Goal: Task Accomplishment & Management: Manage account settings

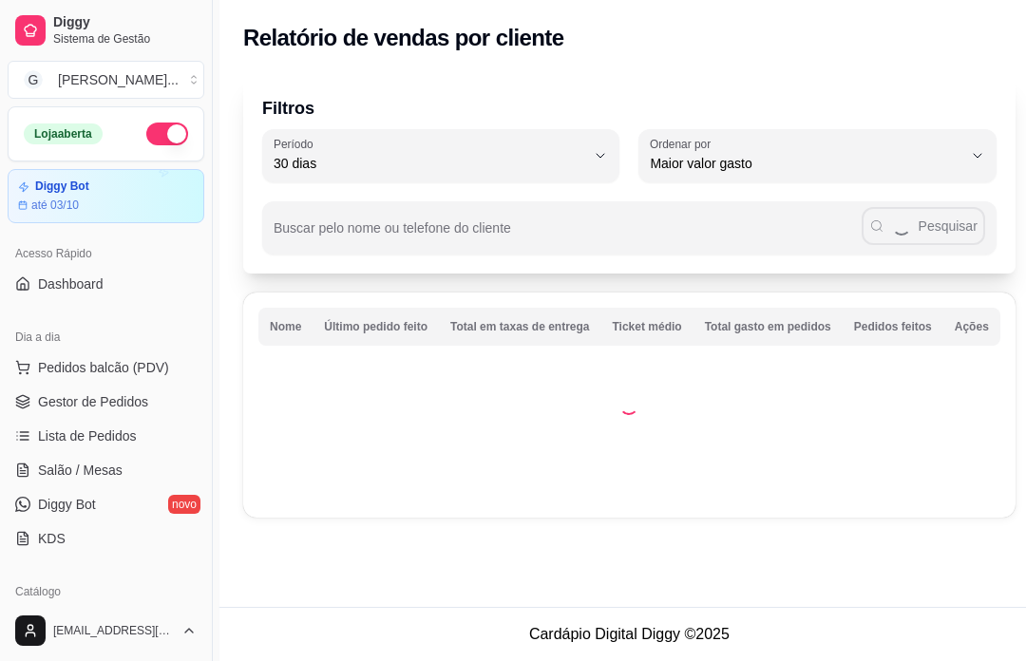
select select "30"
select select "HIGHEST_TOTAL_SPENT_WITH_ORDERS"
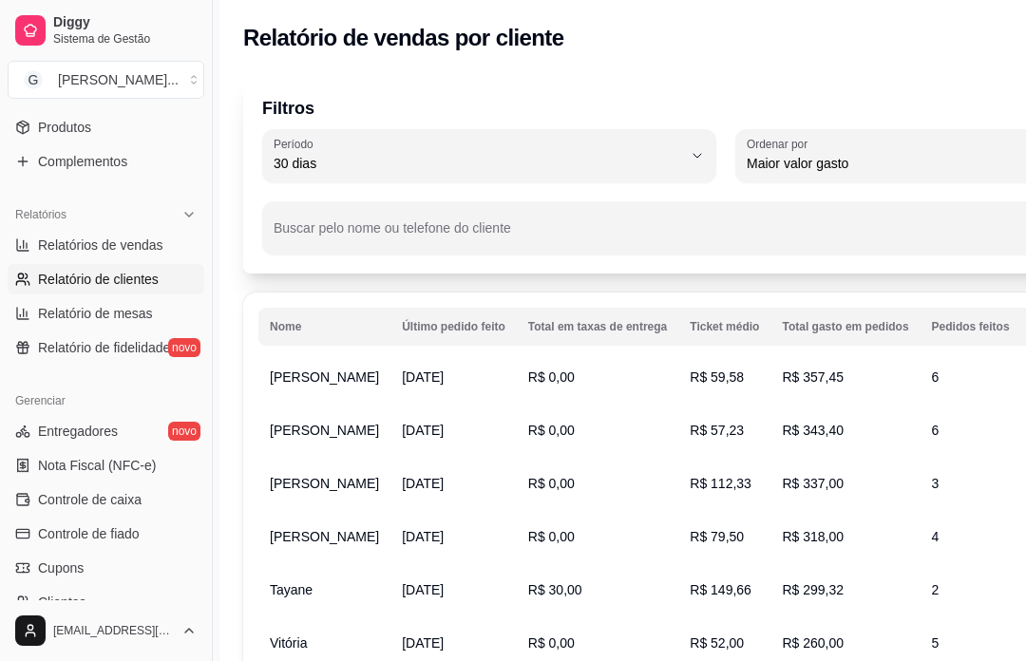
scroll to position [485, 0]
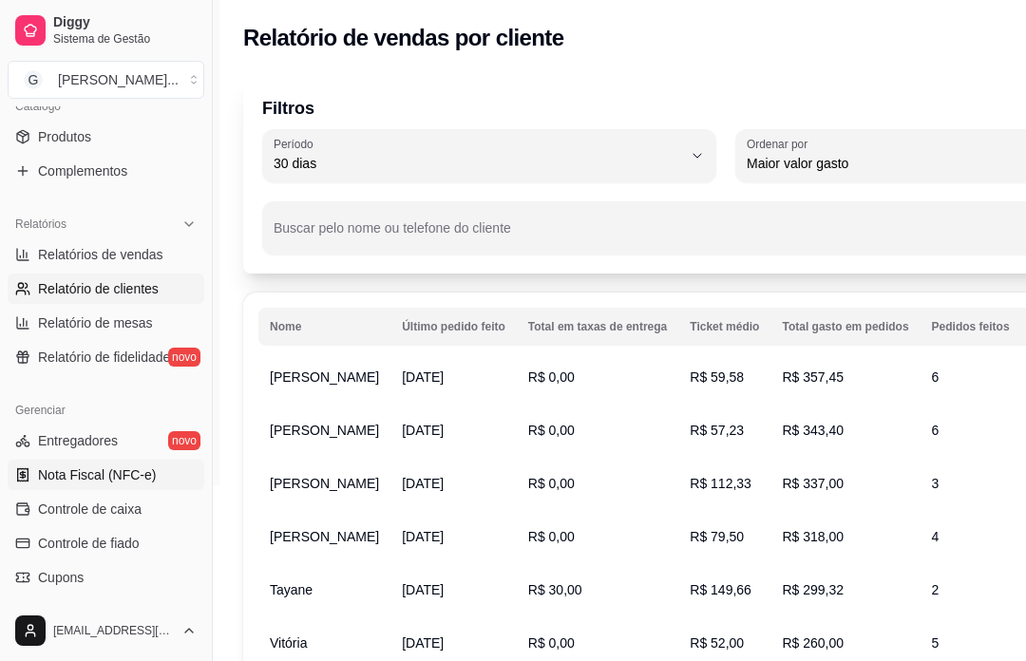
click at [186, 481] on link "Nota Fiscal (NFC-e)" at bounding box center [106, 475] width 197 height 30
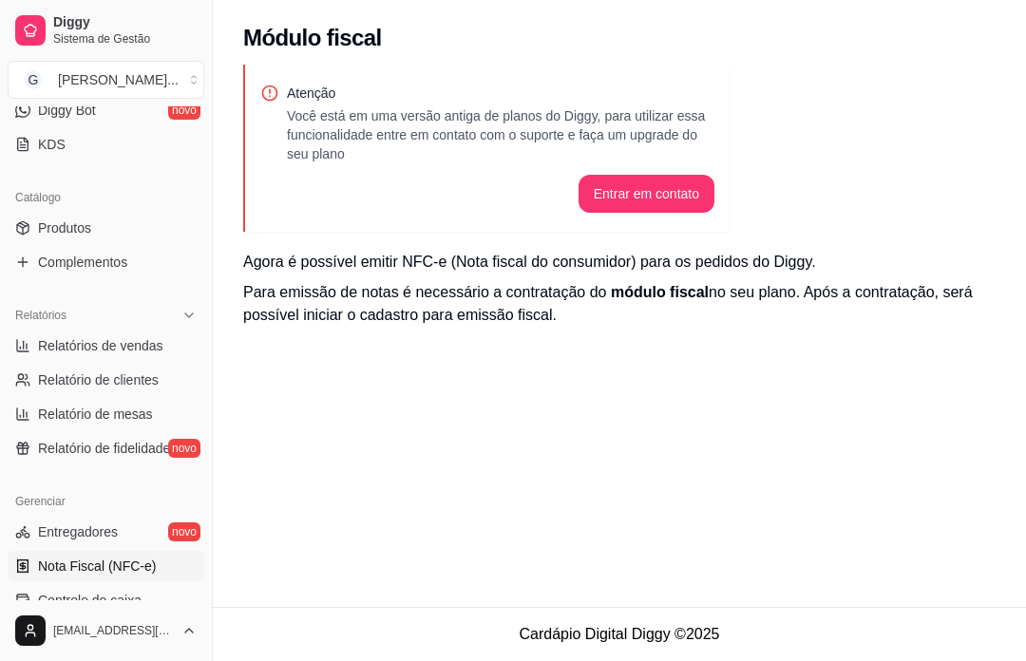
scroll to position [386, 0]
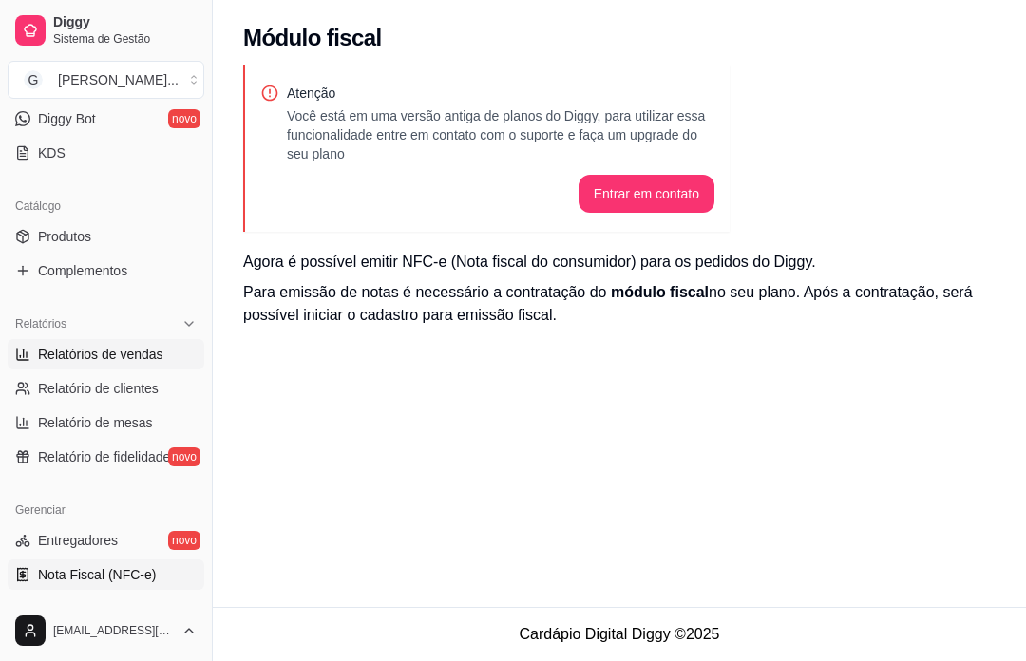
click at [176, 368] on link "Relatórios de vendas" at bounding box center [106, 354] width 197 height 30
select select "ALL"
select select "0"
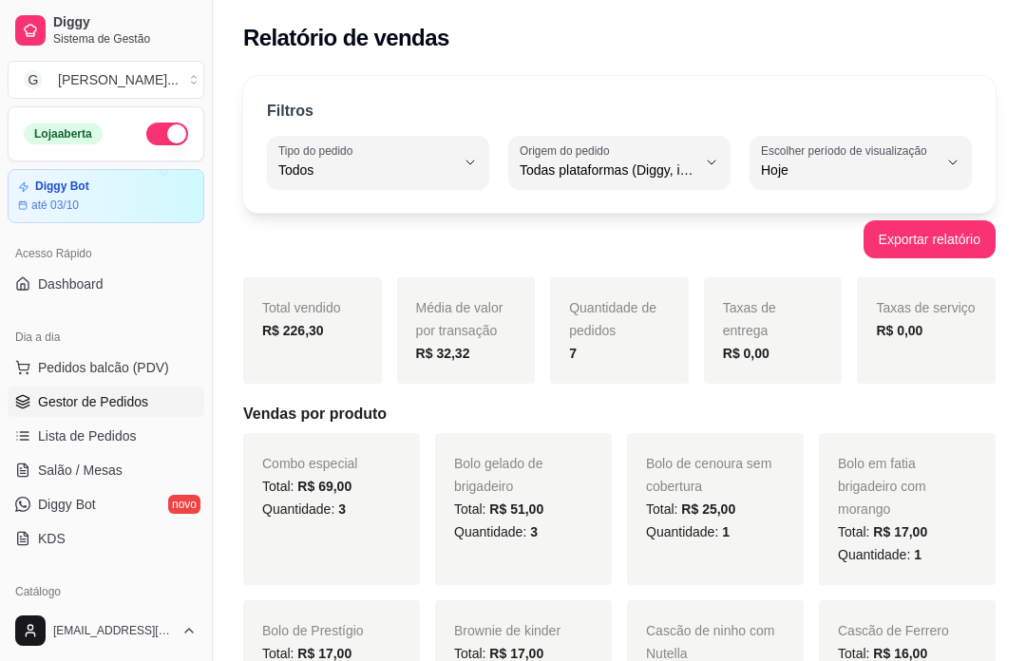
click at [172, 416] on link "Gestor de Pedidos" at bounding box center [106, 402] width 197 height 30
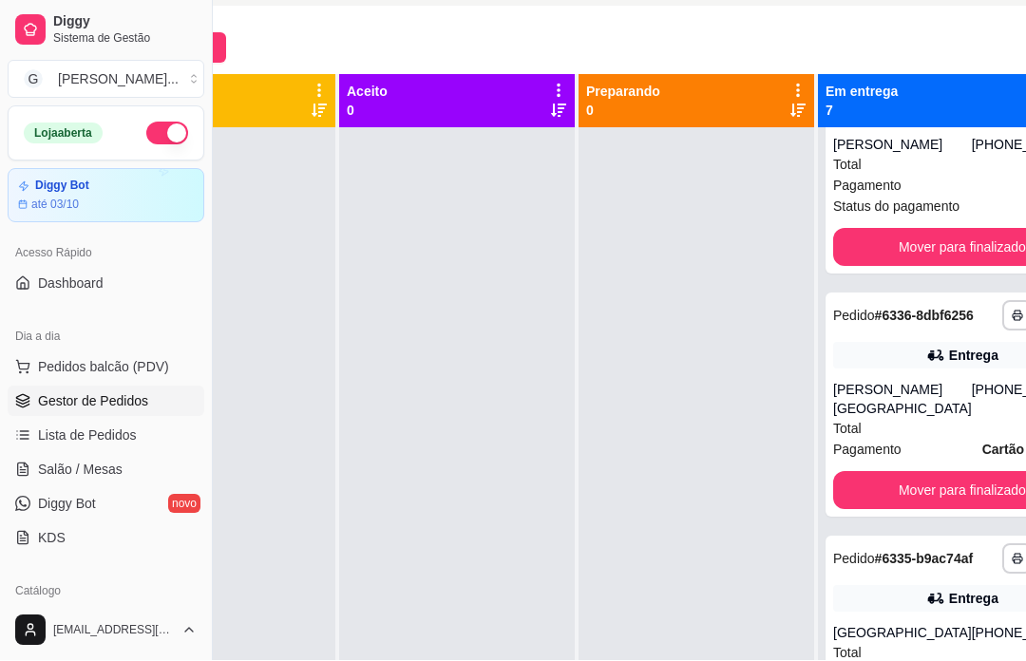
scroll to position [138, 0]
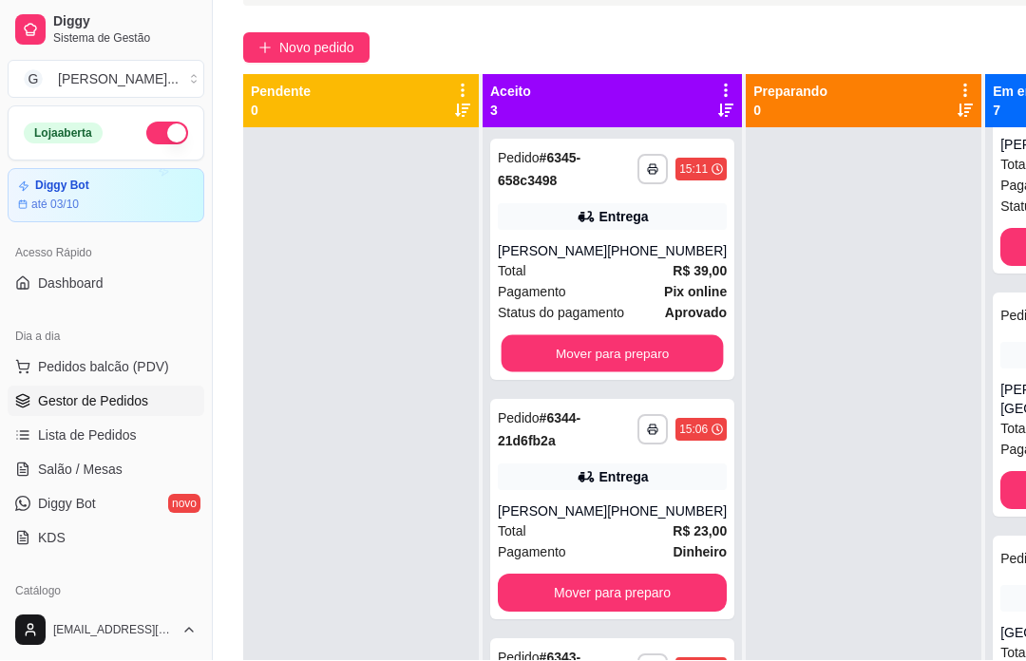
click at [621, 367] on div "Mover para preparo" at bounding box center [612, 354] width 229 height 38
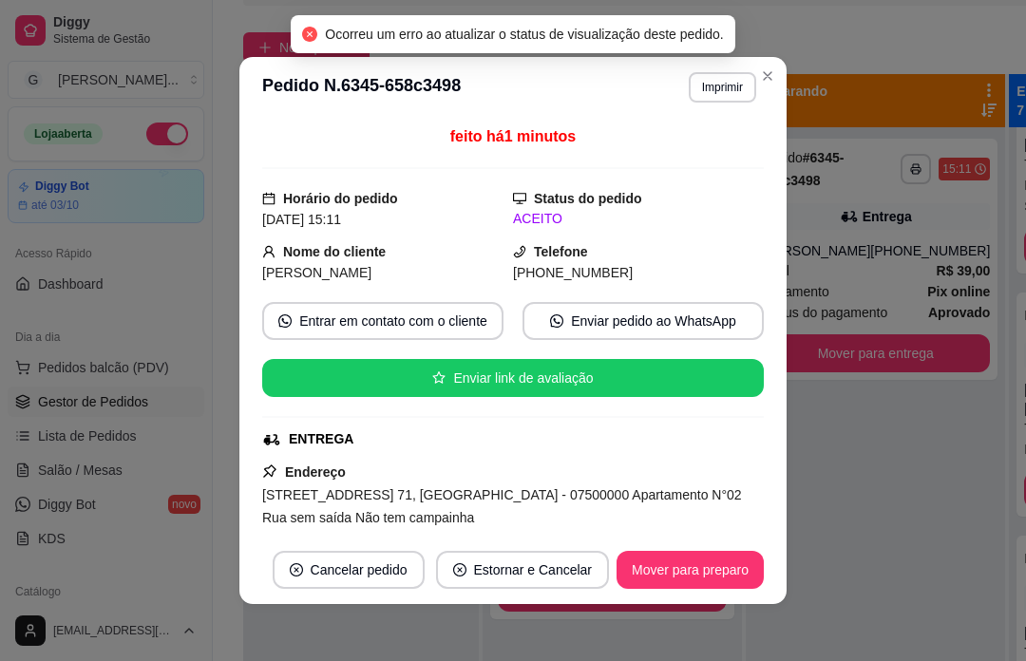
click at [865, 438] on div "**********" at bounding box center [875, 457] width 259 height 661
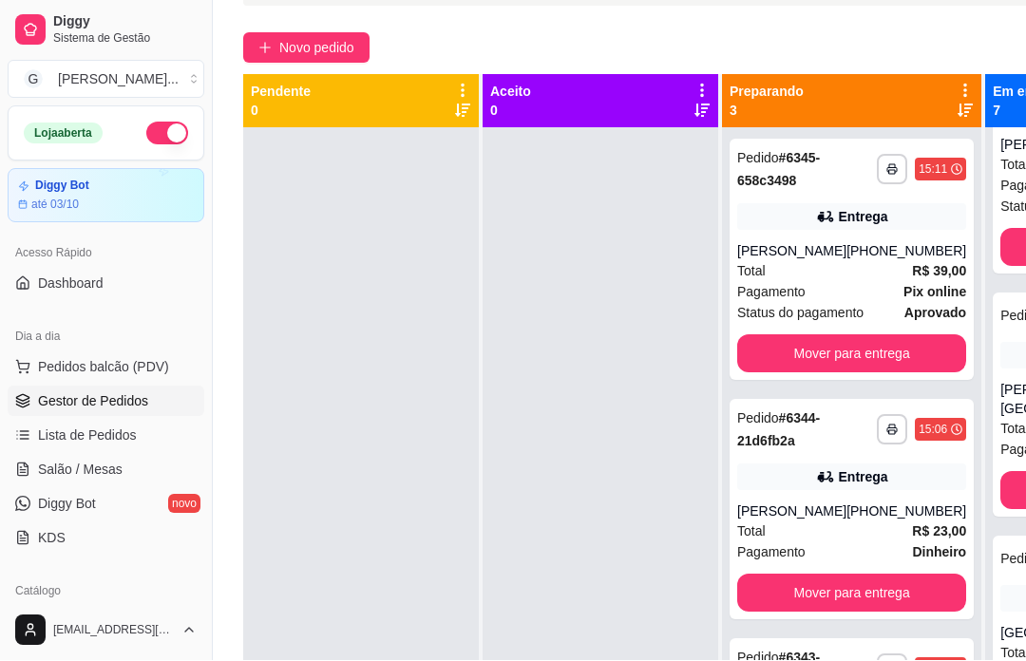
click at [323, 46] on span "Novo pedido" at bounding box center [316, 48] width 75 height 21
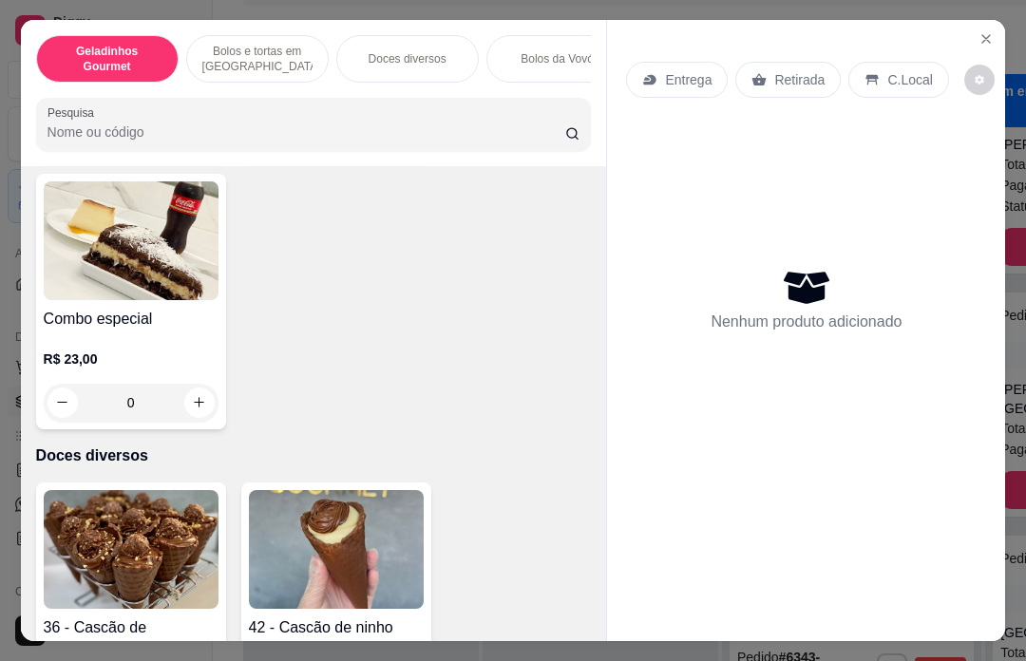
scroll to position [1332, 0]
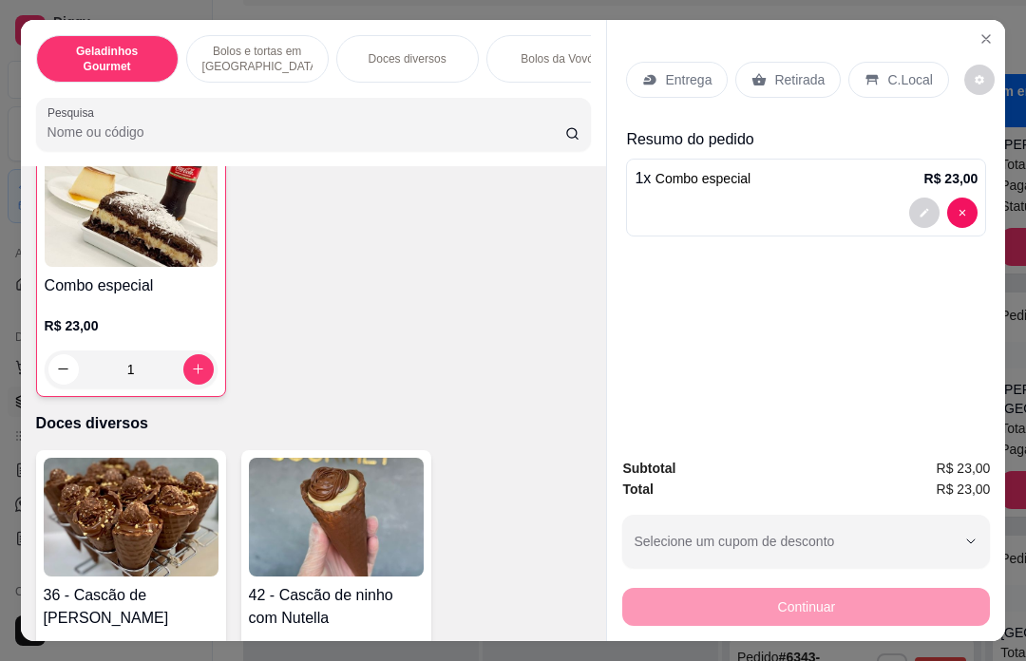
type input "1"
click at [678, 62] on div "Entrega" at bounding box center [677, 80] width 102 height 36
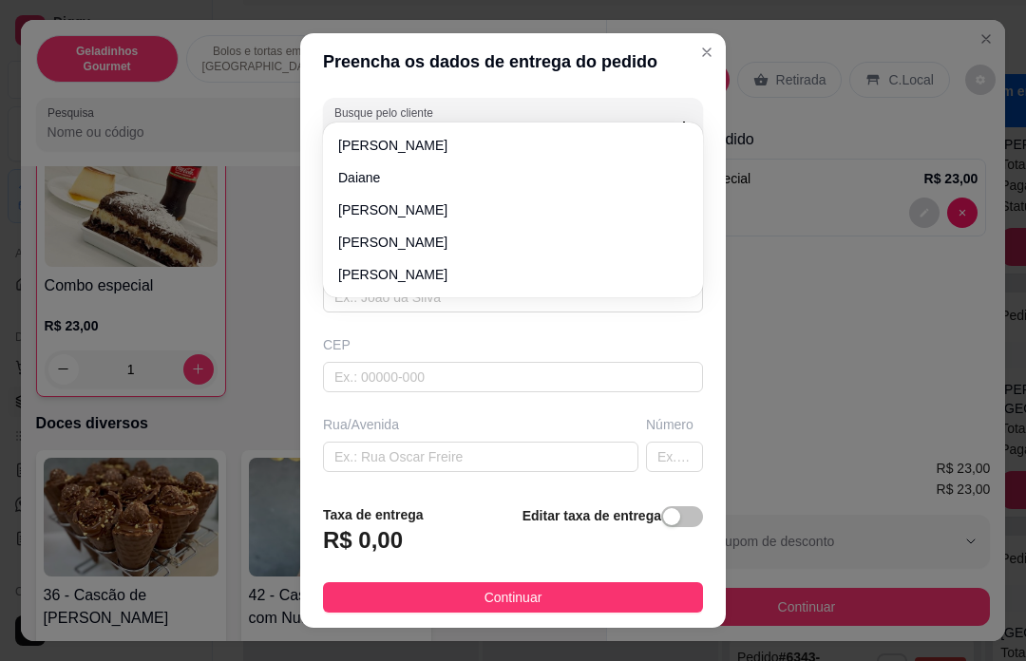
scroll to position [32, 0]
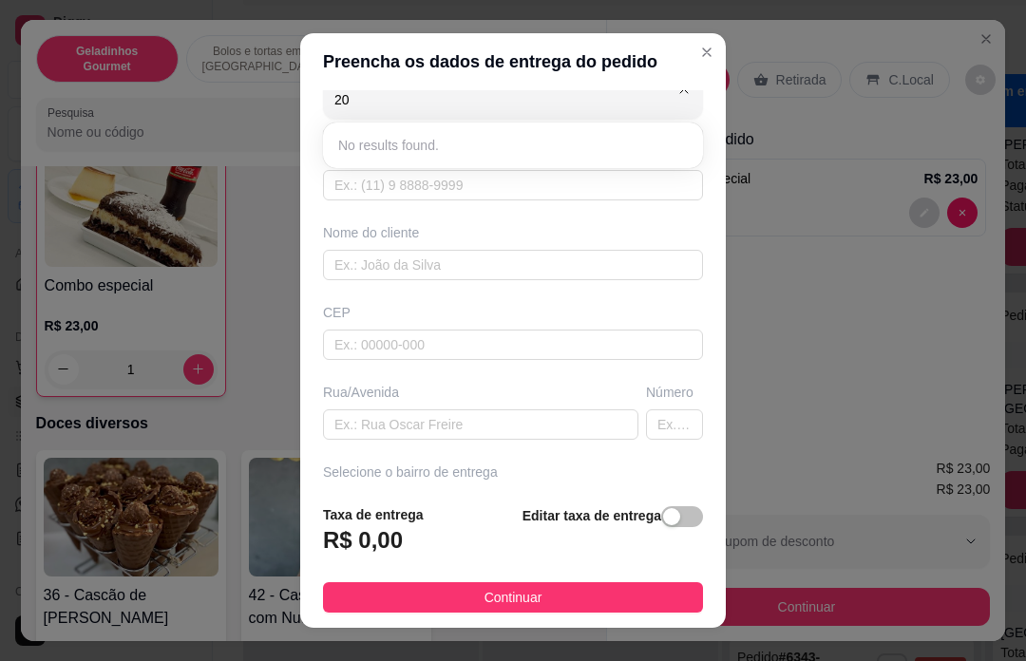
type input "2"
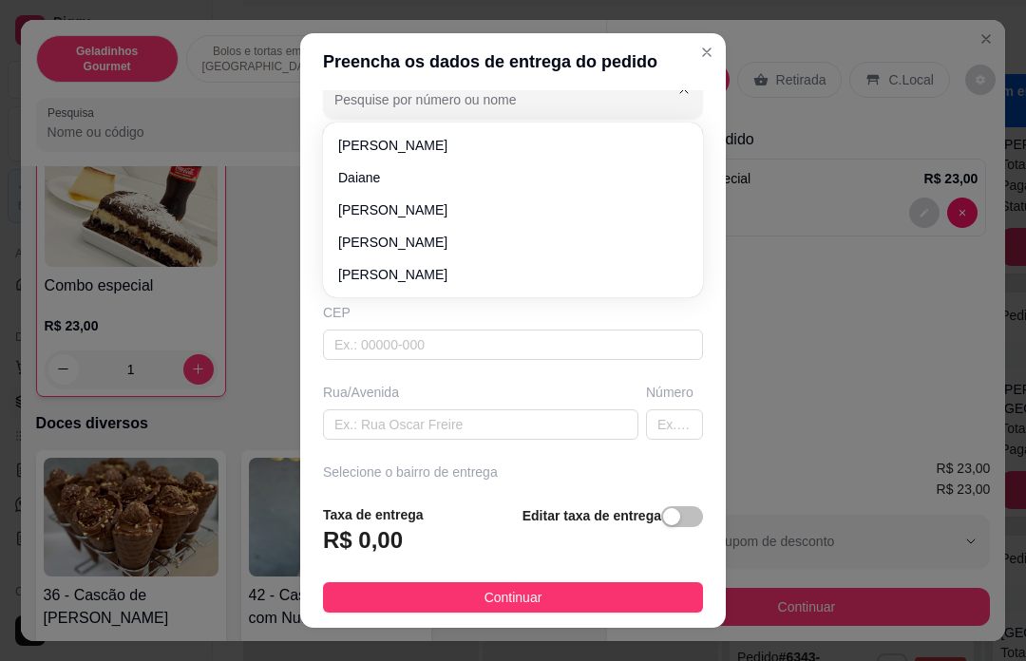
click at [822, 406] on div "Preencha os dados de entrega do pedido Busque pelo cliente Número de contato No…" at bounding box center [513, 330] width 1026 height 661
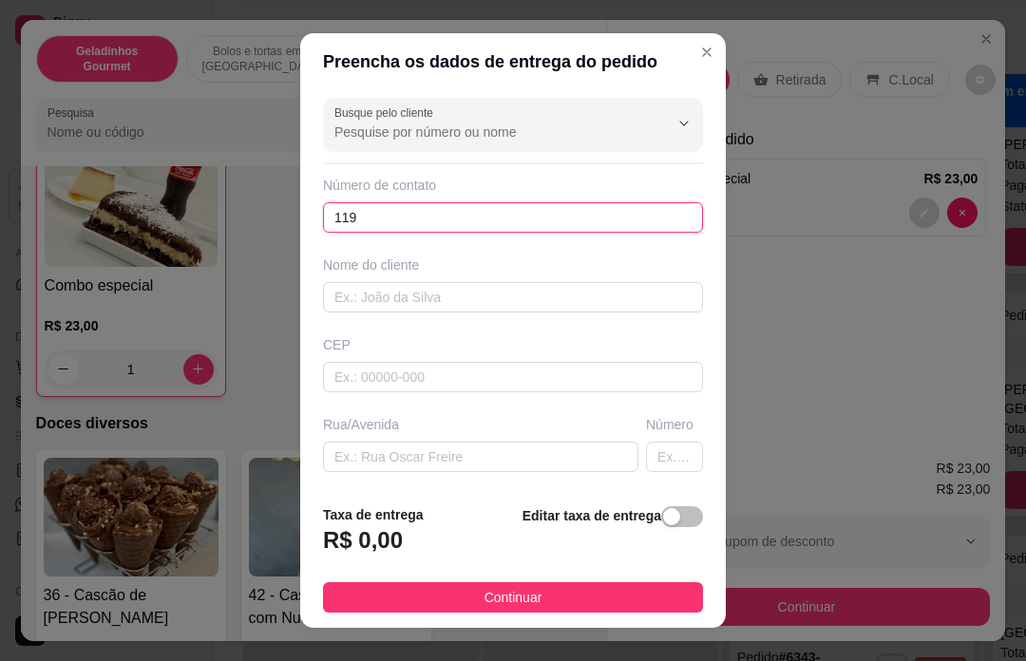
scroll to position [111, 6]
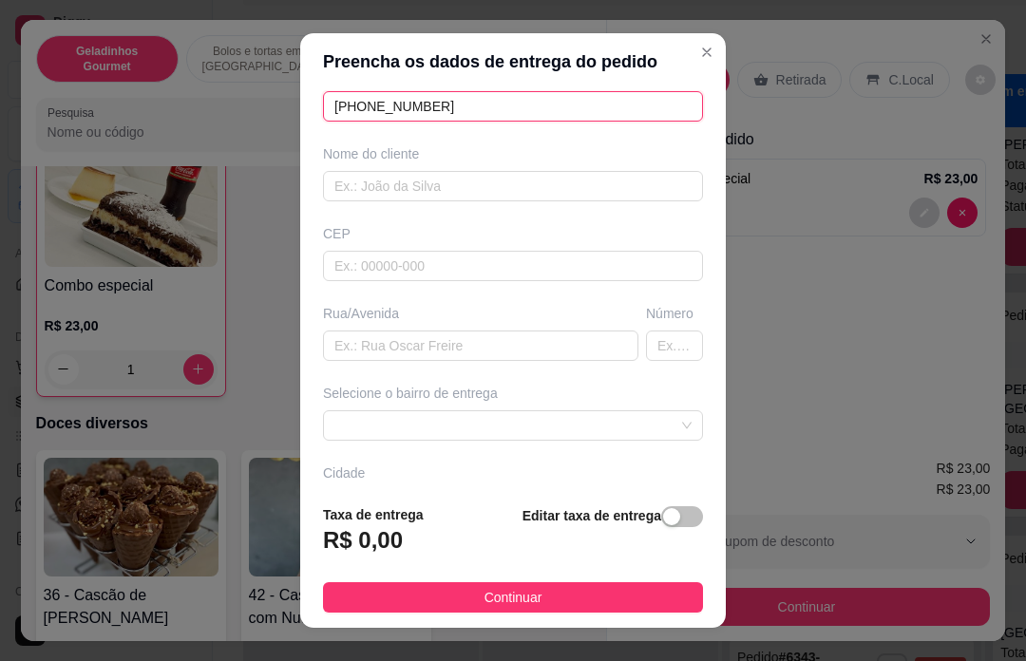
type input "[PHONE_NUMBER]"
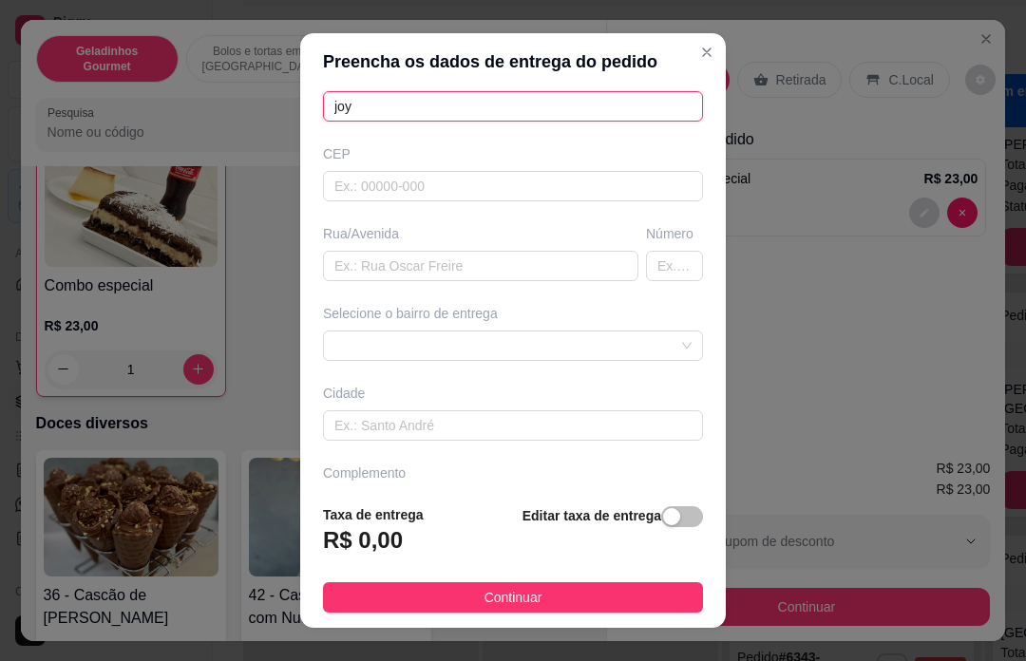
type input "joy"
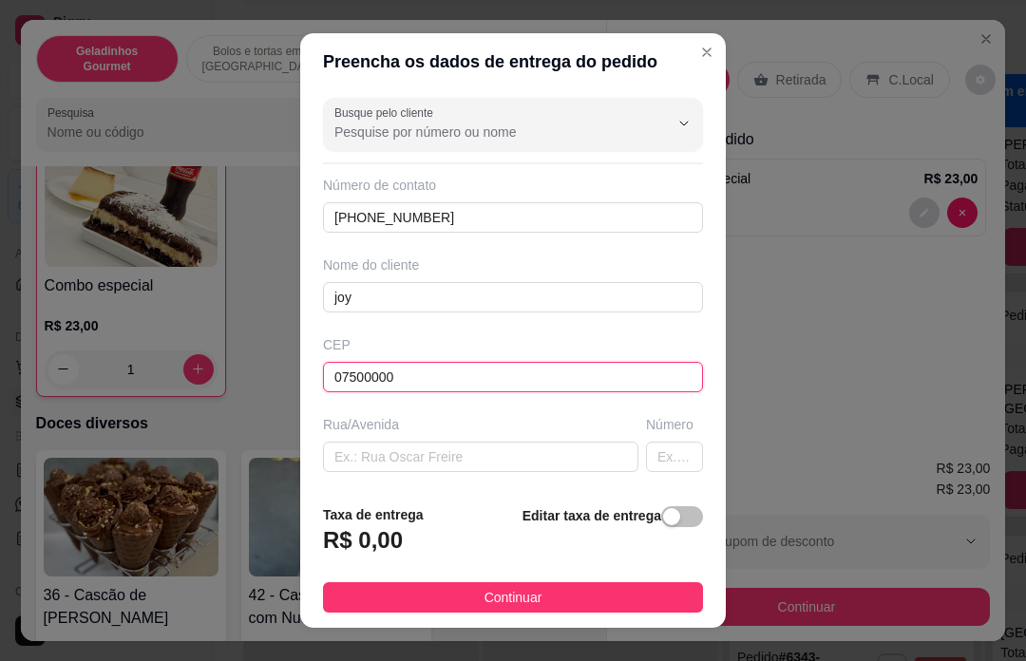
scroll to position [0, 0]
type input "07500000"
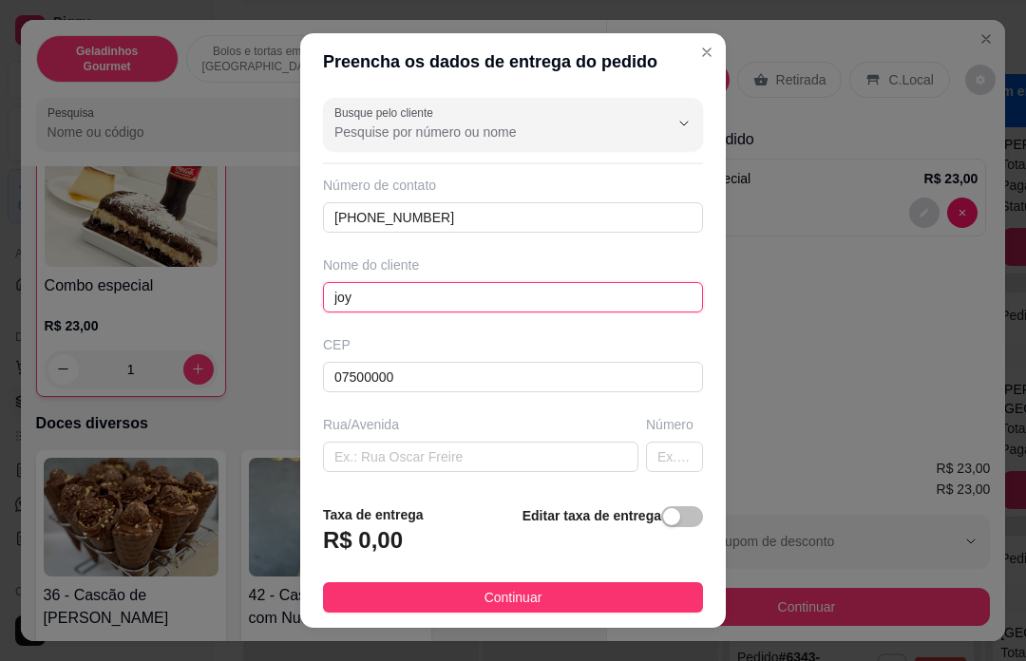
scroll to position [191, 0]
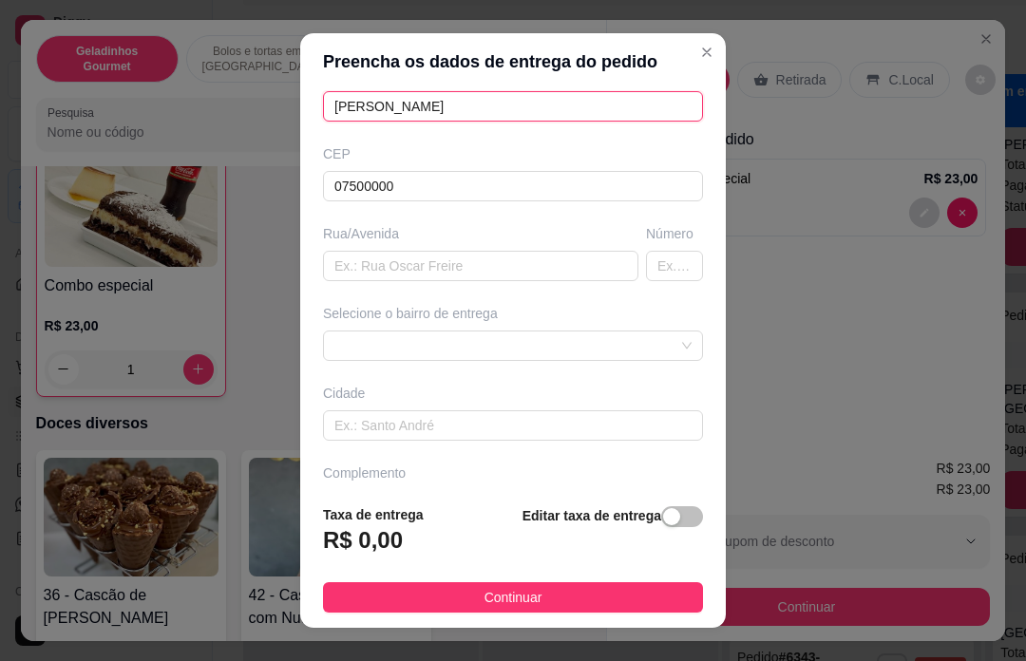
type input "[PERSON_NAME]"
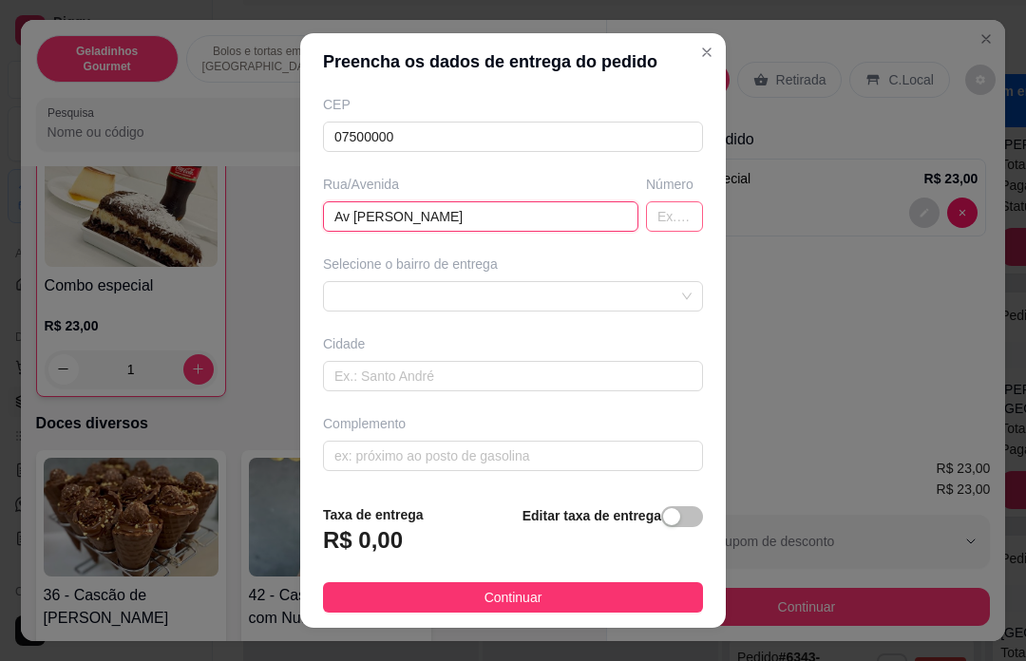
type input "Av [PERSON_NAME]"
click at [667, 227] on input "text" at bounding box center [674, 216] width 57 height 30
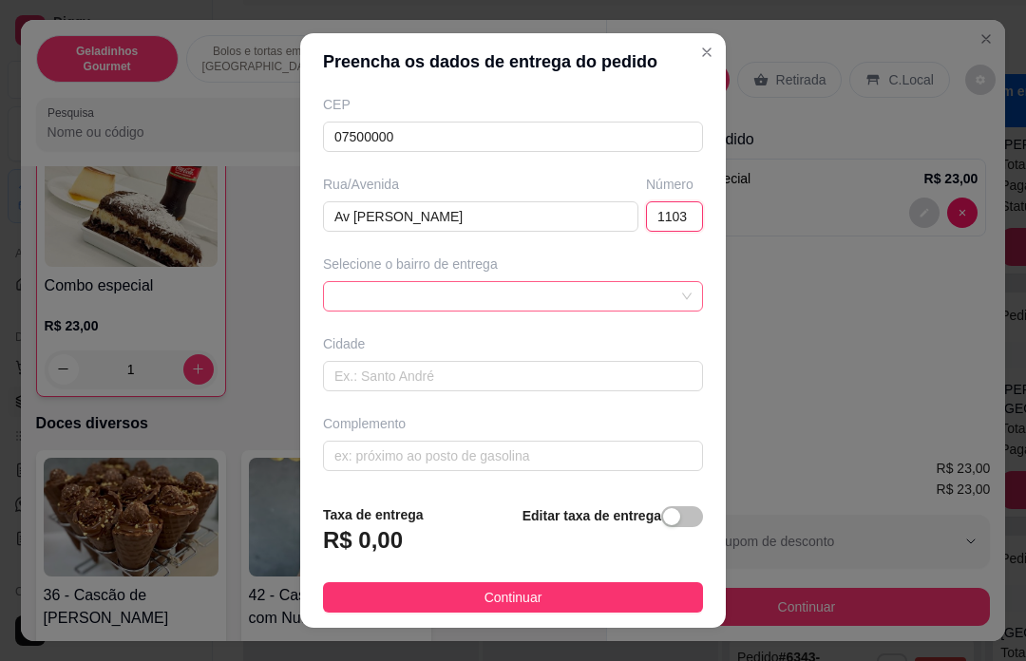
click at [468, 297] on div at bounding box center [513, 296] width 380 height 30
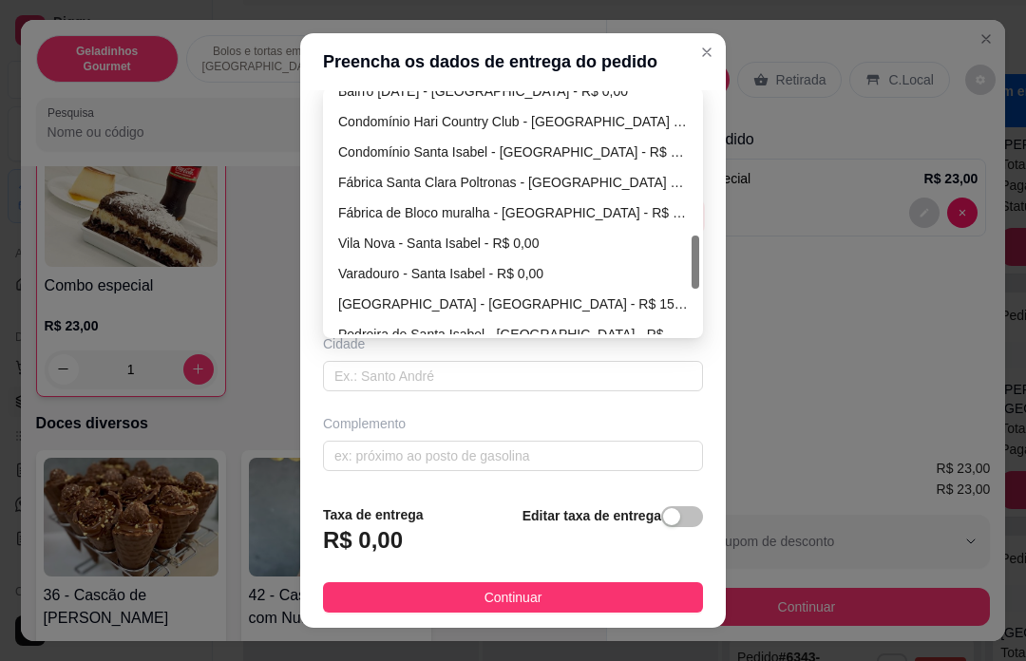
scroll to position [654, 0]
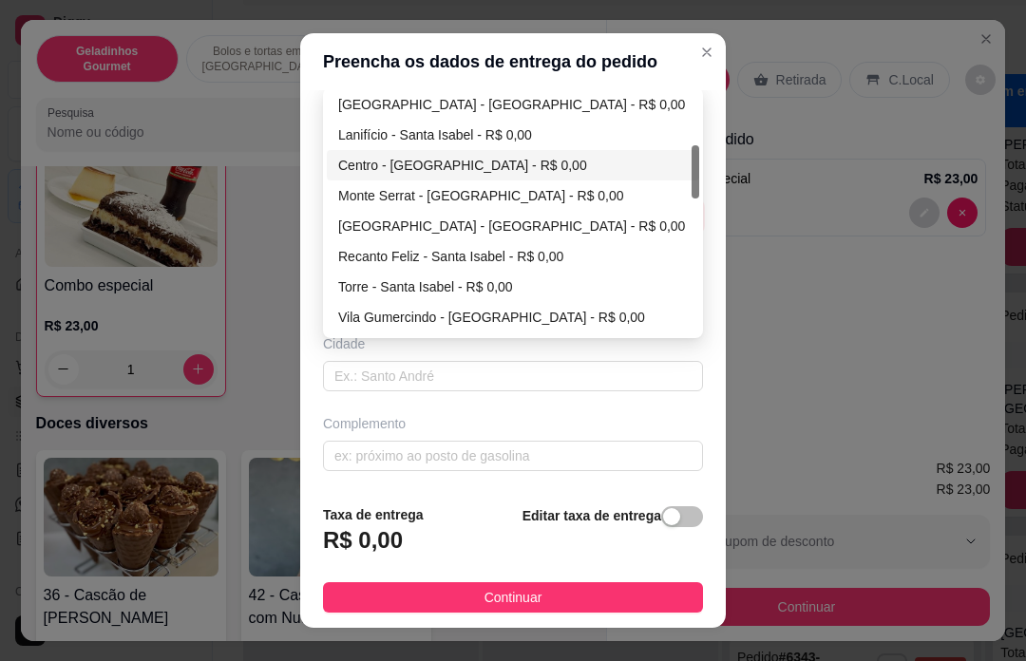
click at [426, 168] on div "Centro - [GEOGRAPHIC_DATA] - R$ 0,00" at bounding box center [513, 165] width 350 height 21
type input "1103"
type input "Santa Isabel"
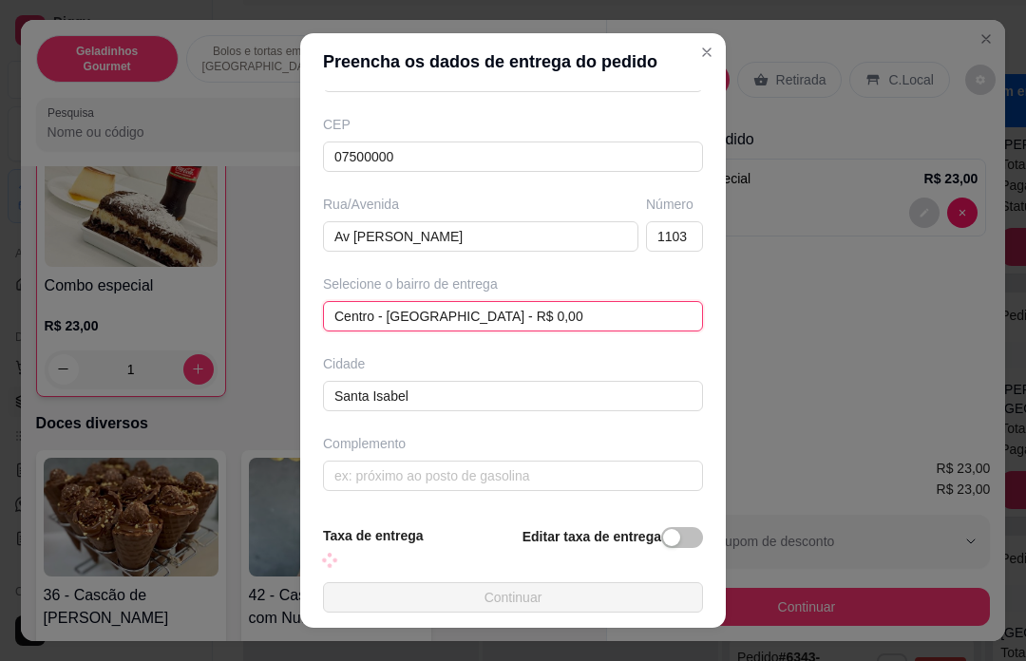
scroll to position [219, 0]
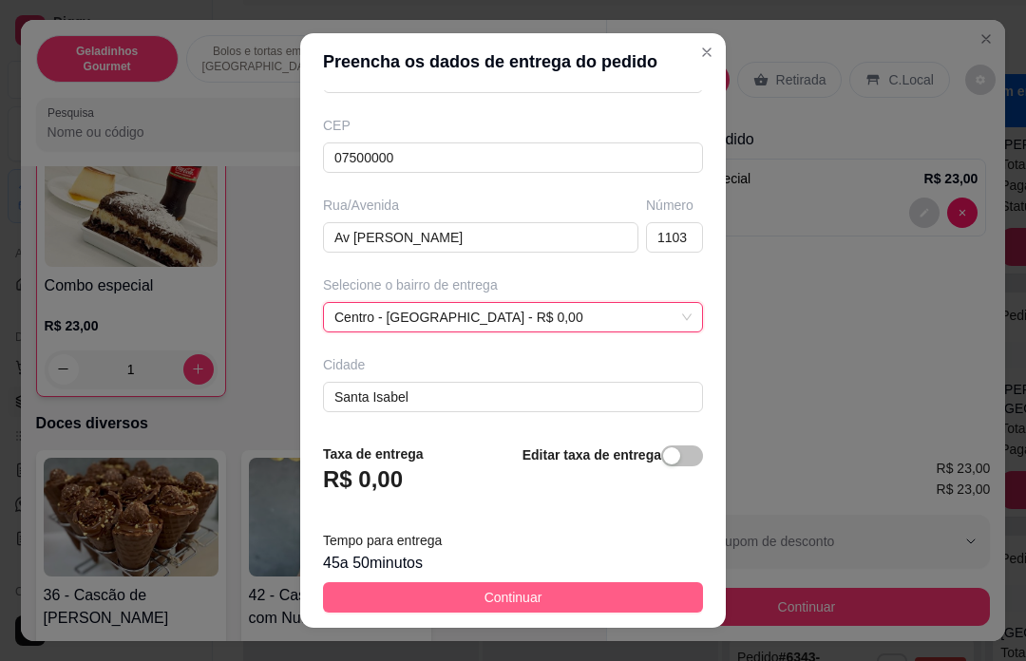
click at [506, 608] on span "Continuar" at bounding box center [513, 597] width 58 height 21
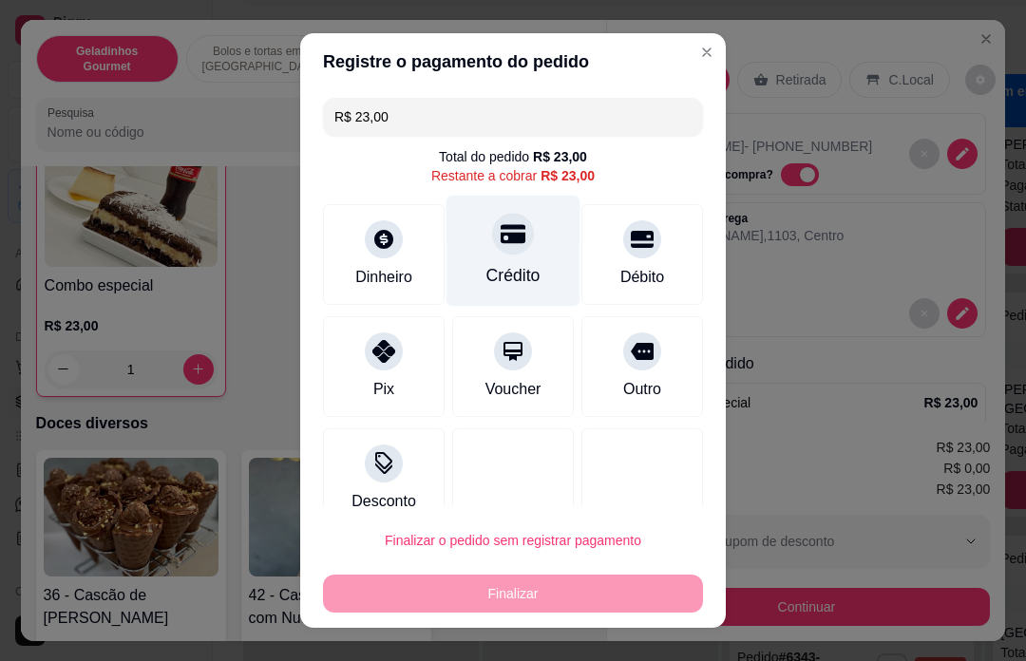
click at [507, 254] on div at bounding box center [513, 234] width 42 height 42
type input "R$ 0,00"
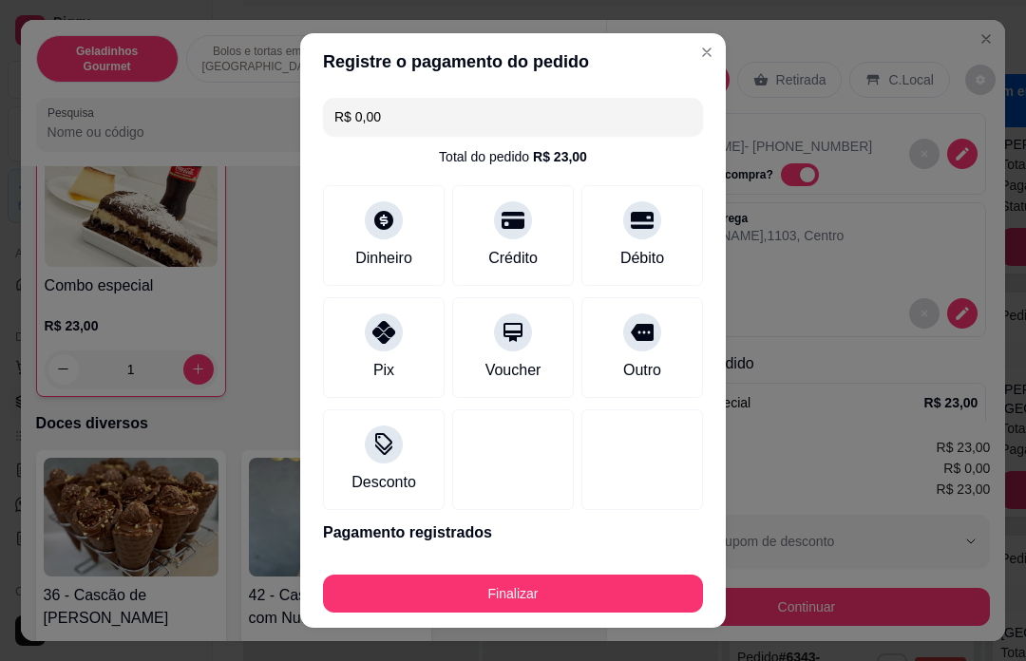
click at [556, 576] on button "Finalizar" at bounding box center [513, 594] width 380 height 38
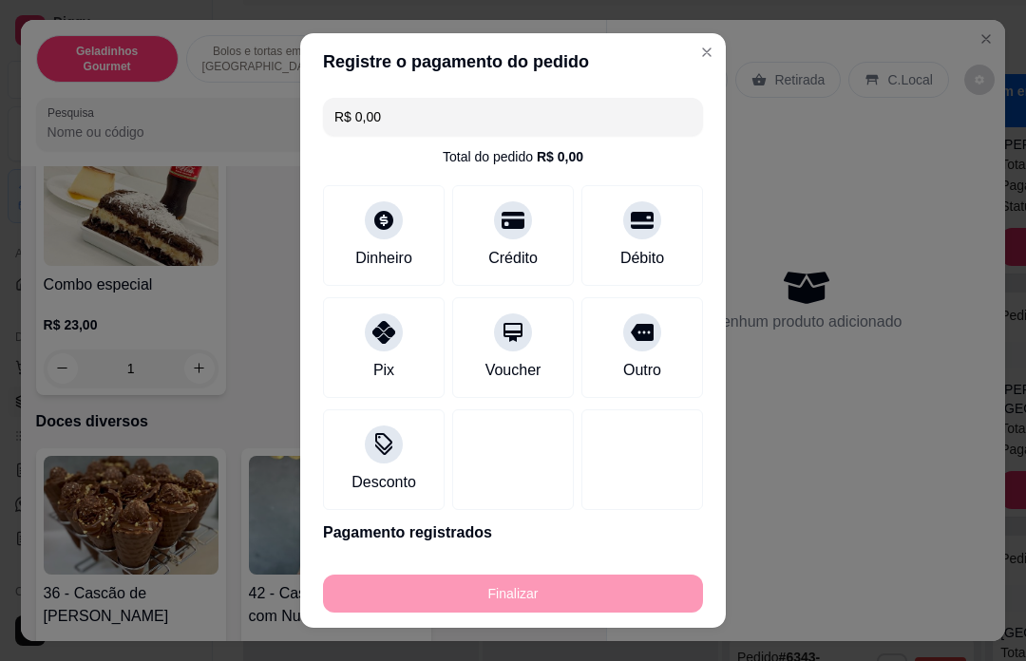
type input "0"
type input "-R$ 23,00"
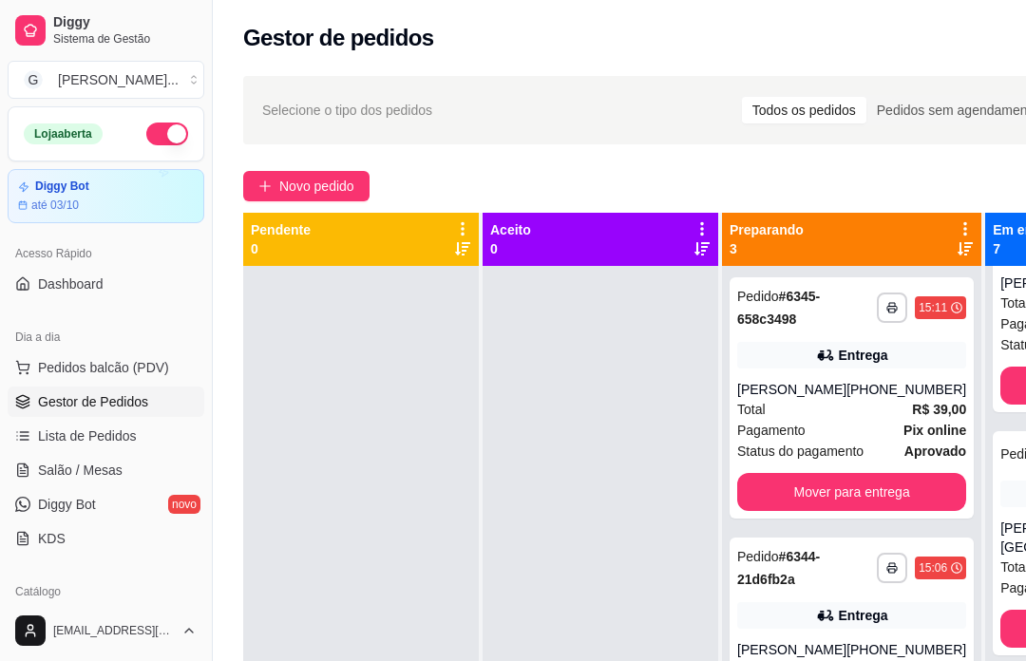
scroll to position [139, 0]
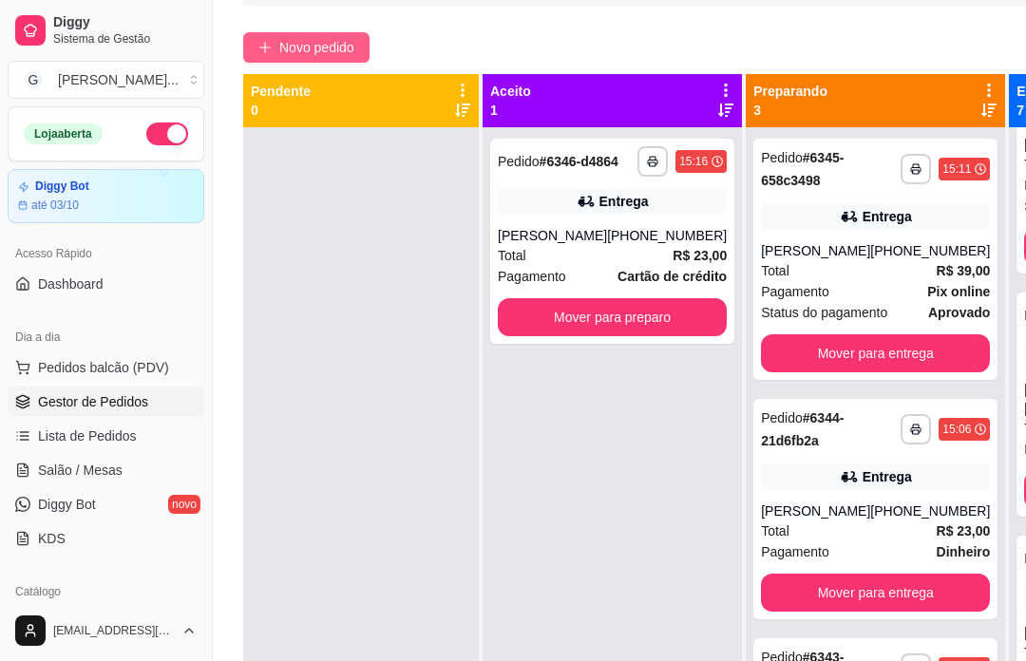
click at [310, 62] on button "Novo pedido" at bounding box center [306, 47] width 126 height 30
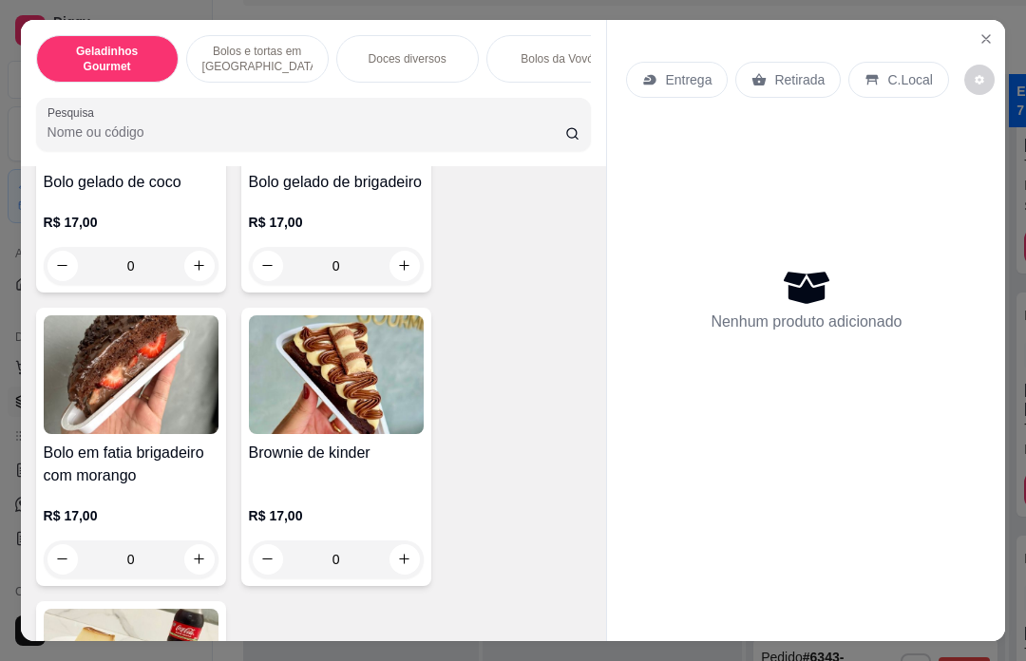
scroll to position [987, 0]
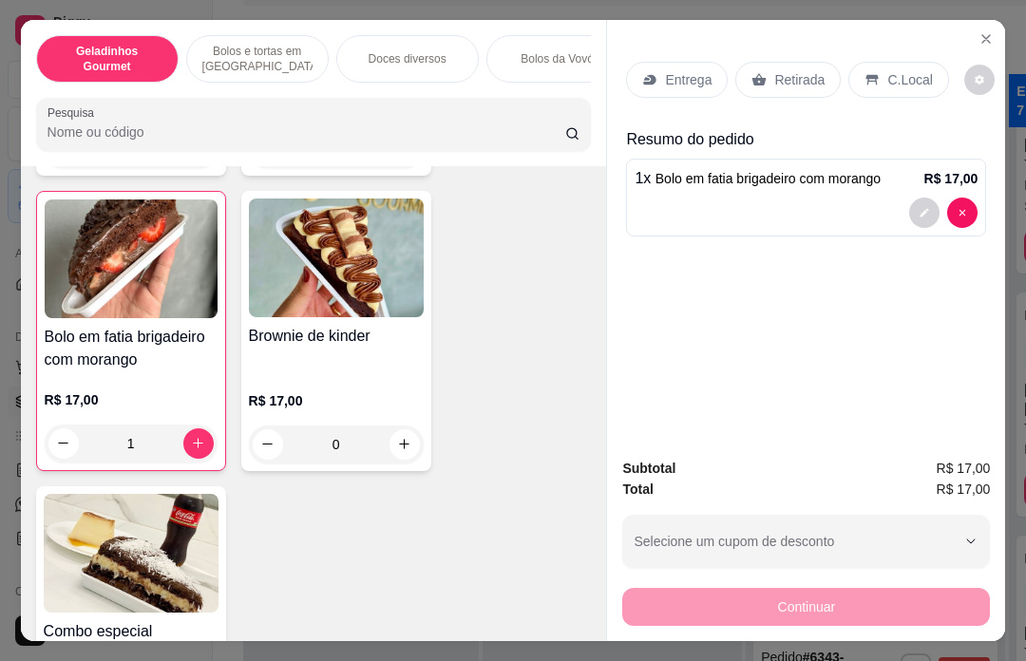
type input "1"
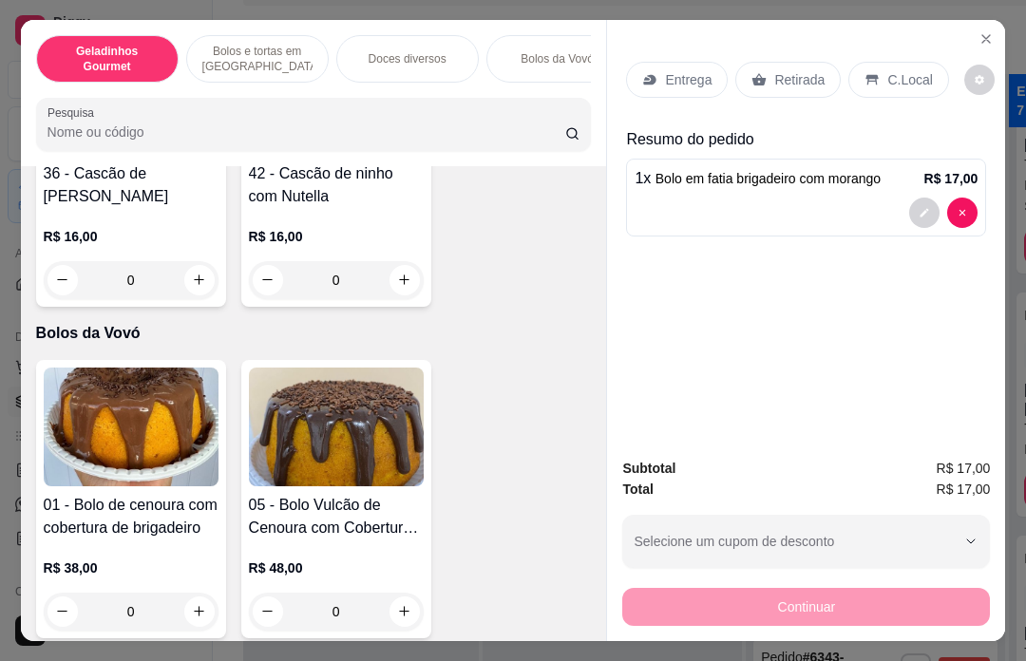
scroll to position [1737, 0]
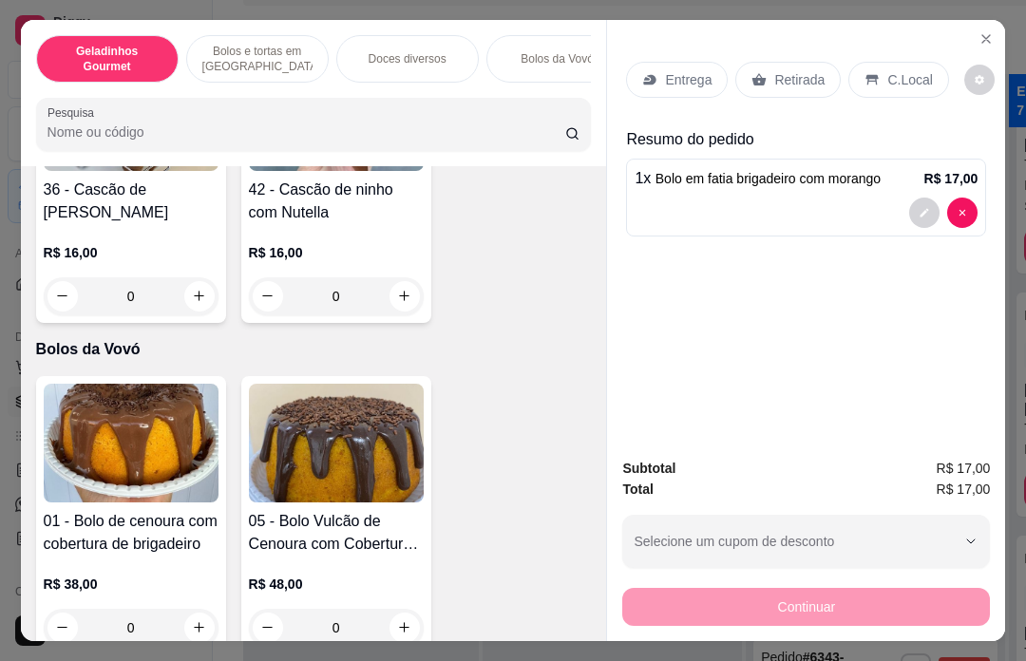
type input "1"
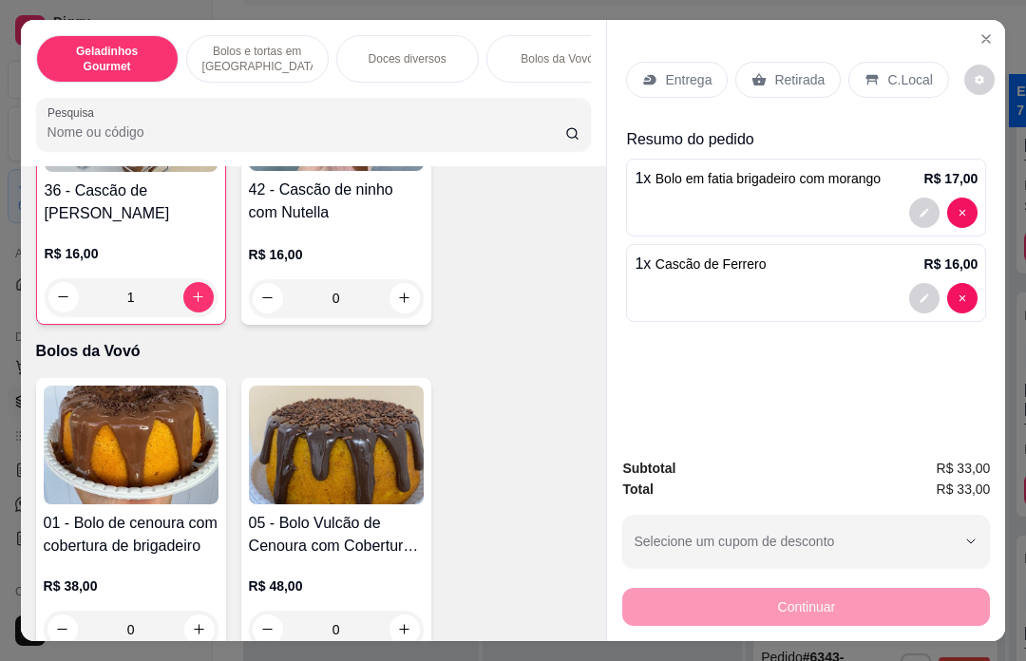
click at [792, 70] on p "Retirada" at bounding box center [799, 79] width 50 height 19
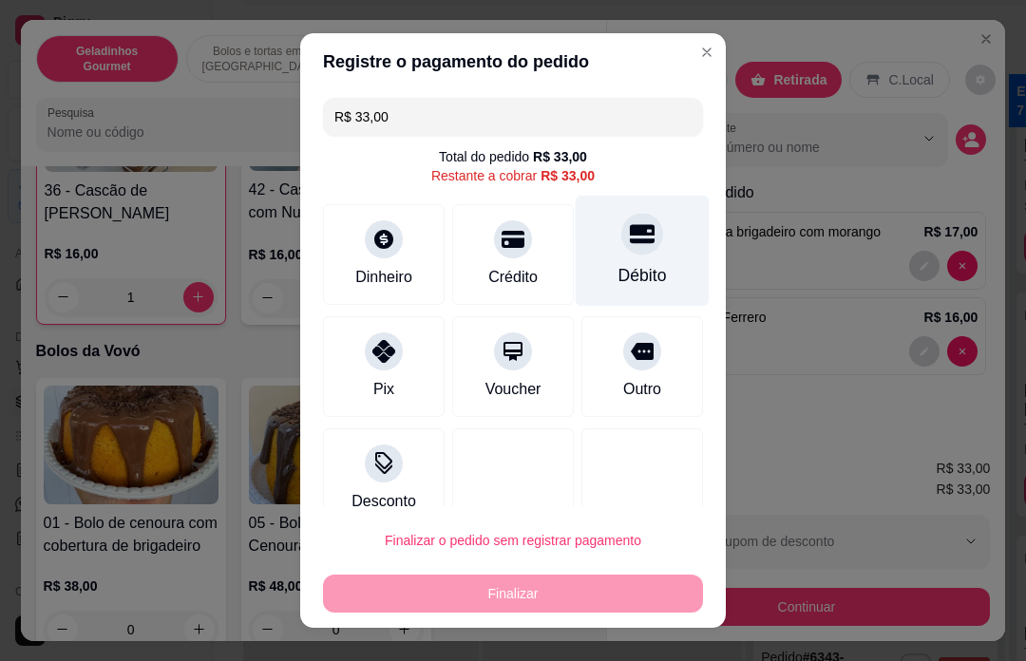
click at [660, 246] on div "Débito" at bounding box center [643, 251] width 134 height 111
type input "R$ 0,00"
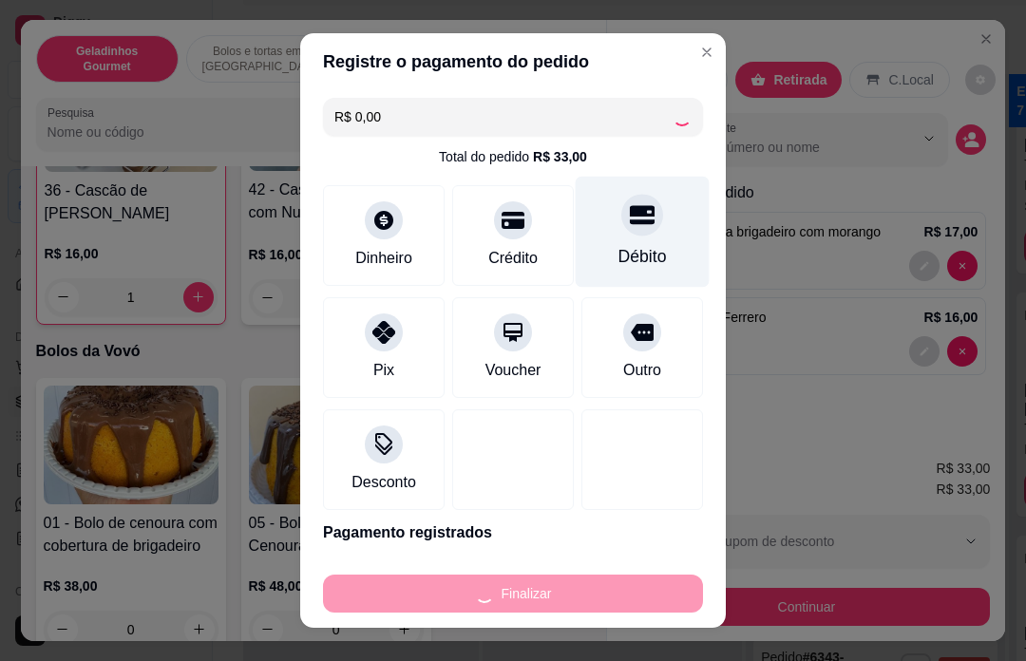
type input "0"
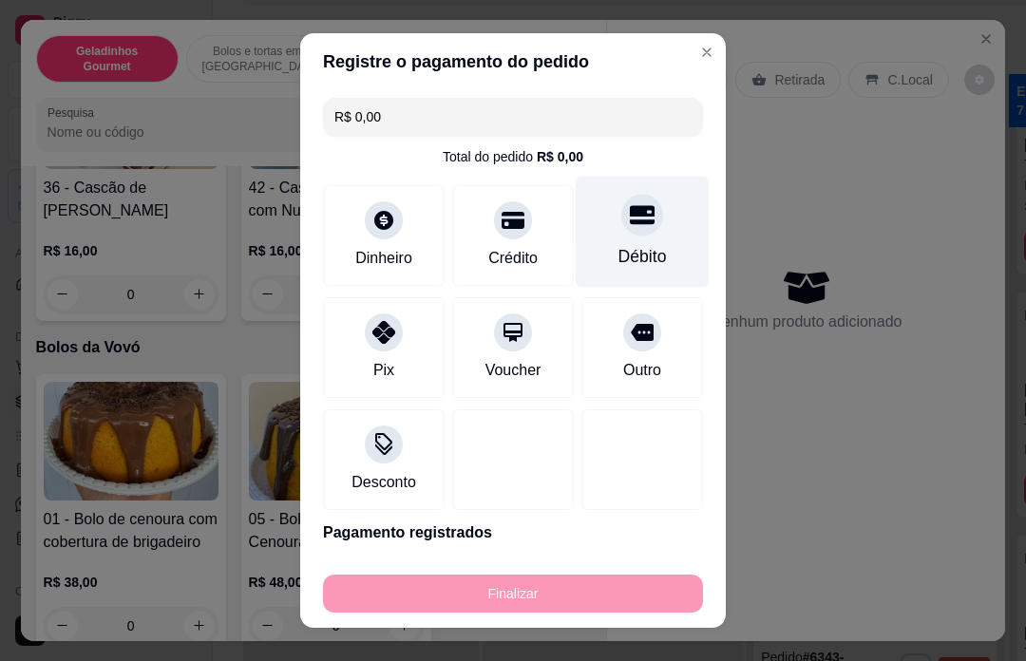
type input "-R$ 33,00"
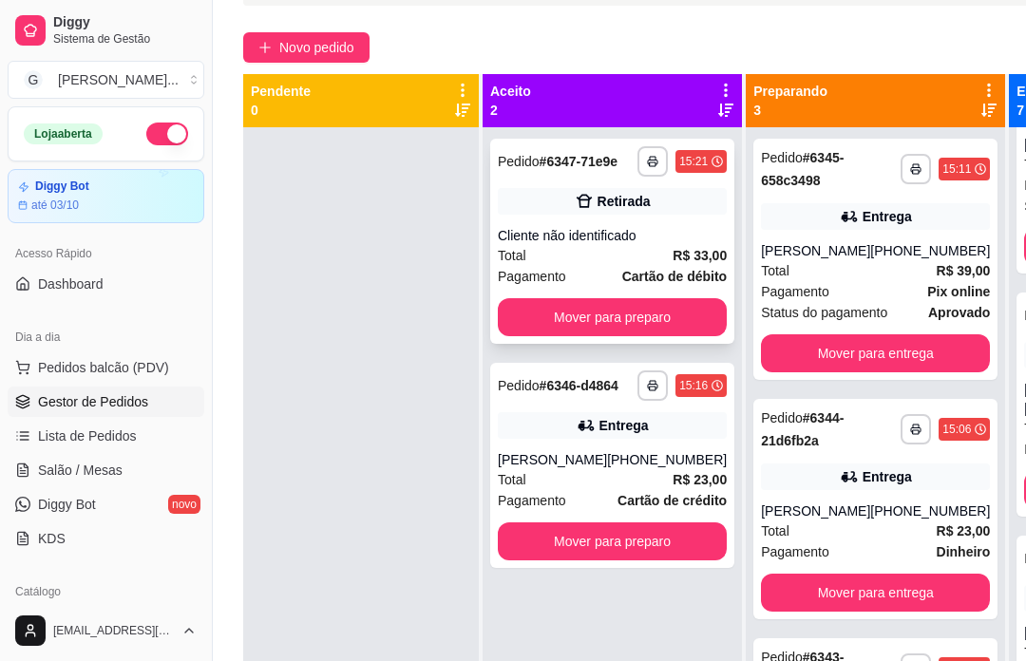
click at [633, 245] on div "Cliente não identificado" at bounding box center [612, 235] width 229 height 19
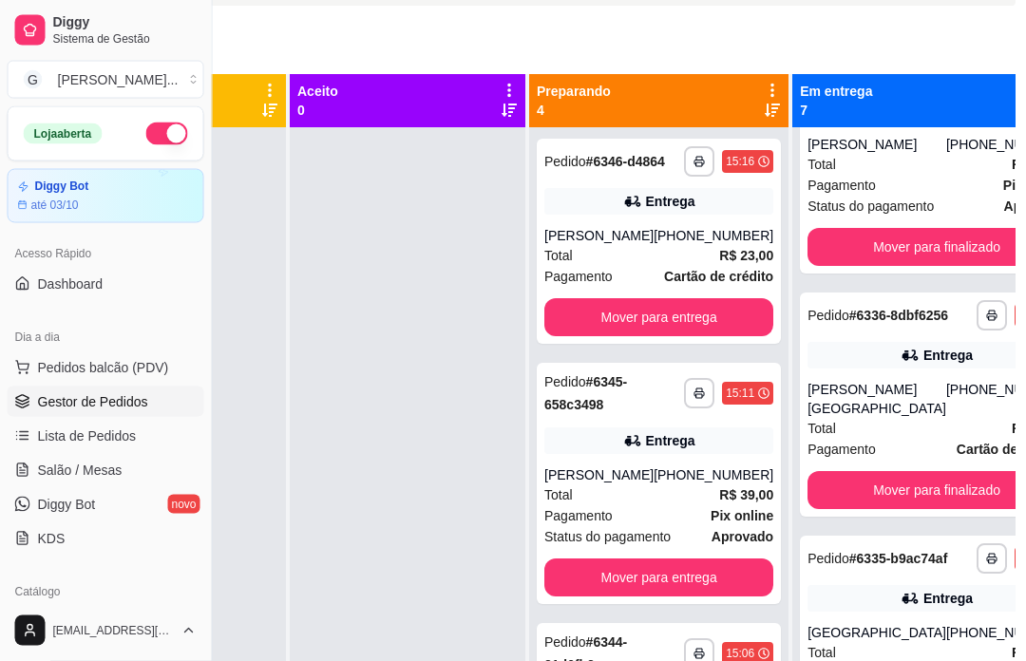
scroll to position [138, 203]
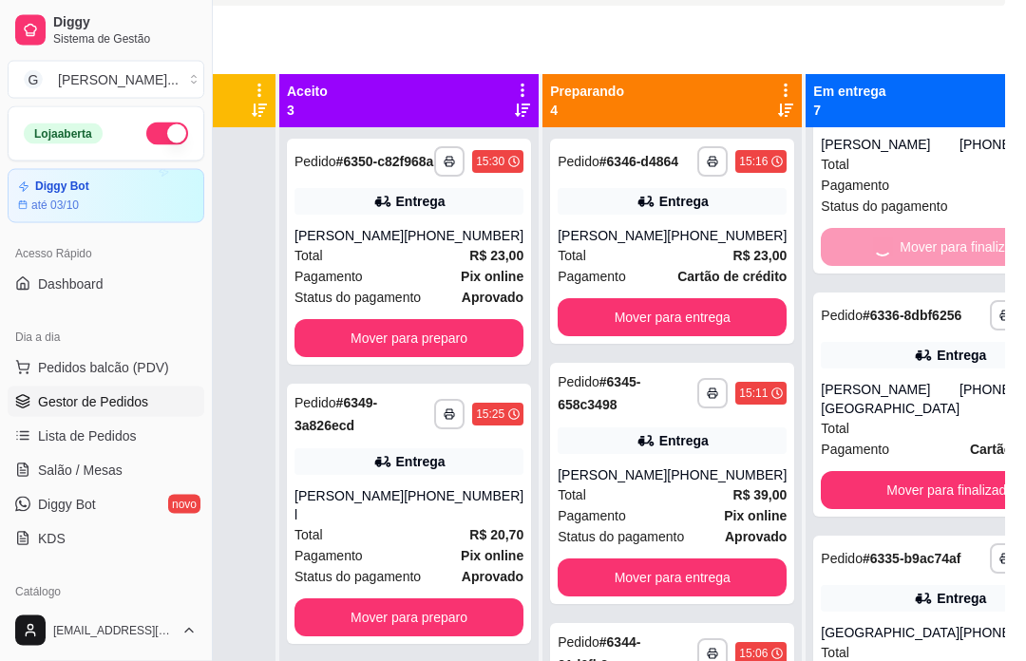
click at [869, 267] on div "Mover para finalizado" at bounding box center [950, 248] width 258 height 38
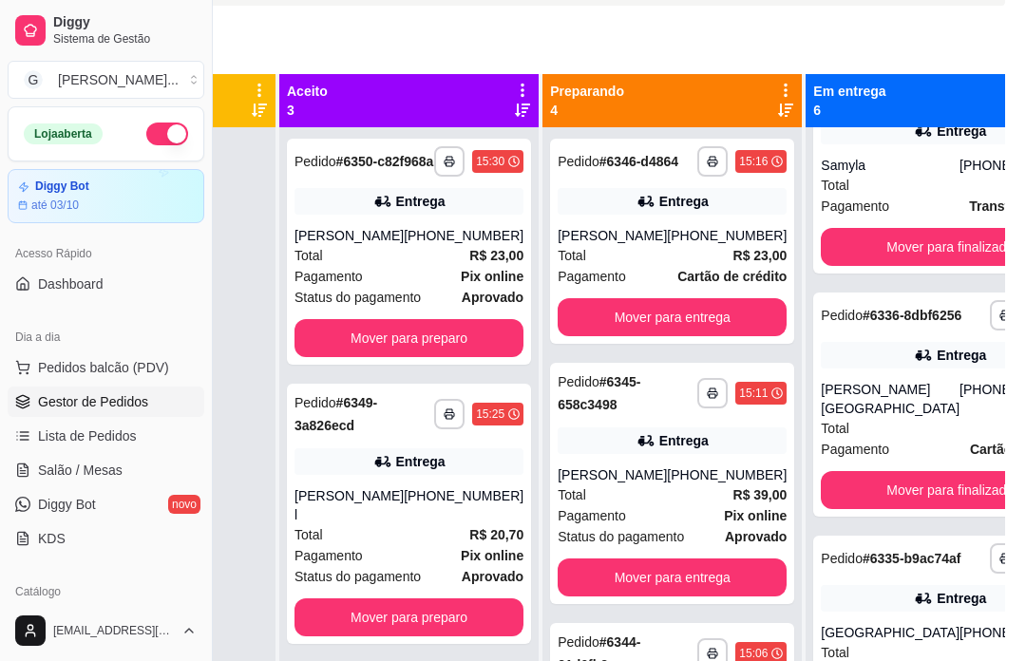
scroll to position [808, 0]
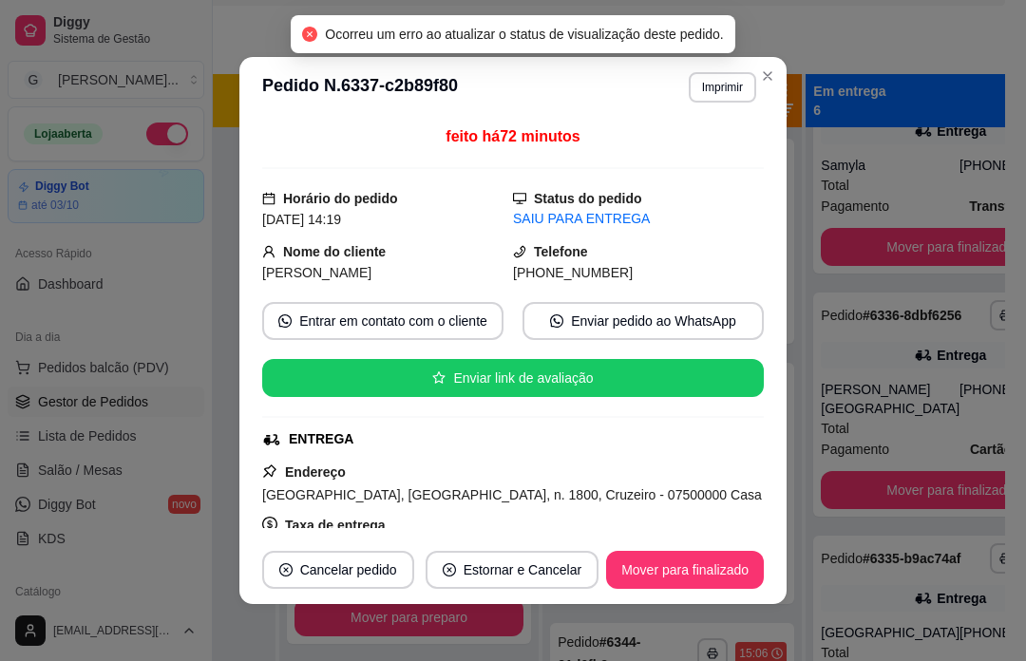
click at [1024, 337] on div "**********" at bounding box center [522, 342] width 1026 height 832
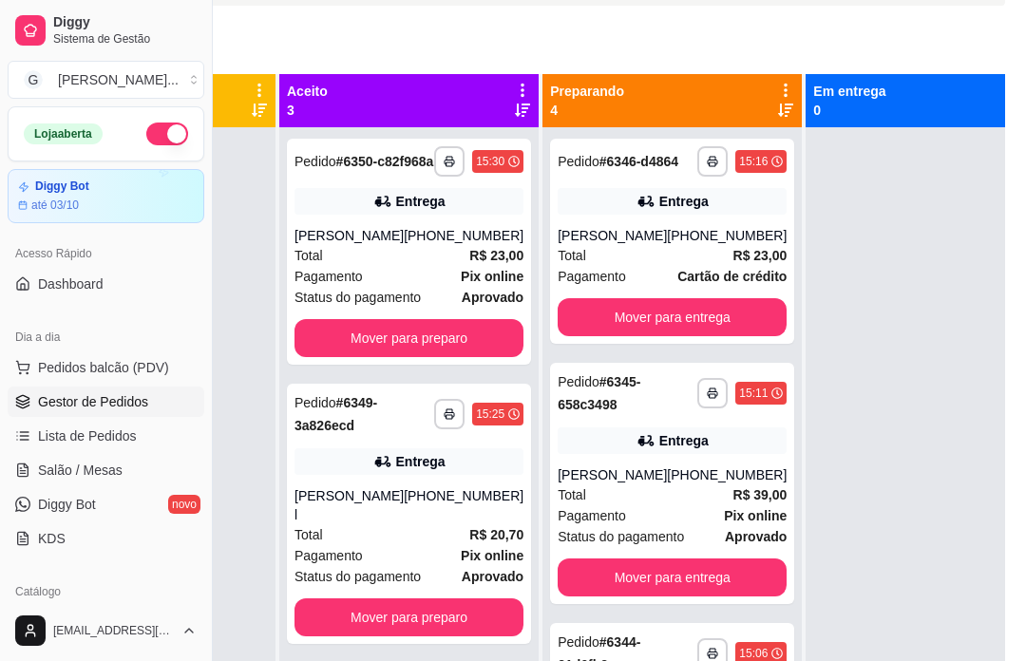
scroll to position [0, 203]
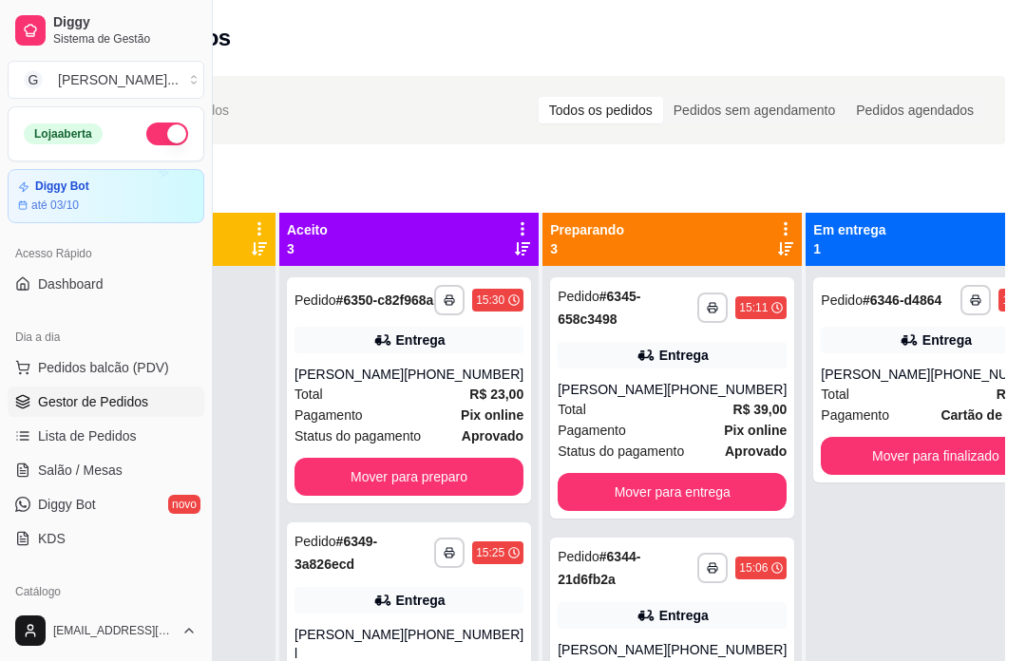
click at [649, 490] on div "Mover para entrega" at bounding box center [671, 492] width 229 height 38
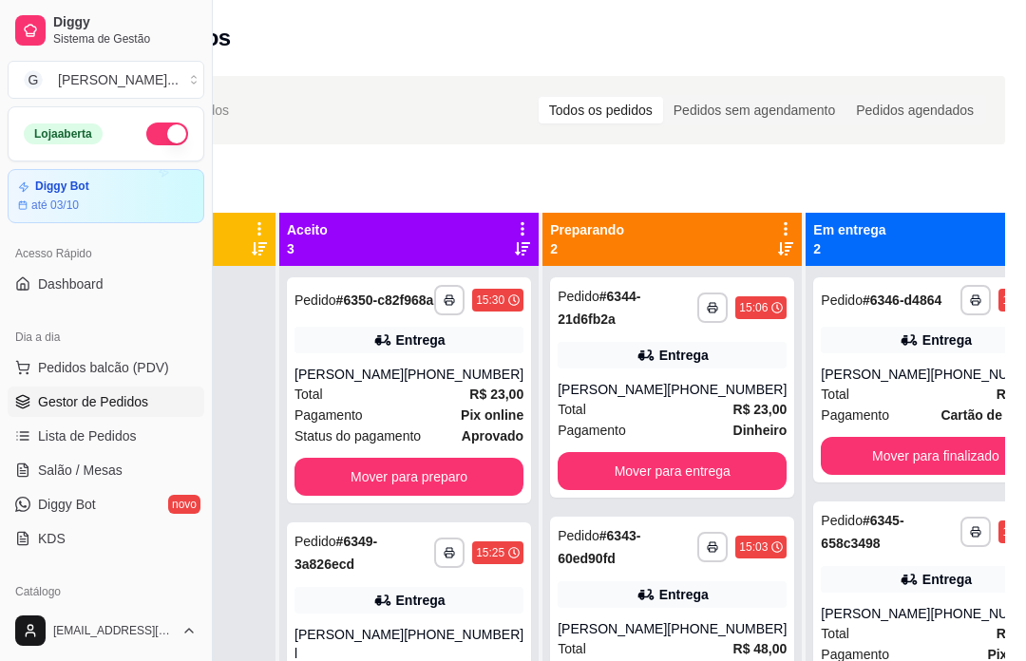
click at [917, 161] on div "**********" at bounding box center [522, 481] width 1026 height 832
click at [626, 486] on button "Mover para entrega" at bounding box center [671, 471] width 229 height 38
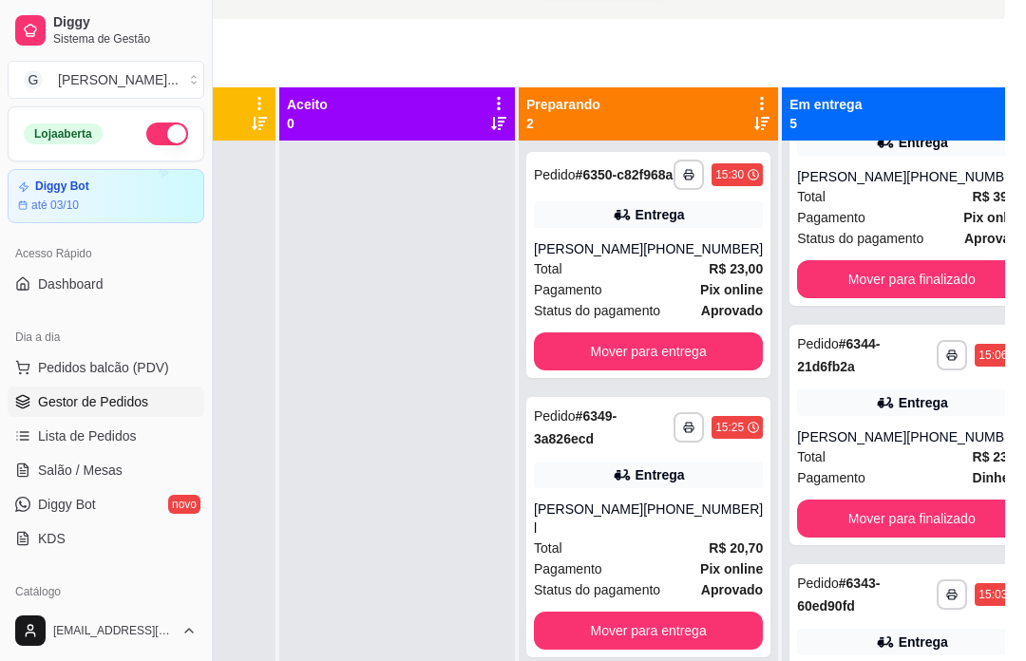
scroll to position [569, 0]
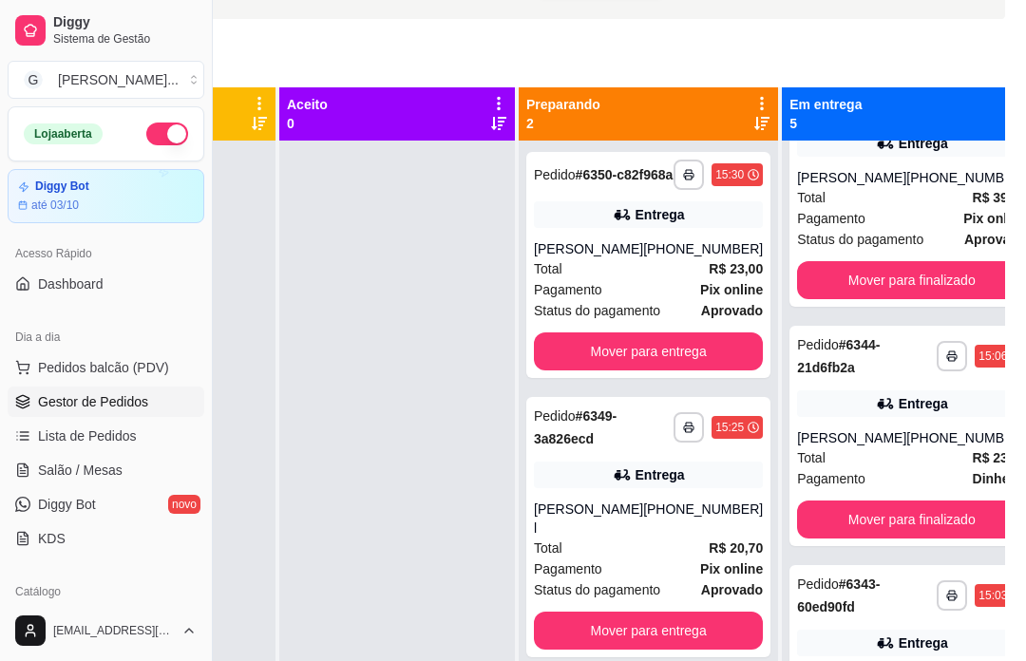
click at [901, 652] on div "Entrega" at bounding box center [922, 642] width 49 height 19
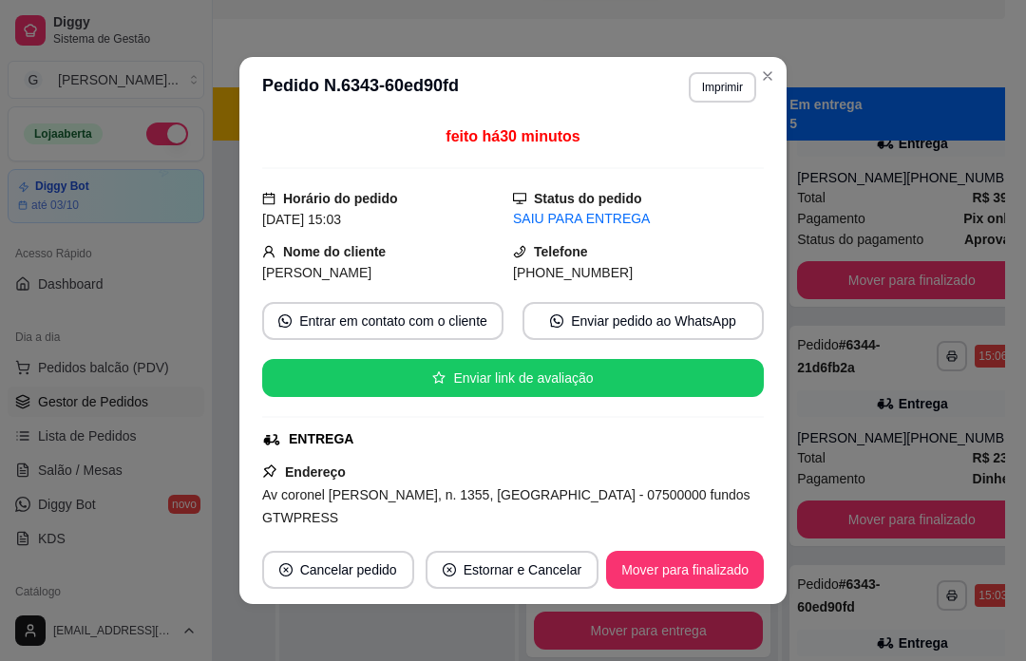
click at [572, 660] on div "**********" at bounding box center [648, 471] width 259 height 661
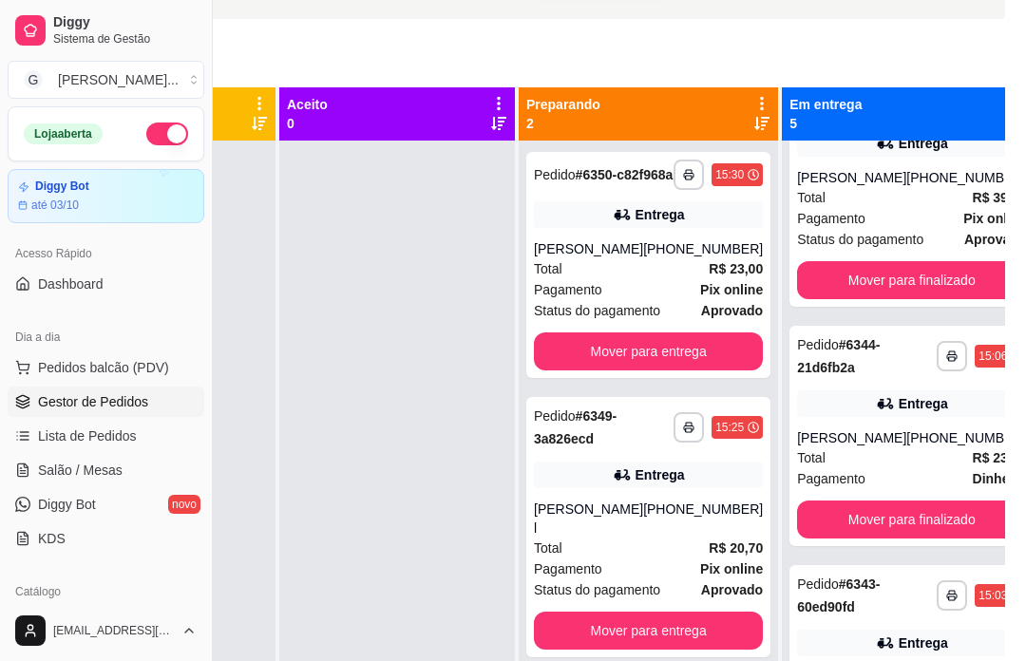
click at [883, 461] on div "**********" at bounding box center [911, 436] width 244 height 220
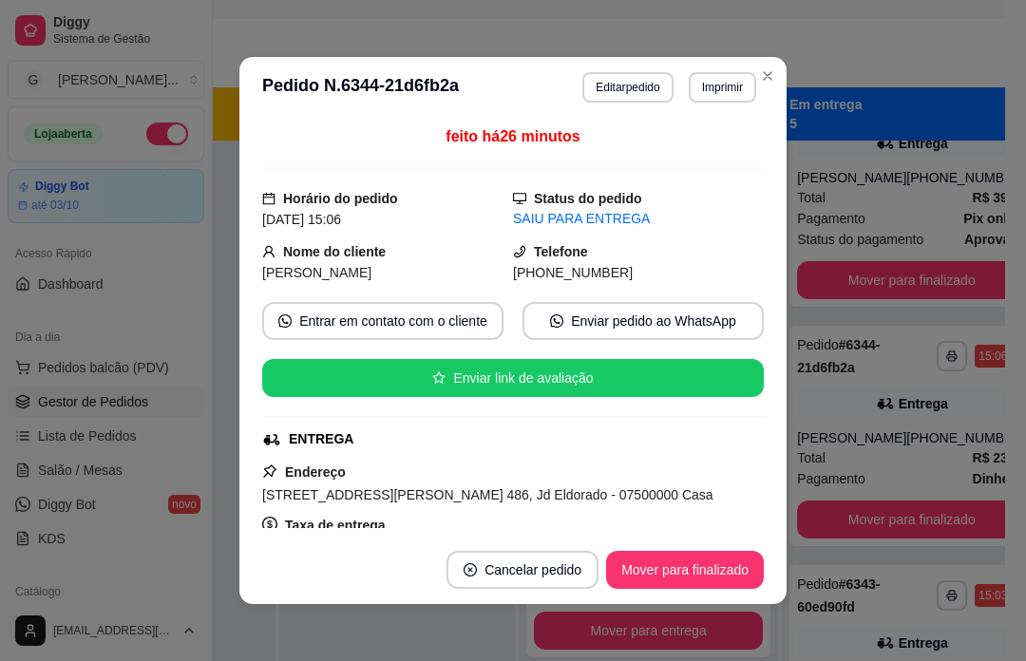
click at [609, 660] on div "**********" at bounding box center [648, 471] width 259 height 661
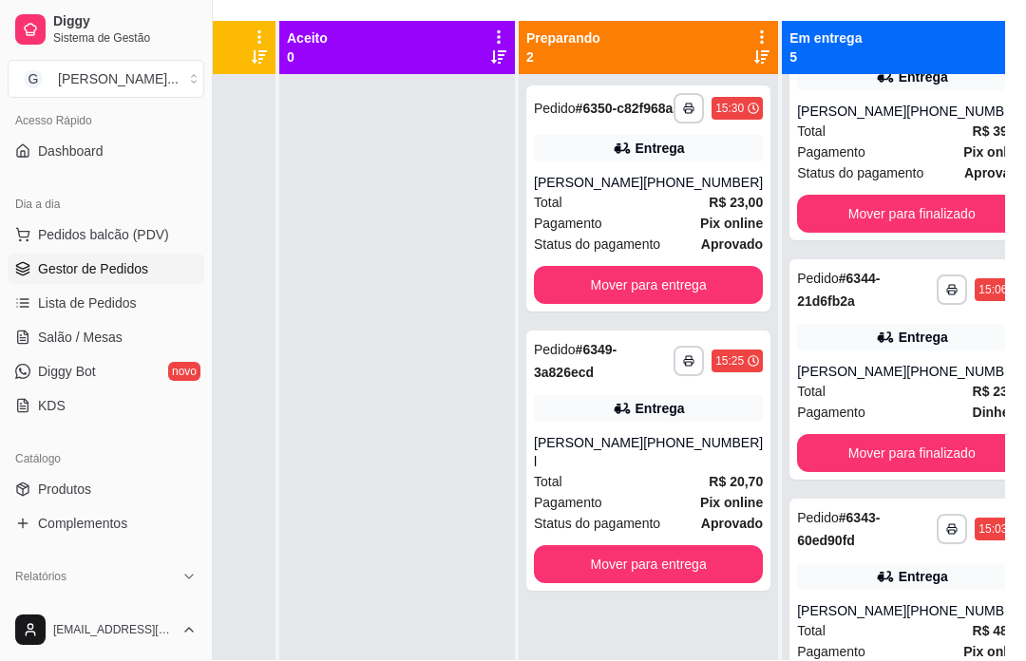
scroll to position [147, 0]
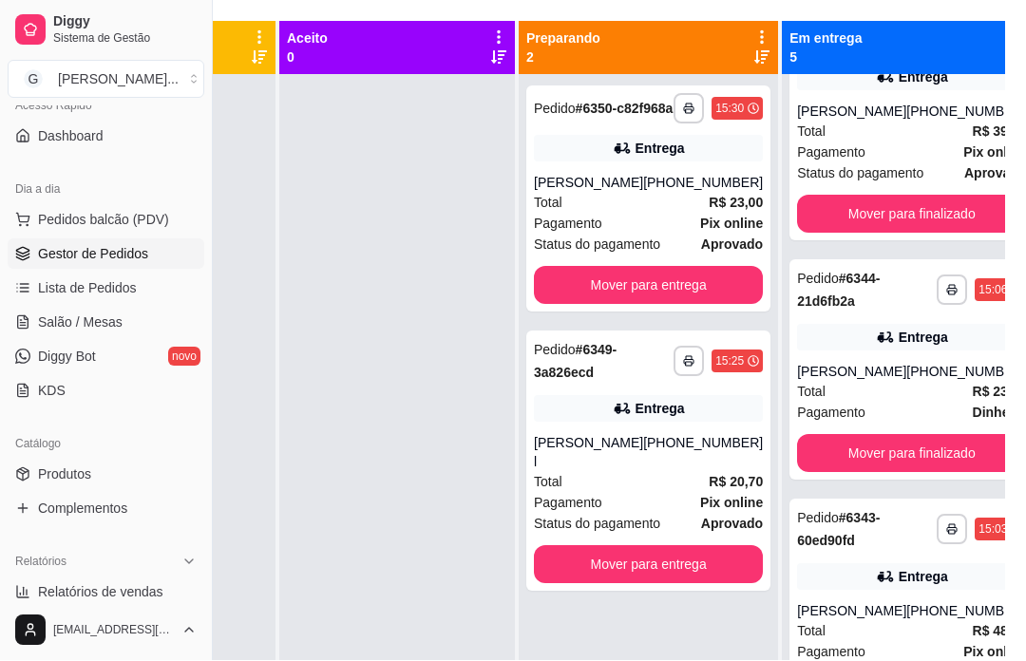
click at [92, 485] on link "Produtos" at bounding box center [106, 475] width 197 height 30
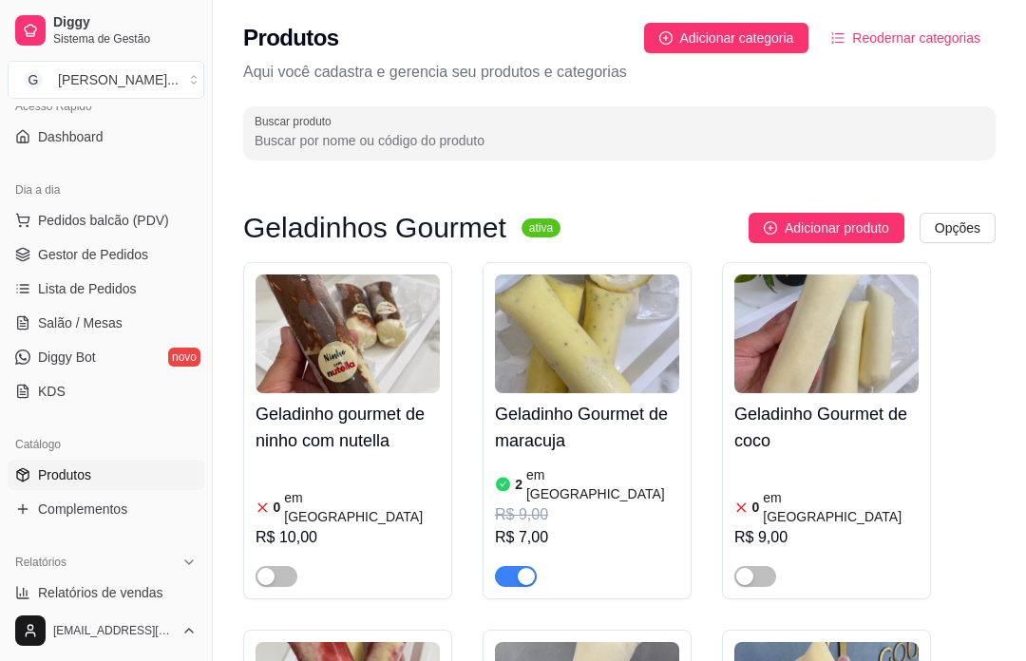
click at [350, 147] on input "Buscar produto" at bounding box center [619, 140] width 729 height 19
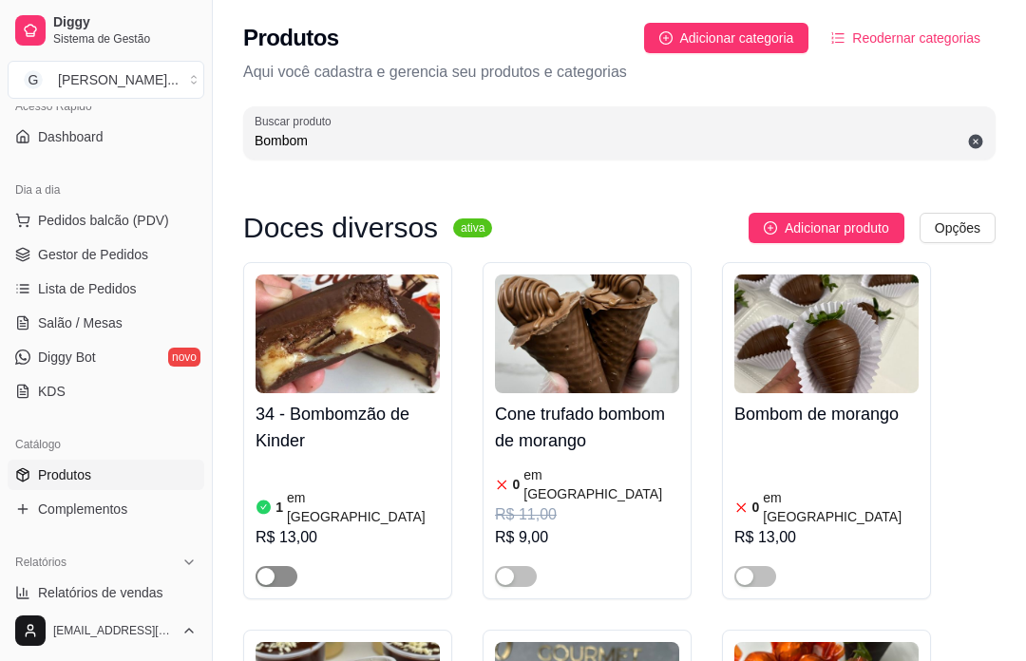
type input "Bombom"
click at [277, 566] on span "button" at bounding box center [276, 576] width 42 height 21
click at [352, 457] on div "34 - Bombomzão de Kinder 1 em estoque R$ 13,00" at bounding box center [347, 490] width 184 height 194
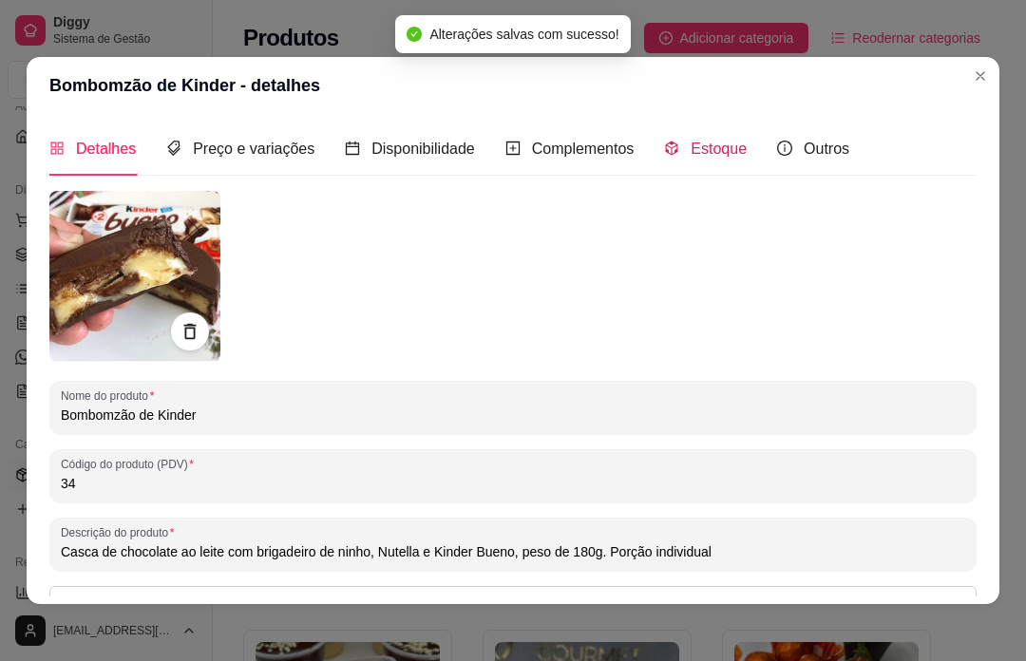
click at [700, 150] on span "Estoque" at bounding box center [718, 149] width 56 height 16
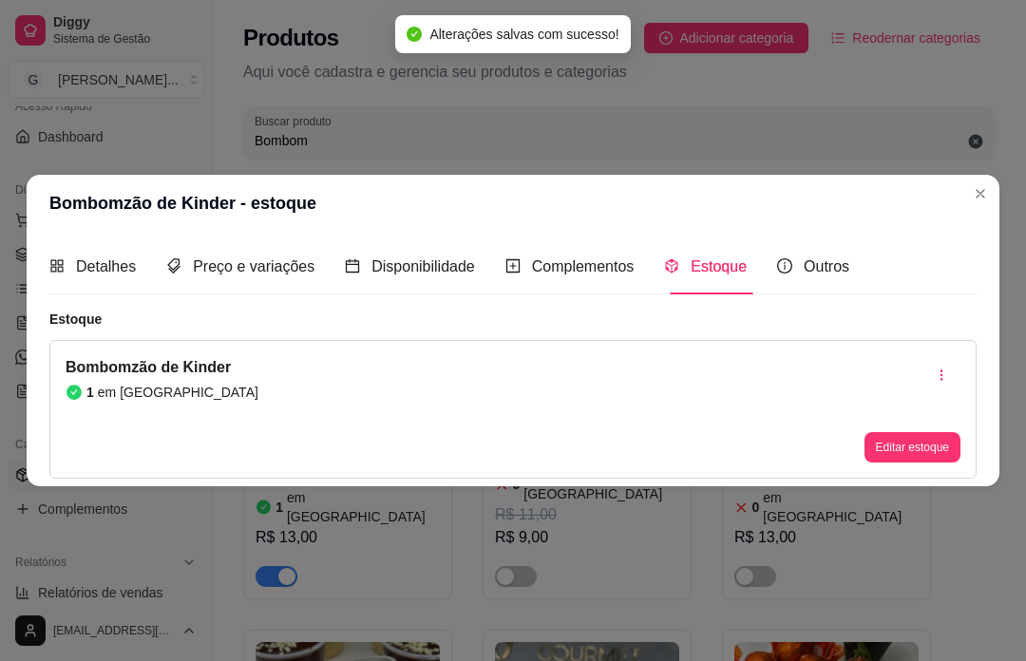
click at [891, 458] on button "Editar estoque" at bounding box center [912, 447] width 96 height 30
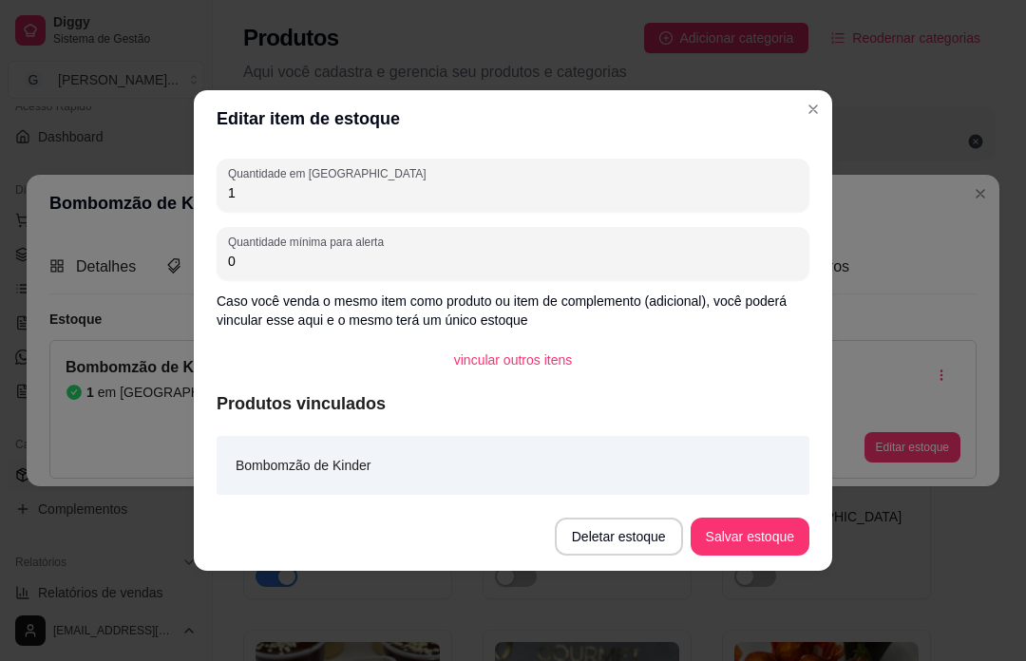
click at [290, 199] on input "1" at bounding box center [513, 192] width 570 height 19
type input "12"
click at [741, 527] on button "Salvar estoque" at bounding box center [749, 537] width 119 height 38
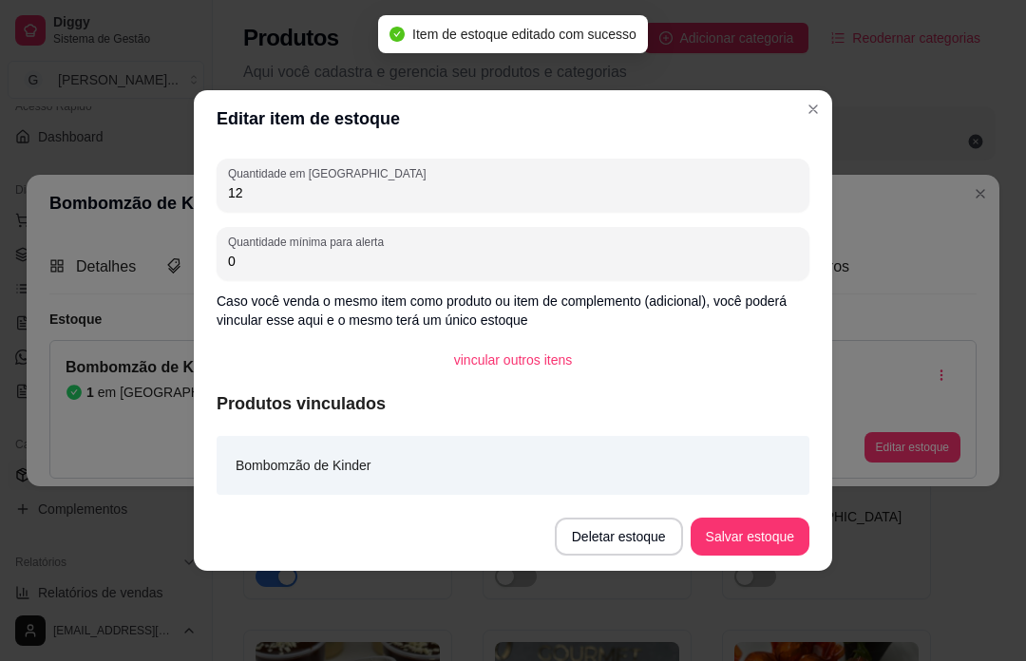
click at [894, 576] on div "Bombomzão de Kinder - estoque Detalhes Preço e variações Disponibilidade Comple…" at bounding box center [513, 330] width 1026 height 661
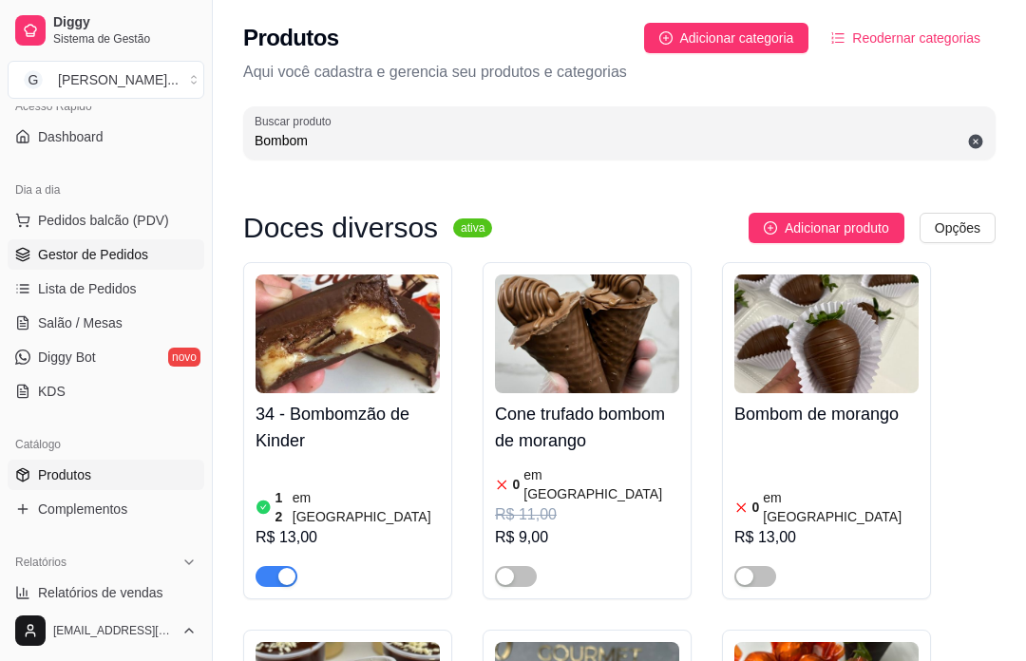
click at [135, 263] on span "Gestor de Pedidos" at bounding box center [93, 254] width 110 height 19
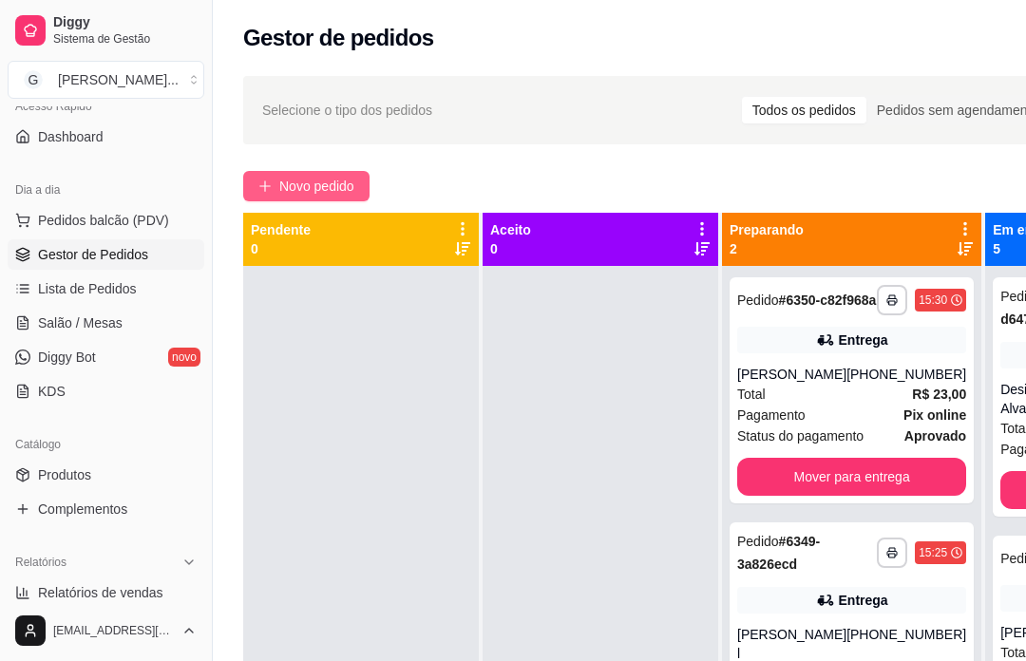
click at [328, 191] on span "Novo pedido" at bounding box center [316, 186] width 75 height 21
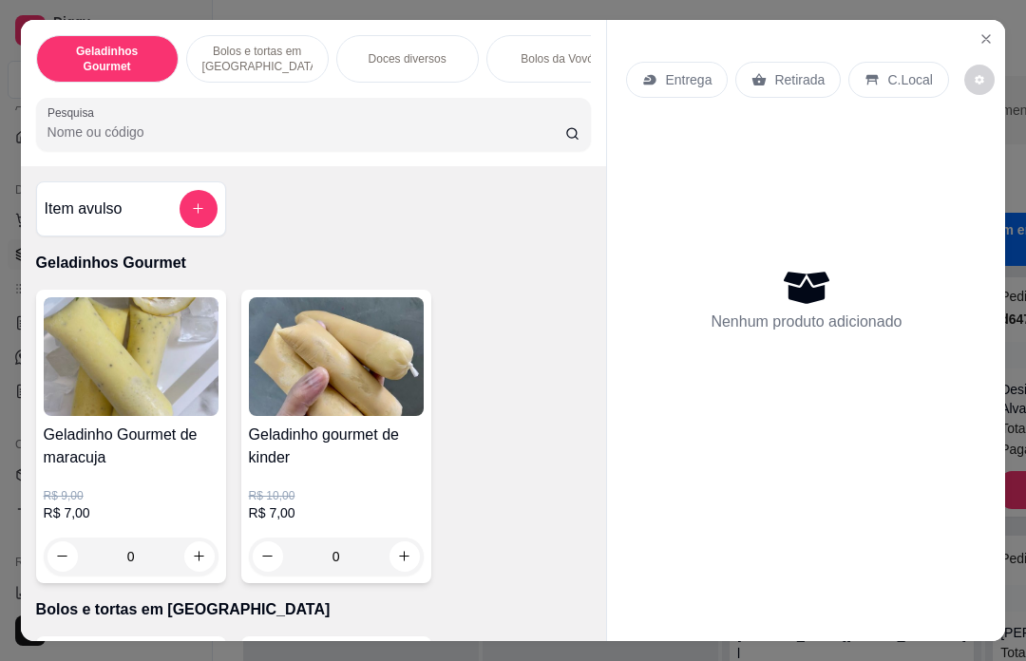
click at [557, 51] on p "Bolos da Vovó" at bounding box center [556, 58] width 73 height 15
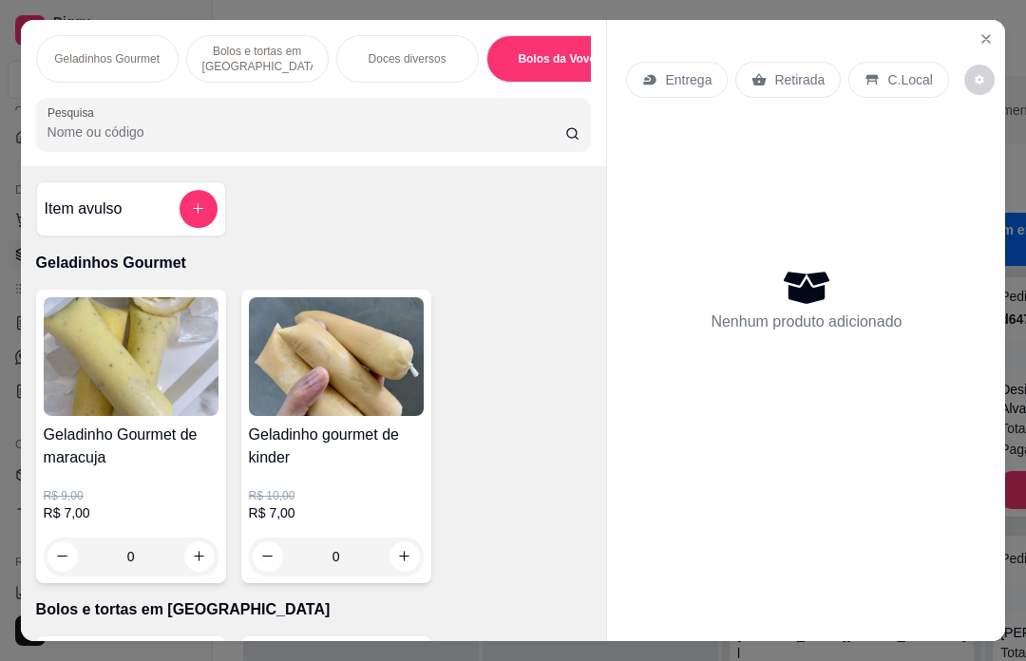
scroll to position [72, 0]
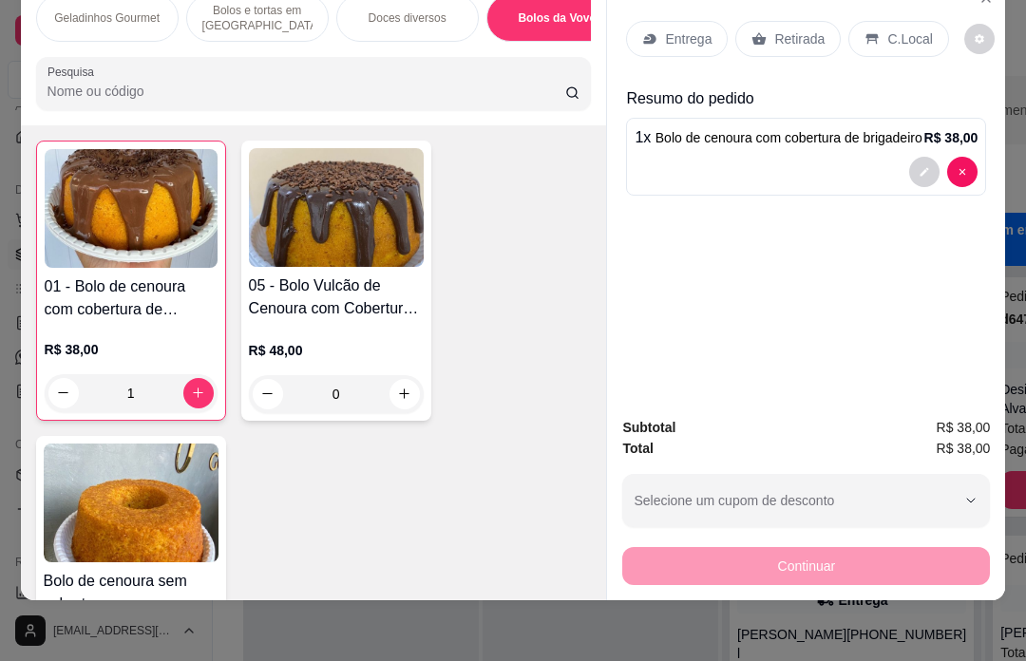
type input "1"
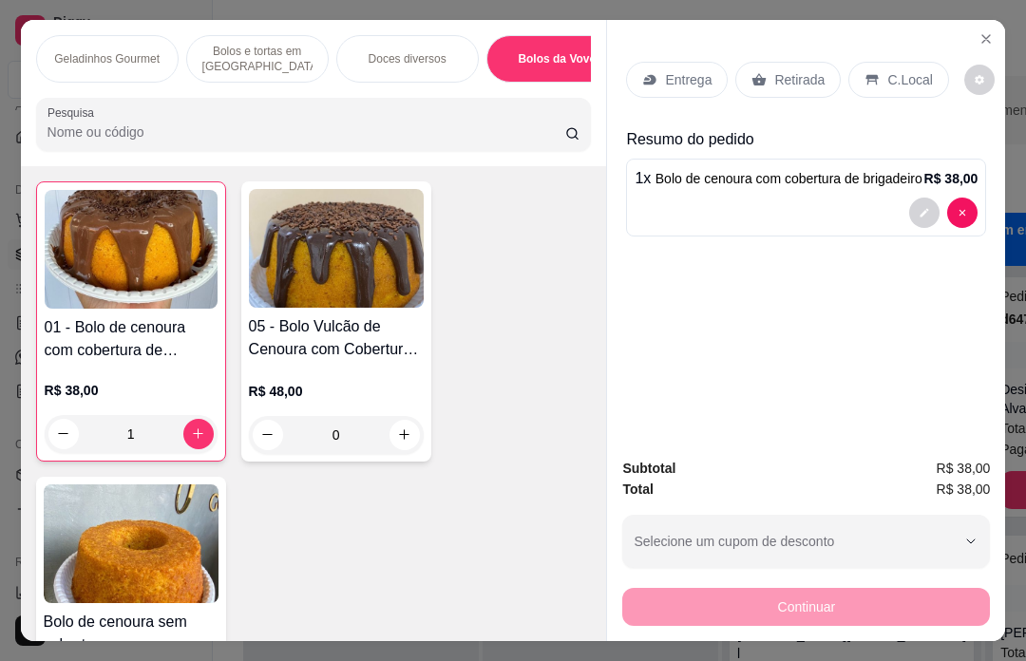
scroll to position [0, 0]
click at [682, 70] on p "Entrega" at bounding box center [688, 79] width 47 height 19
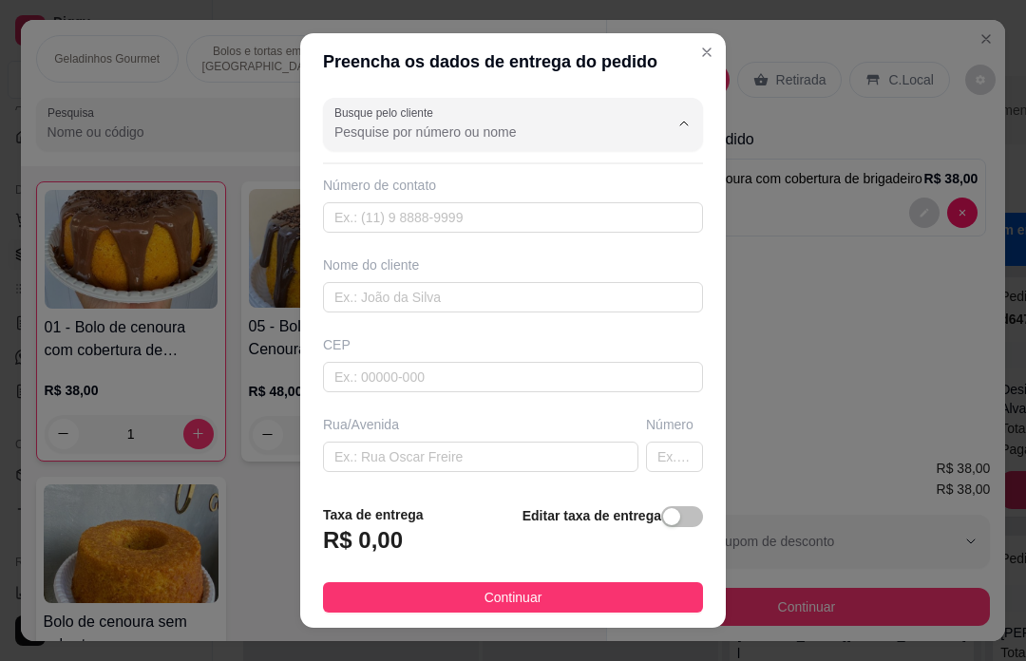
scroll to position [32, 0]
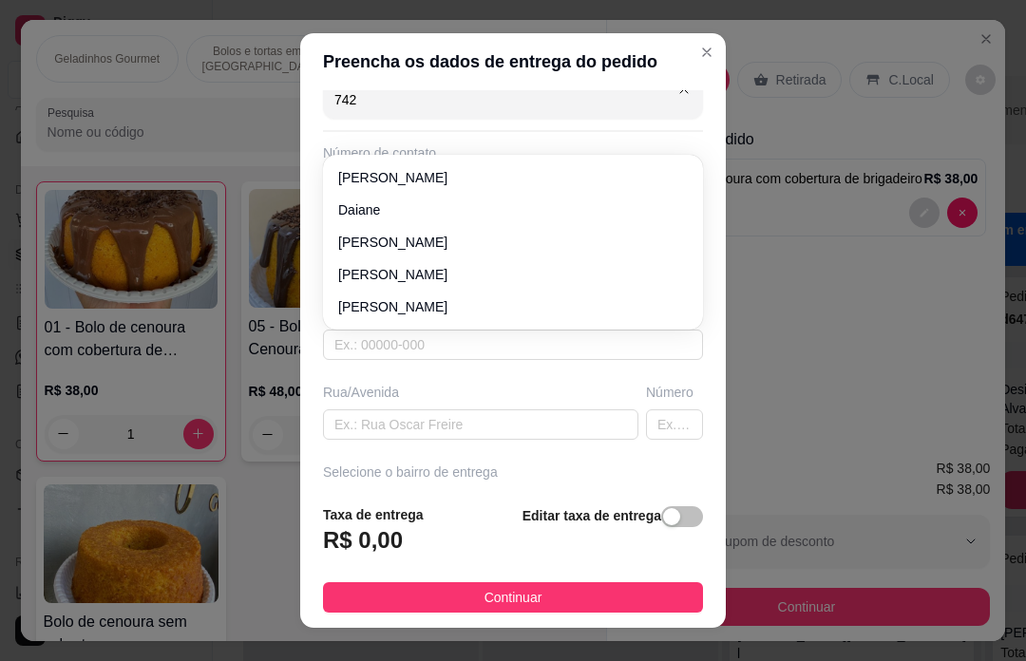
type input "7420"
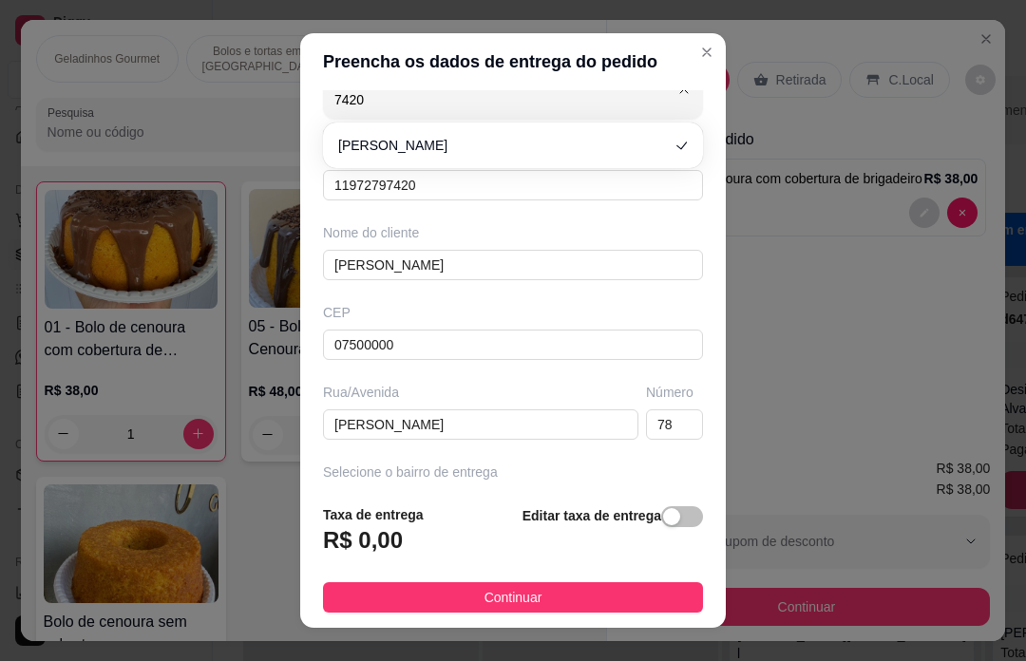
type input "11972797420"
type input "[PERSON_NAME]"
type input "07500000"
type input "[PERSON_NAME]"
type input "78"
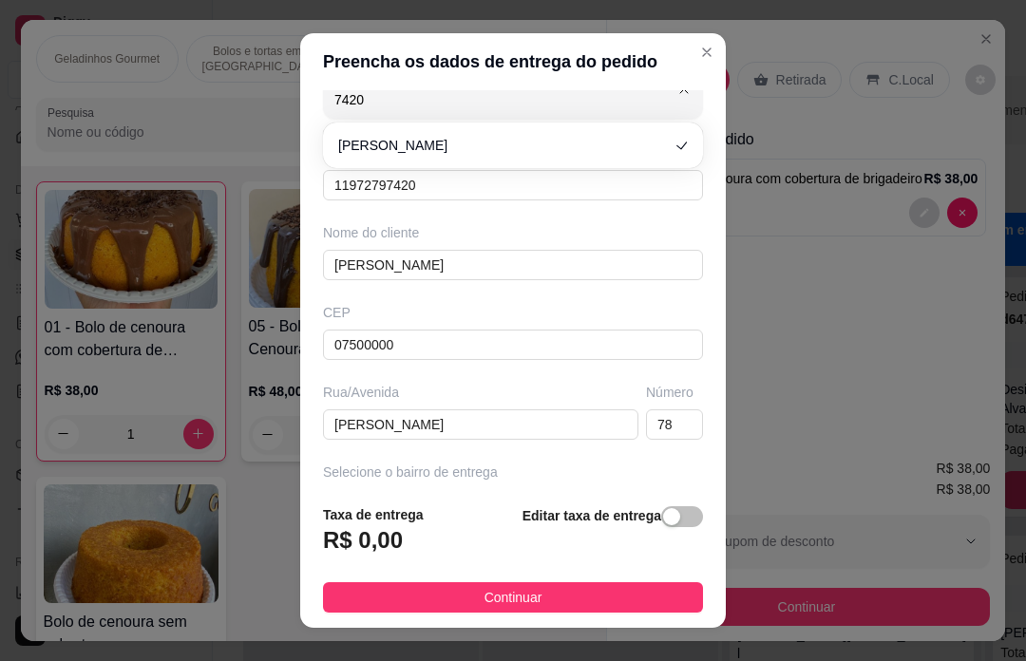
type input "Santa Isabel"
type input "Tem um carro branco em frente"
click at [403, 144] on div "Número de contato" at bounding box center [513, 152] width 380 height 19
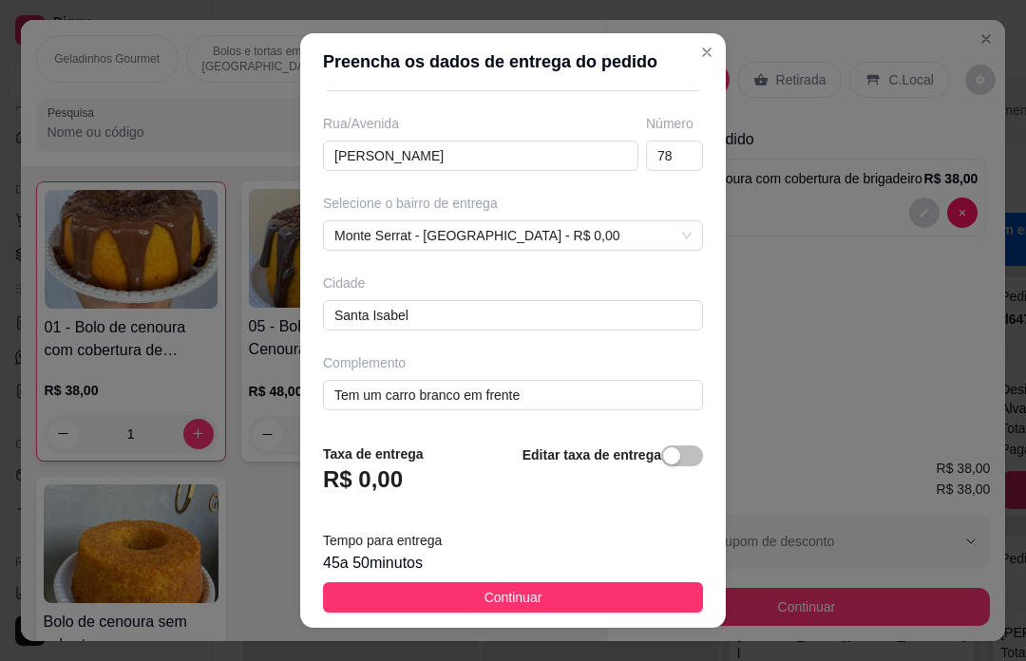
scroll to position [32, 4]
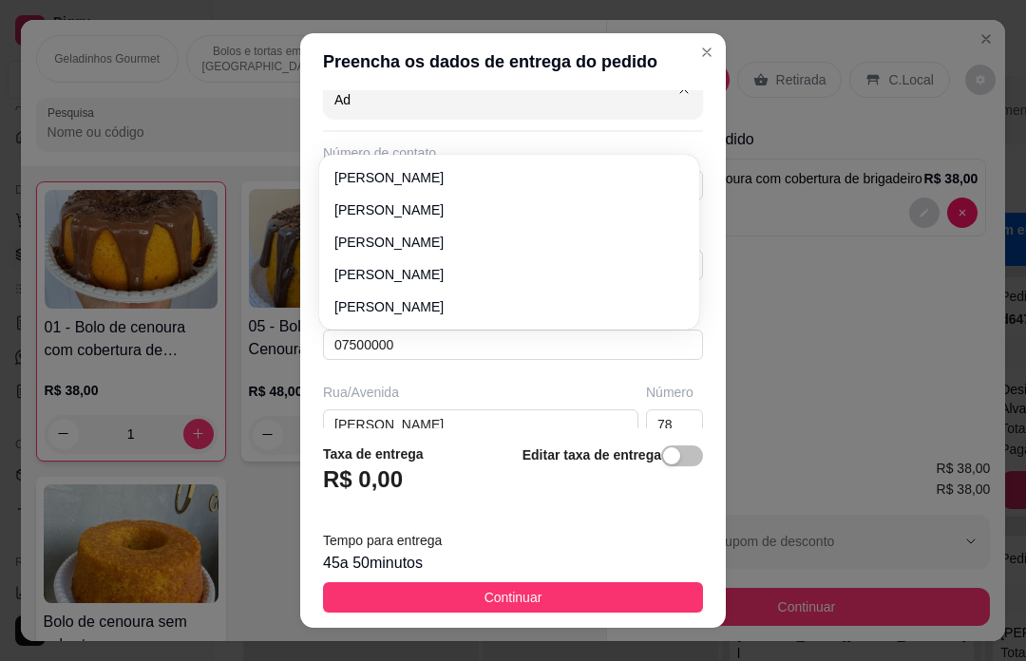
type input "A"
click at [705, 61] on button "Close" at bounding box center [706, 52] width 30 height 30
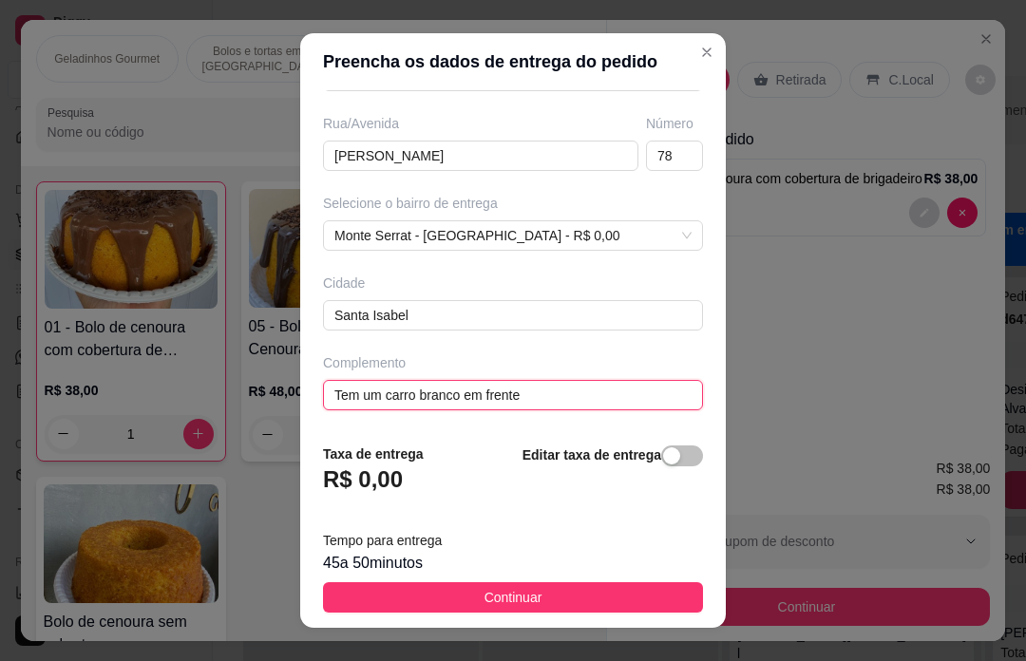
scroll to position [240, 0]
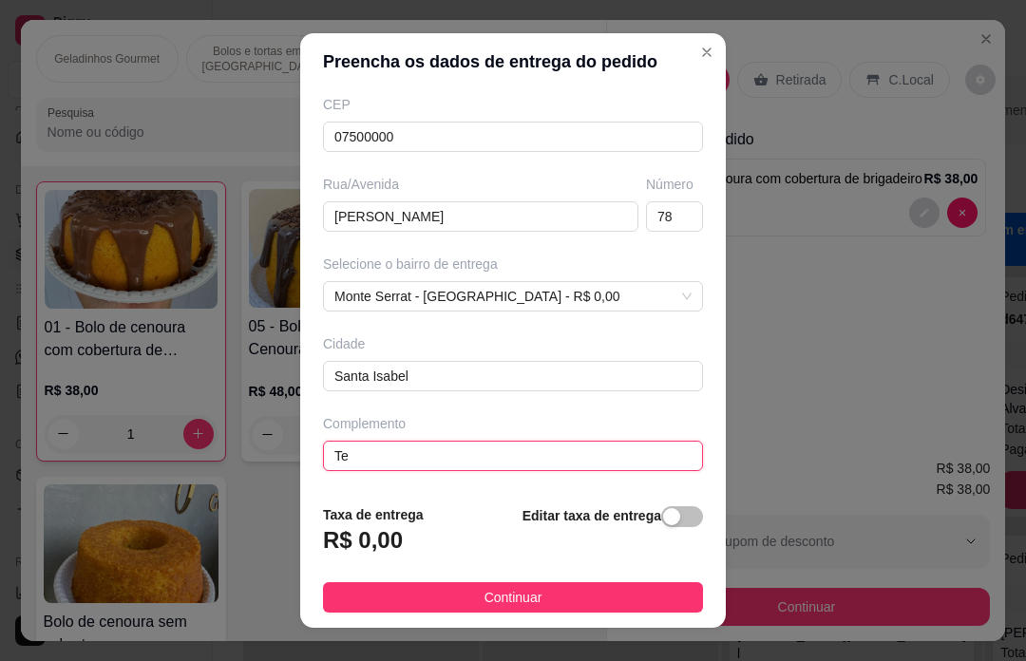
type input "T"
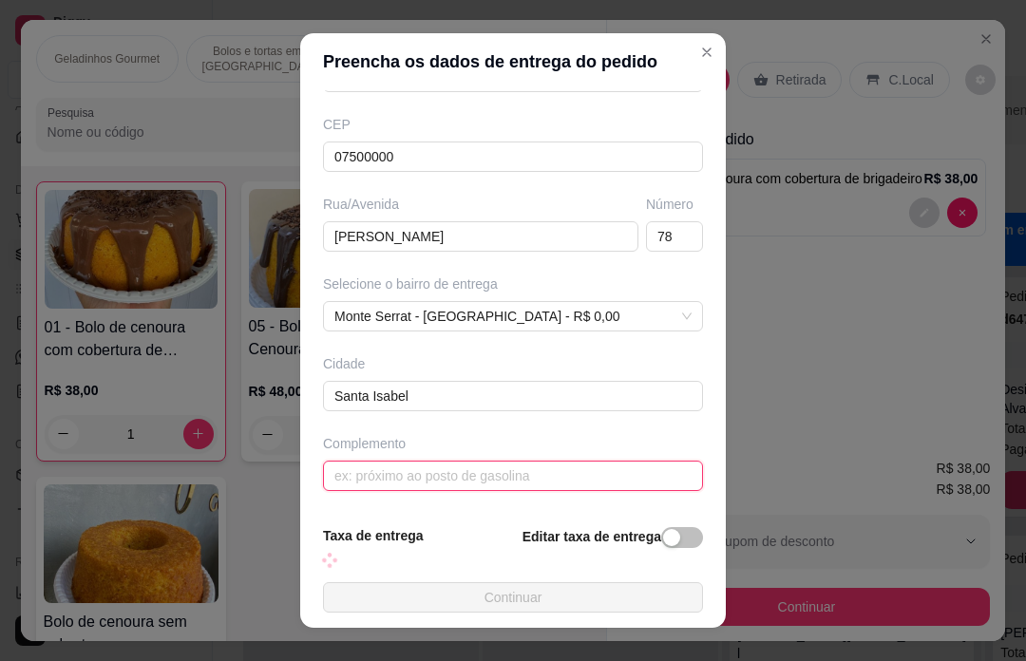
scroll to position [219, 0]
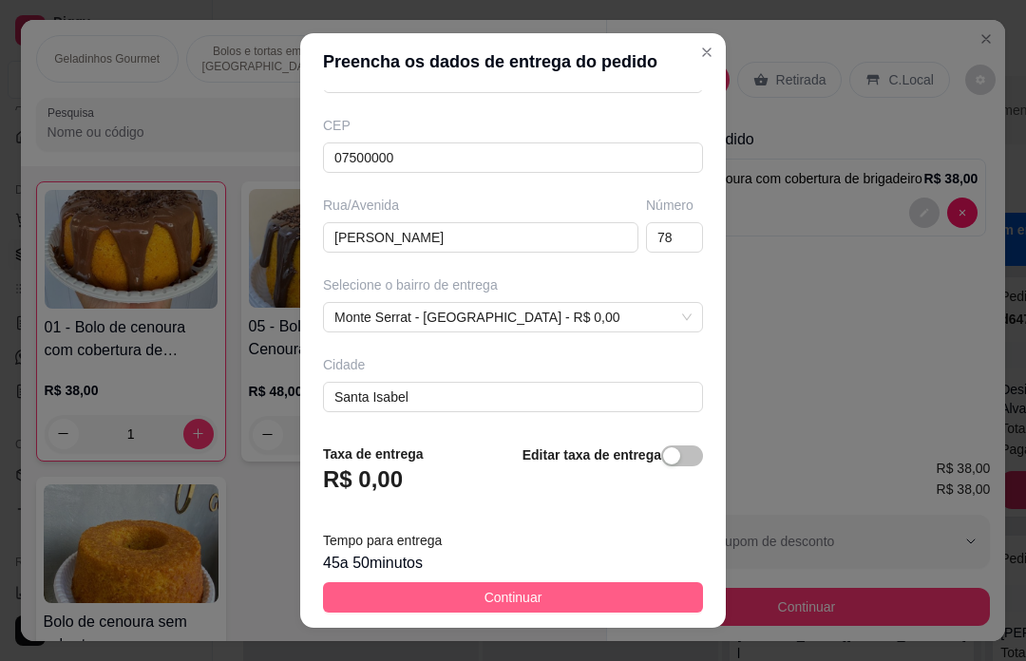
click at [515, 589] on span "Continuar" at bounding box center [513, 597] width 58 height 21
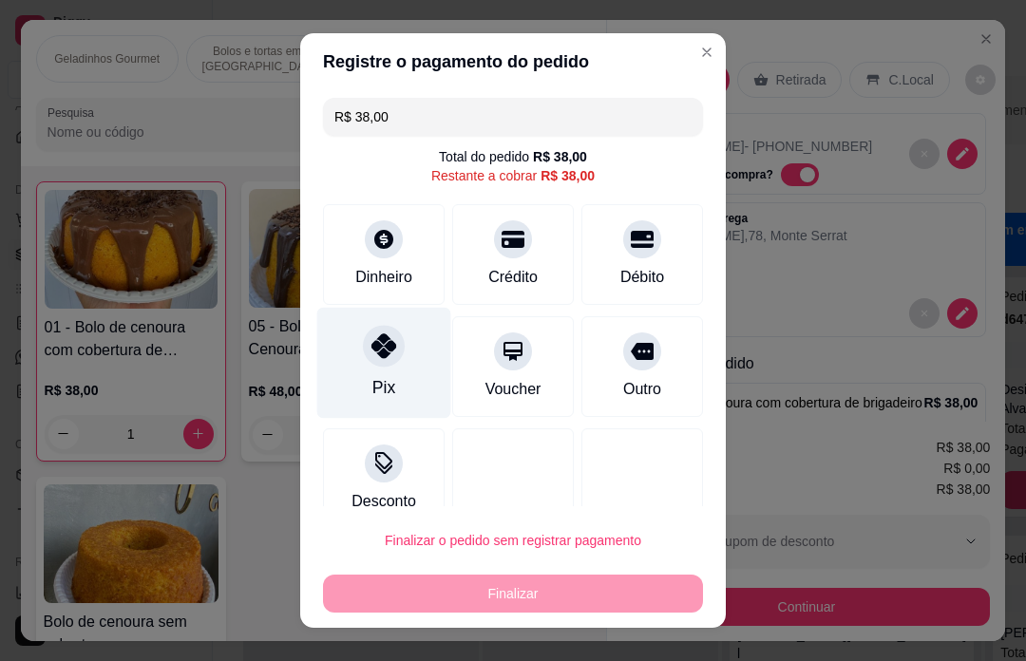
click at [387, 358] on icon at bounding box center [383, 345] width 25 height 25
type input "R$ 0,00"
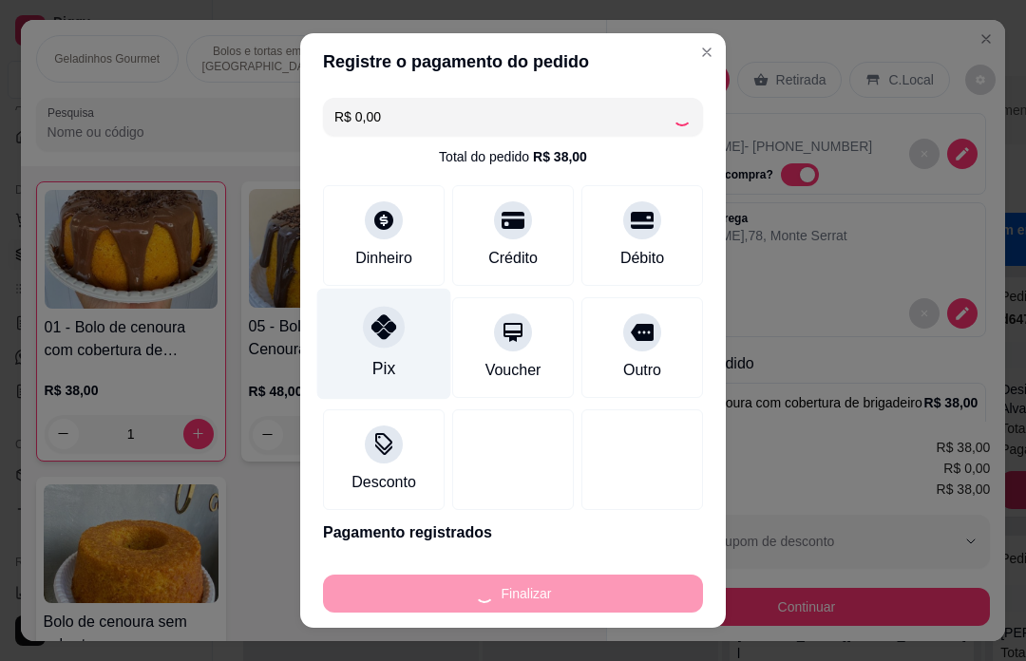
type input "0"
type input "-R$ 38,00"
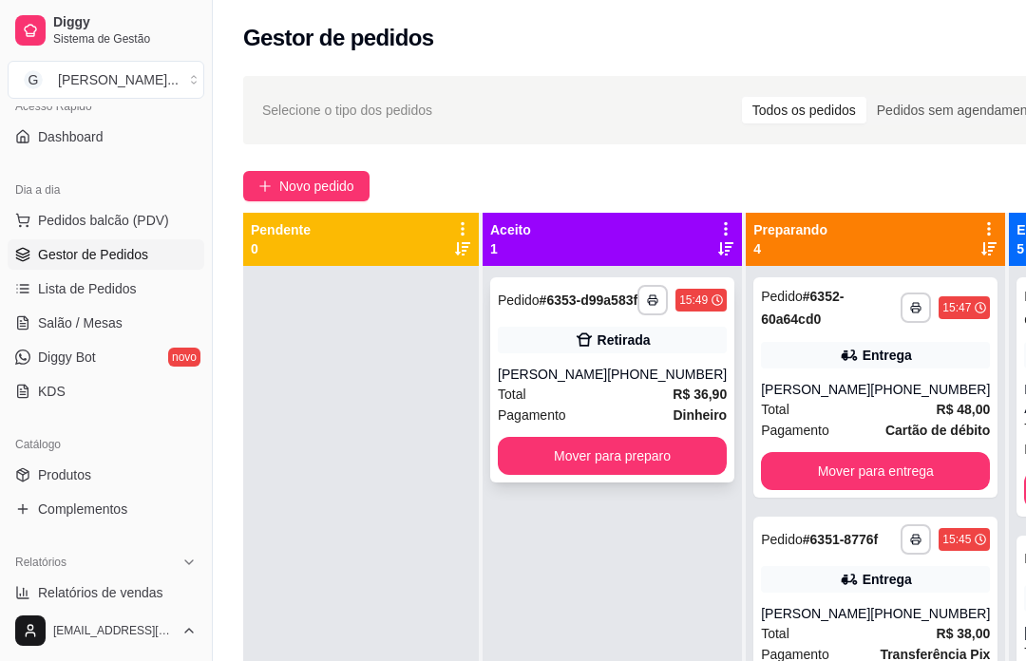
click at [620, 384] on div "[PHONE_NUMBER]" at bounding box center [667, 374] width 120 height 19
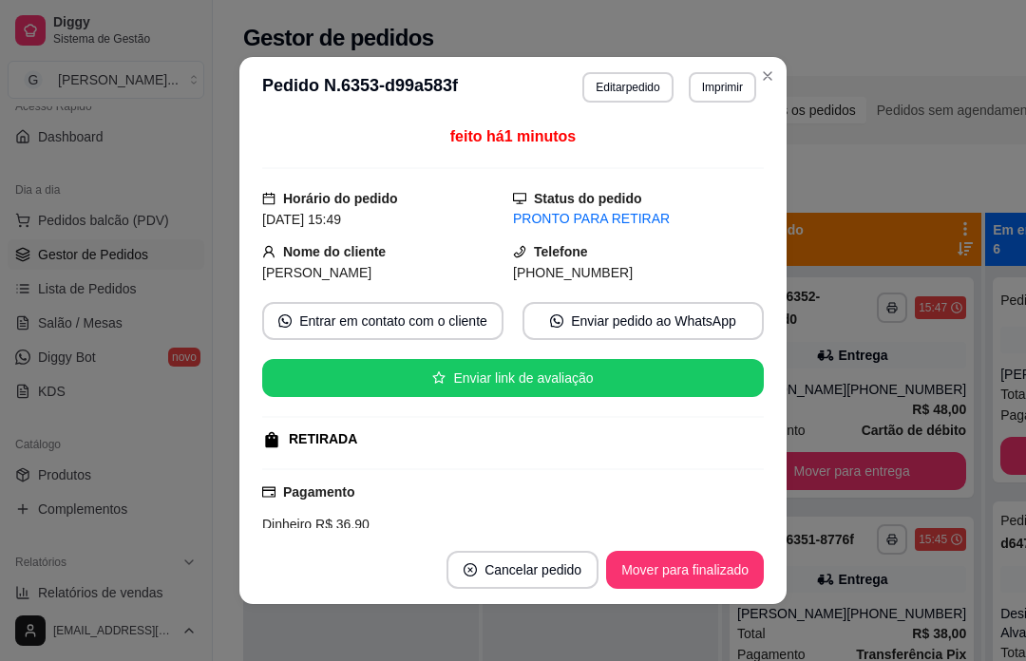
click at [676, 642] on div at bounding box center [600, 596] width 236 height 661
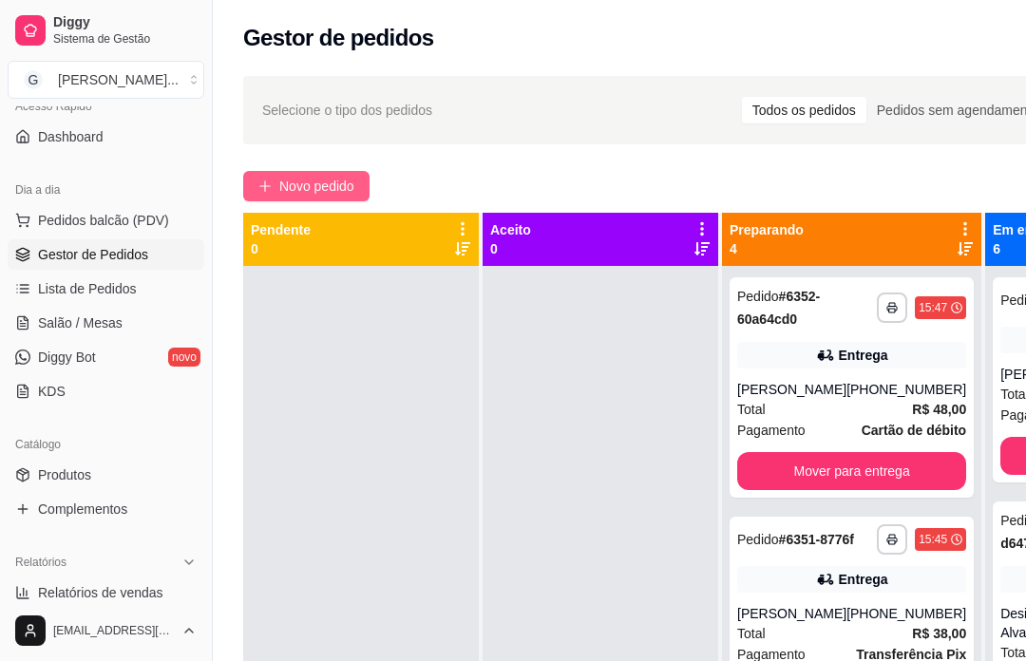
click at [312, 174] on button "Novo pedido" at bounding box center [306, 186] width 126 height 30
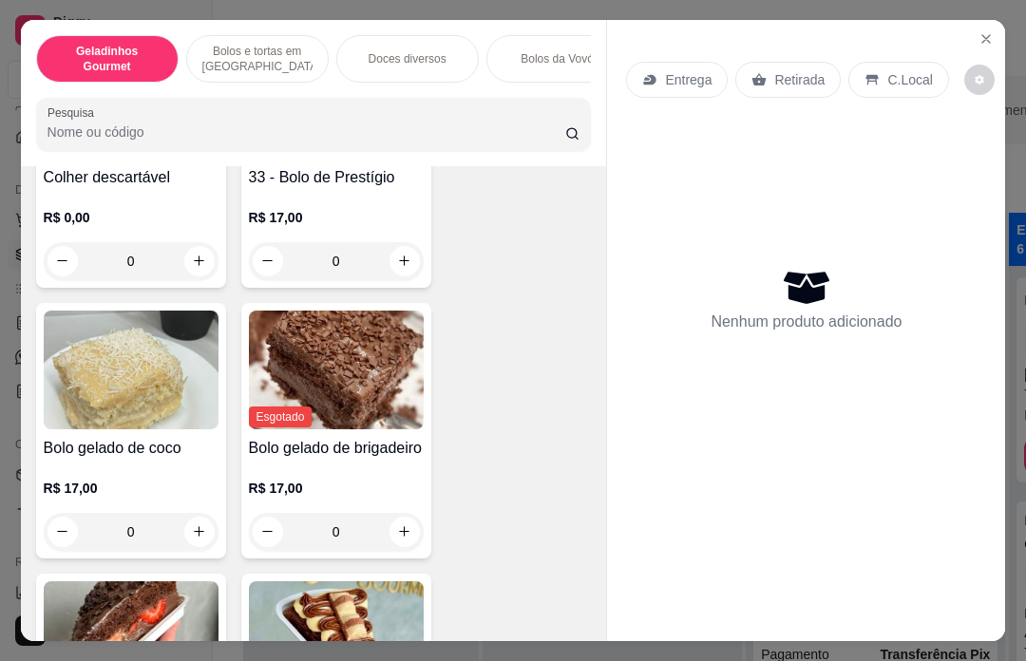
scroll to position [628, 0]
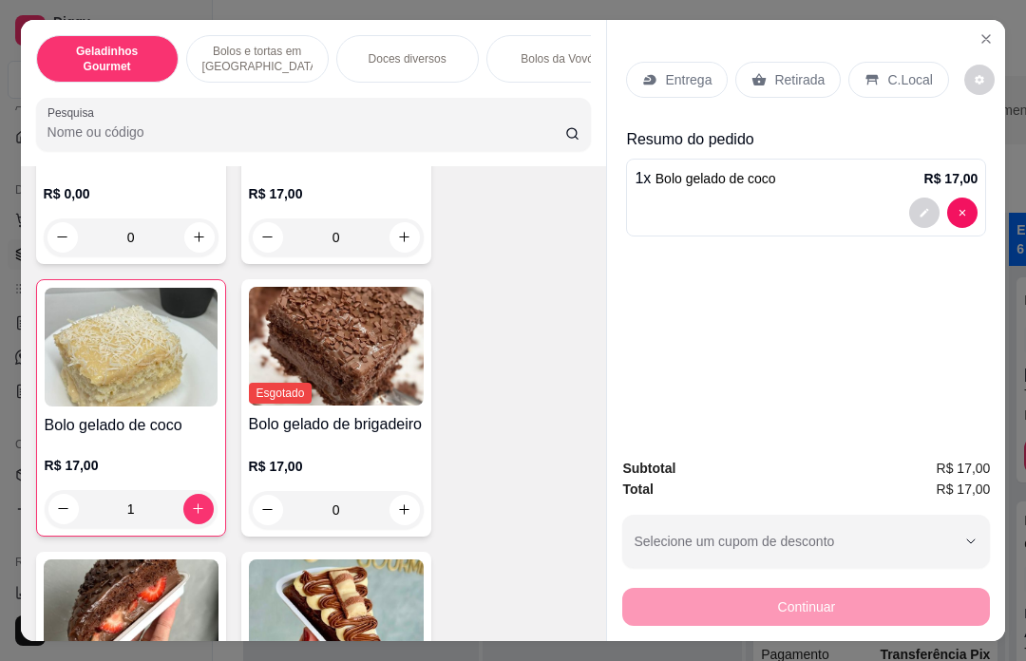
click at [189, 495] on button "increase-product-quantity" at bounding box center [198, 509] width 30 height 30
type input "2"
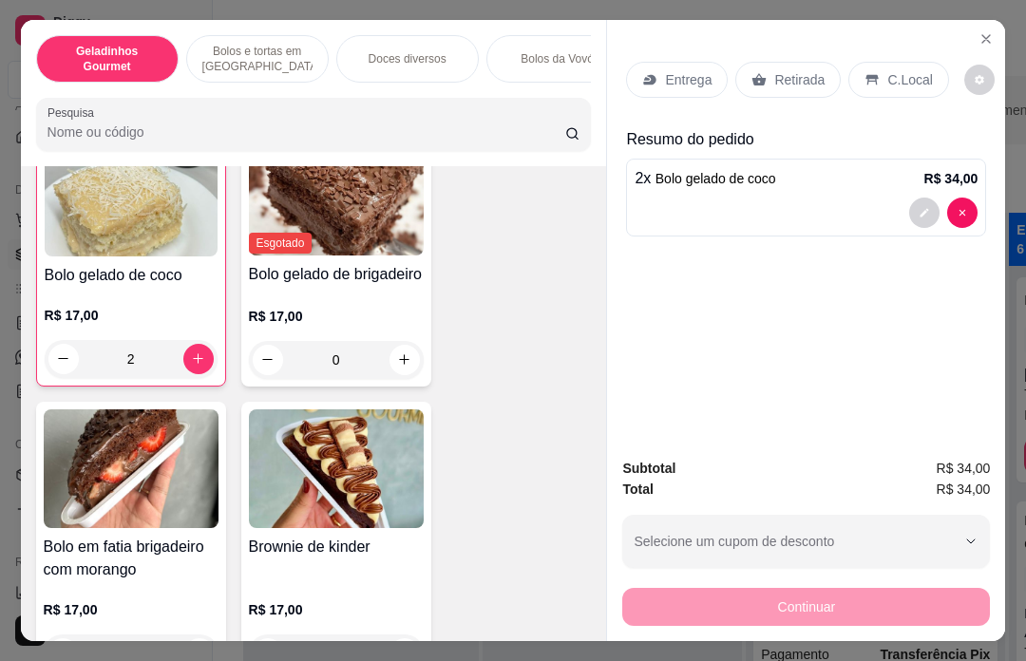
scroll to position [842, 0]
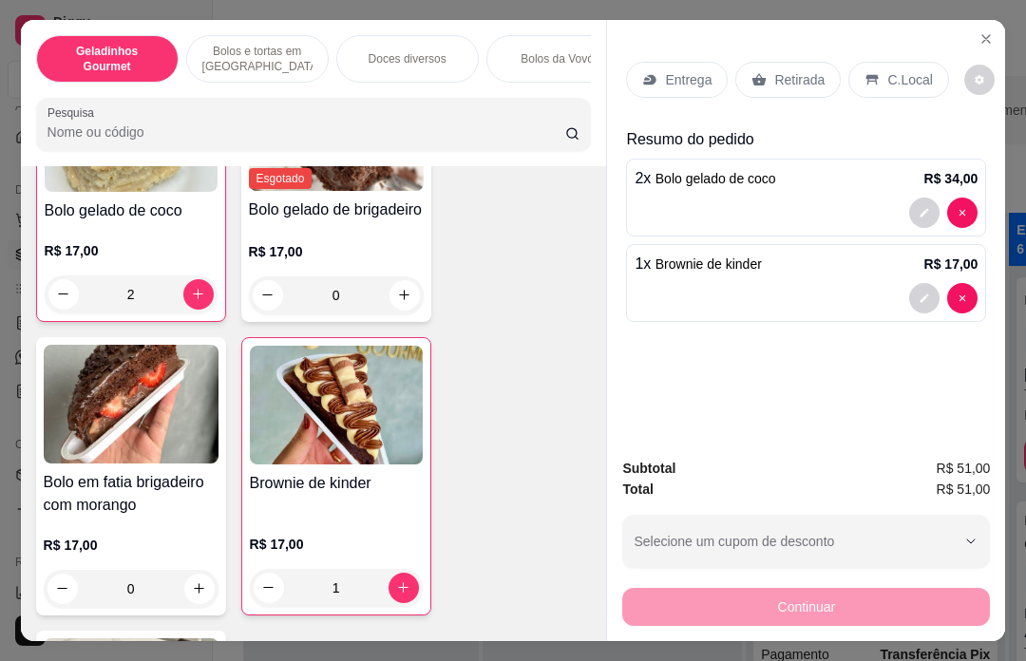
type input "1"
click at [782, 65] on div "Retirada" at bounding box center [787, 80] width 105 height 36
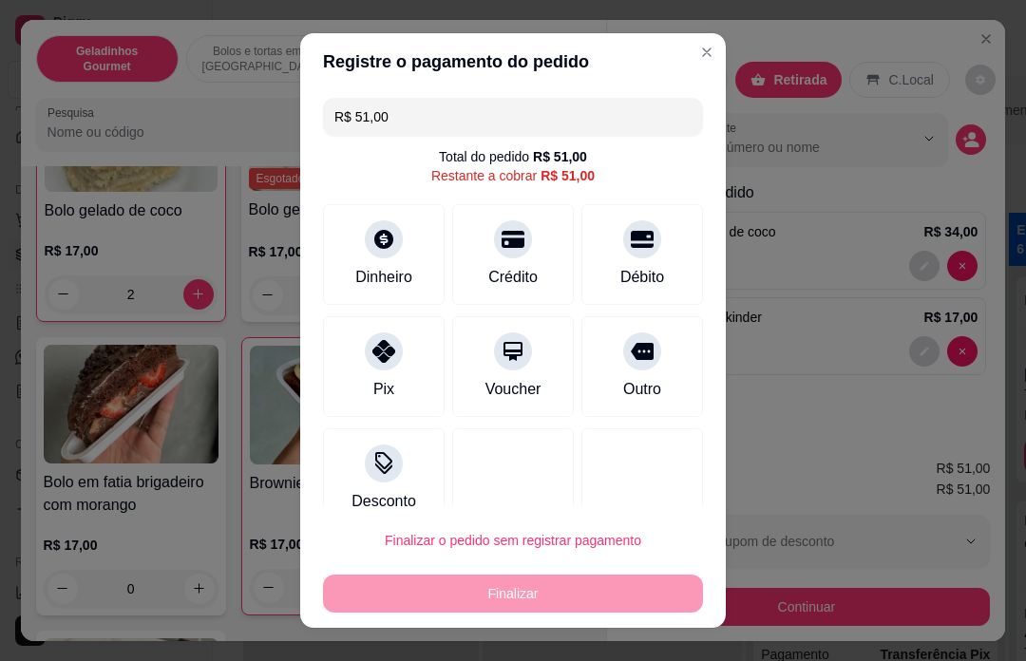
click at [633, 240] on icon at bounding box center [642, 239] width 23 height 23
type input "R$ 0,00"
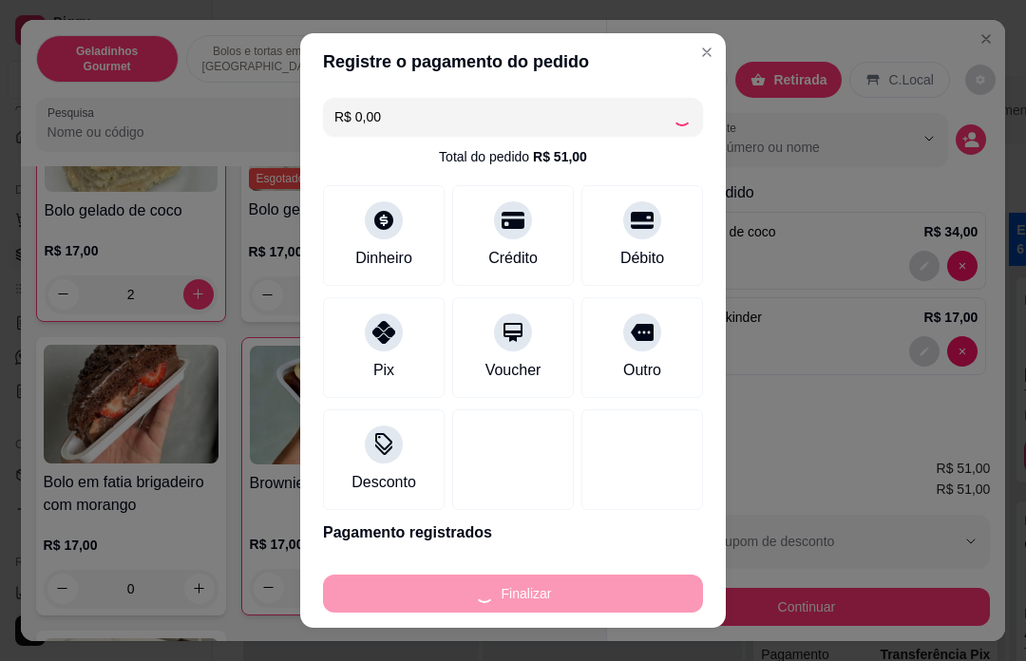
type input "0"
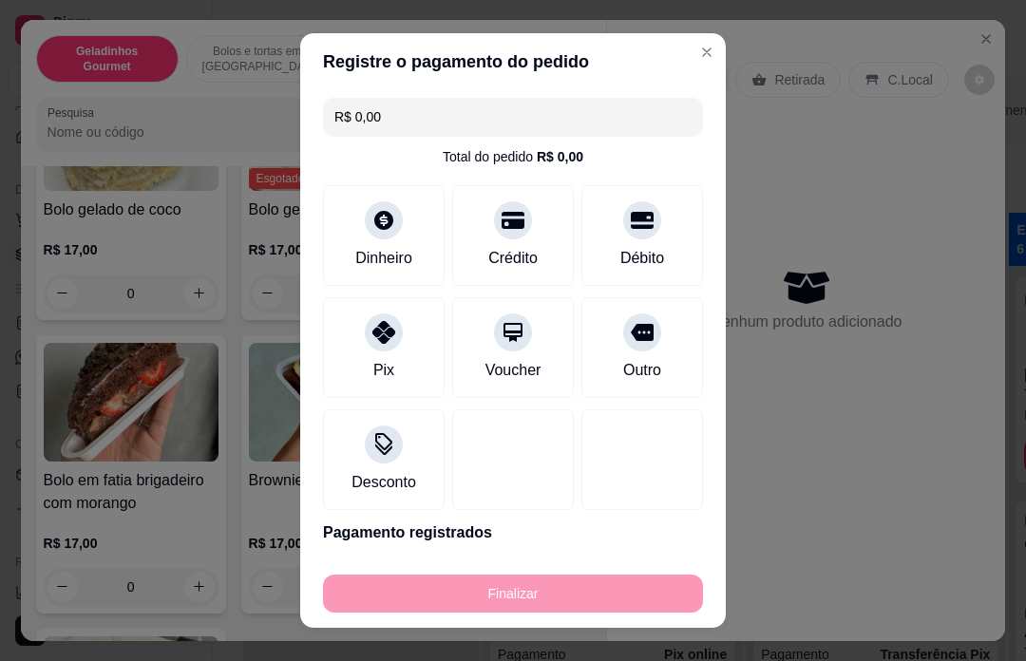
type input "-R$ 51,00"
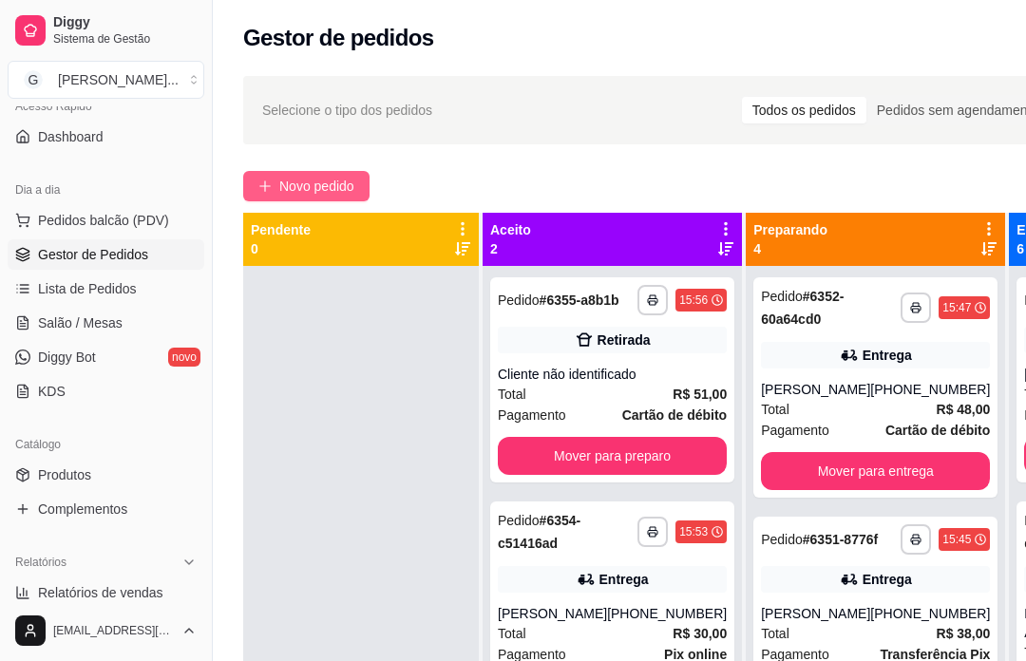
click at [599, 384] on div "Cliente não identificado" at bounding box center [612, 374] width 229 height 19
click at [679, 567] on div "Mover para preparo" at bounding box center [689, 570] width 147 height 38
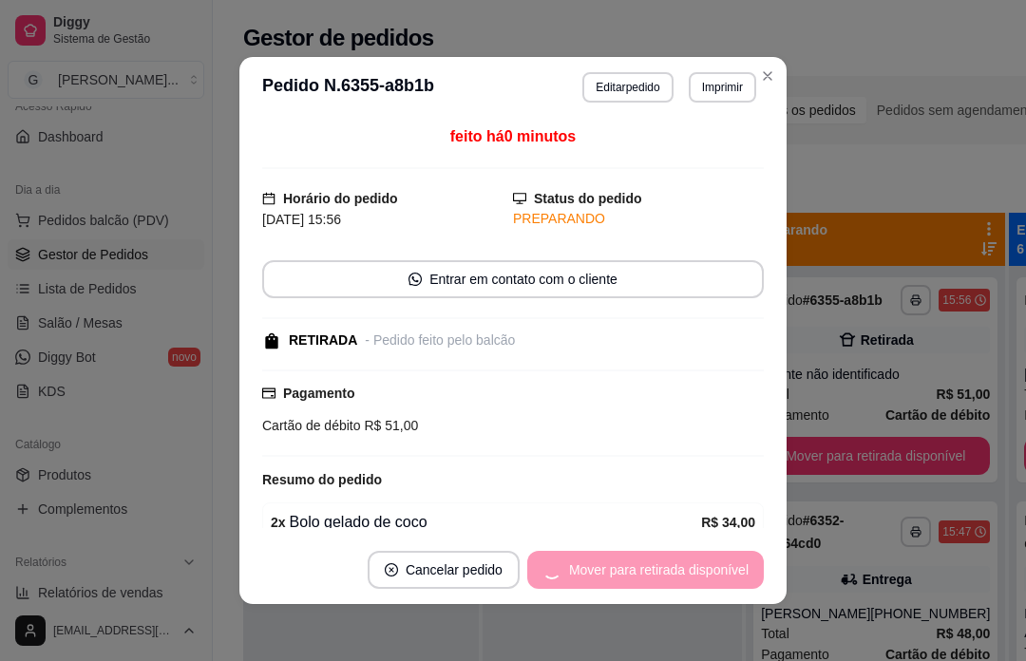
click at [713, 575] on div "Mover para retirada disponível" at bounding box center [645, 570] width 236 height 38
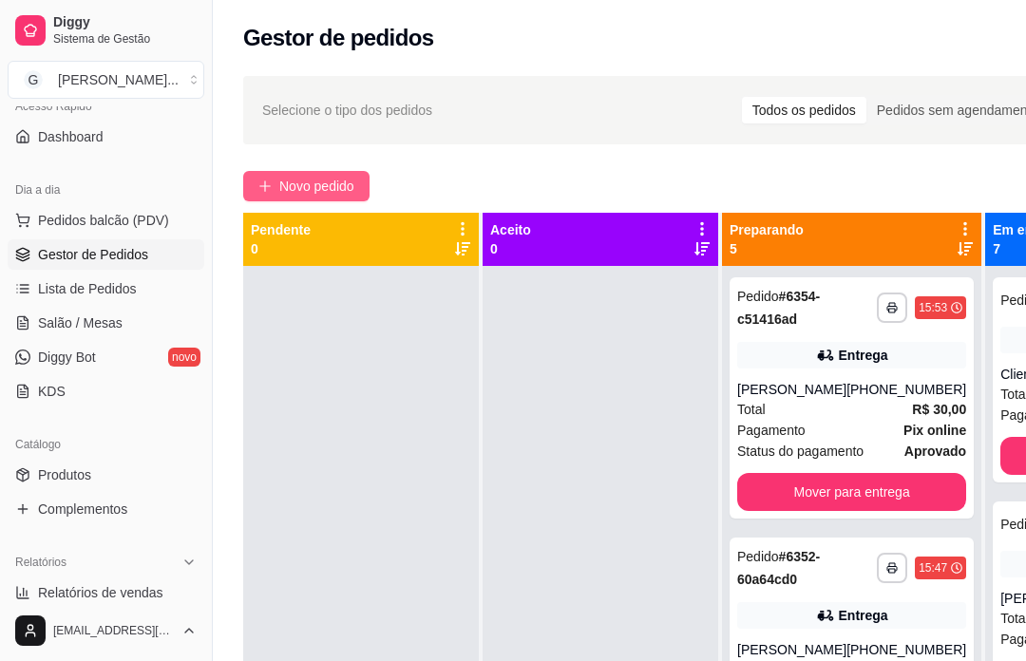
scroll to position [0, 203]
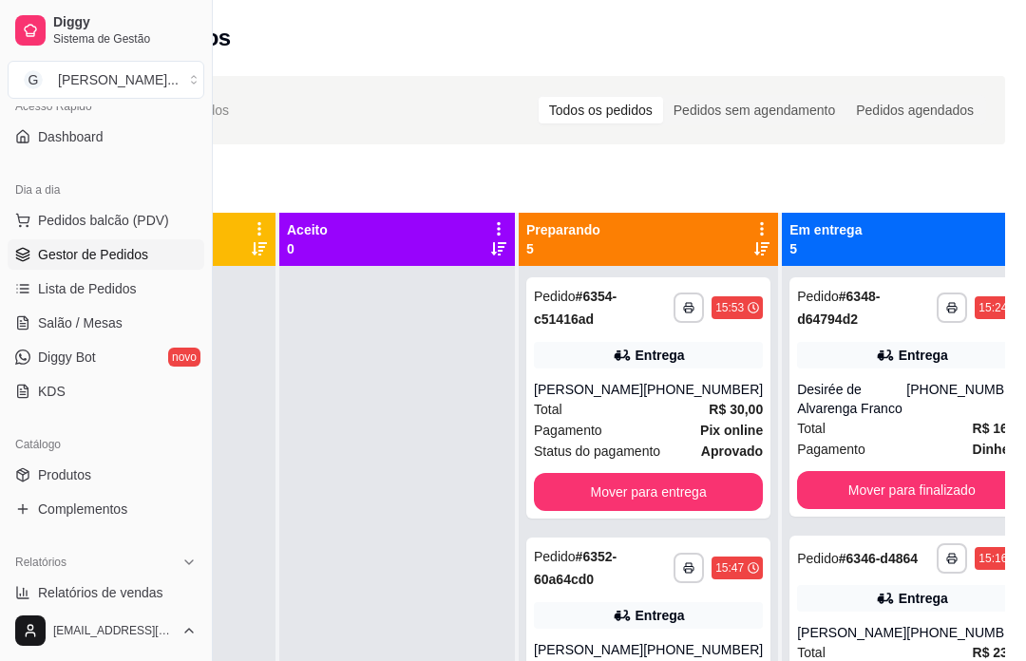
click at [134, 595] on span "Relatórios de vendas" at bounding box center [100, 592] width 125 height 19
select select "ALL"
select select "0"
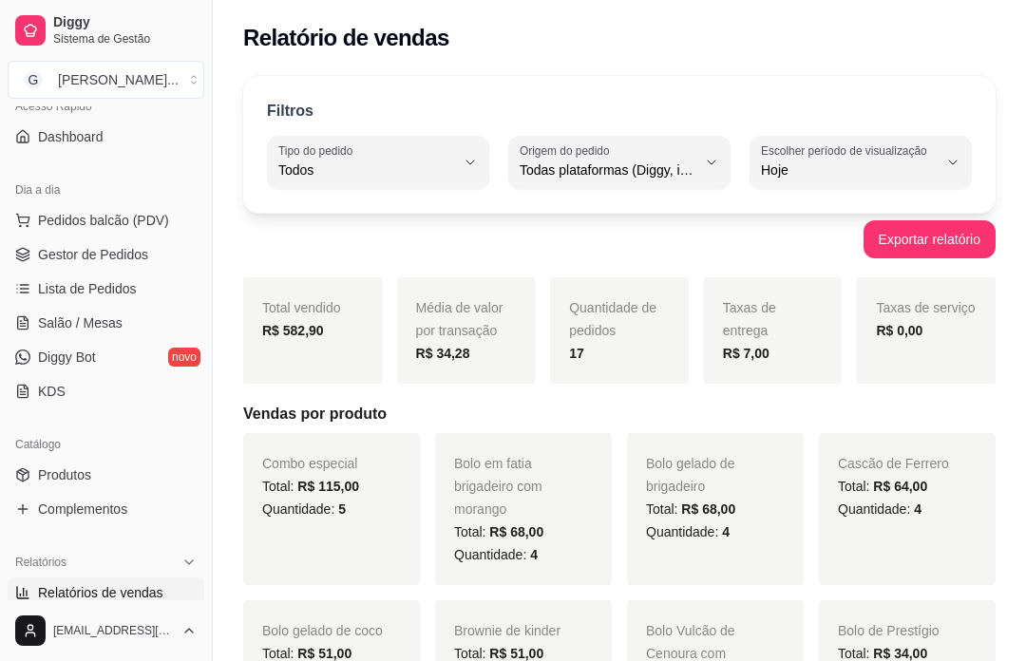
click at [123, 266] on link "Gestor de Pedidos" at bounding box center [106, 254] width 197 height 30
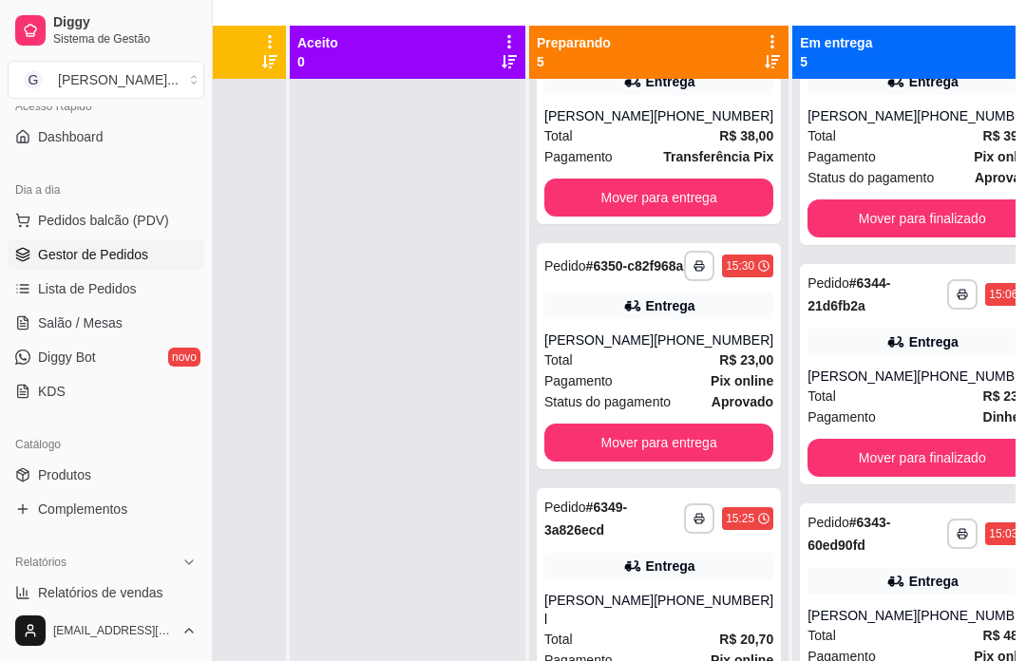
scroll to position [571, 0]
click at [683, 629] on div "[PHONE_NUMBER]" at bounding box center [713, 610] width 120 height 38
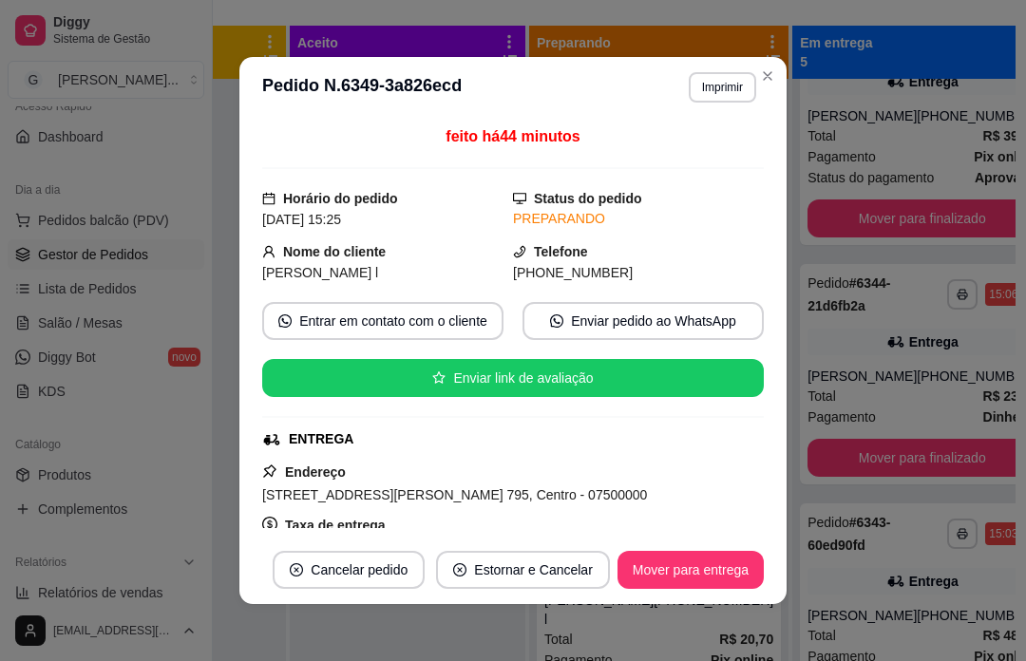
click at [501, 660] on div at bounding box center [408, 409] width 236 height 661
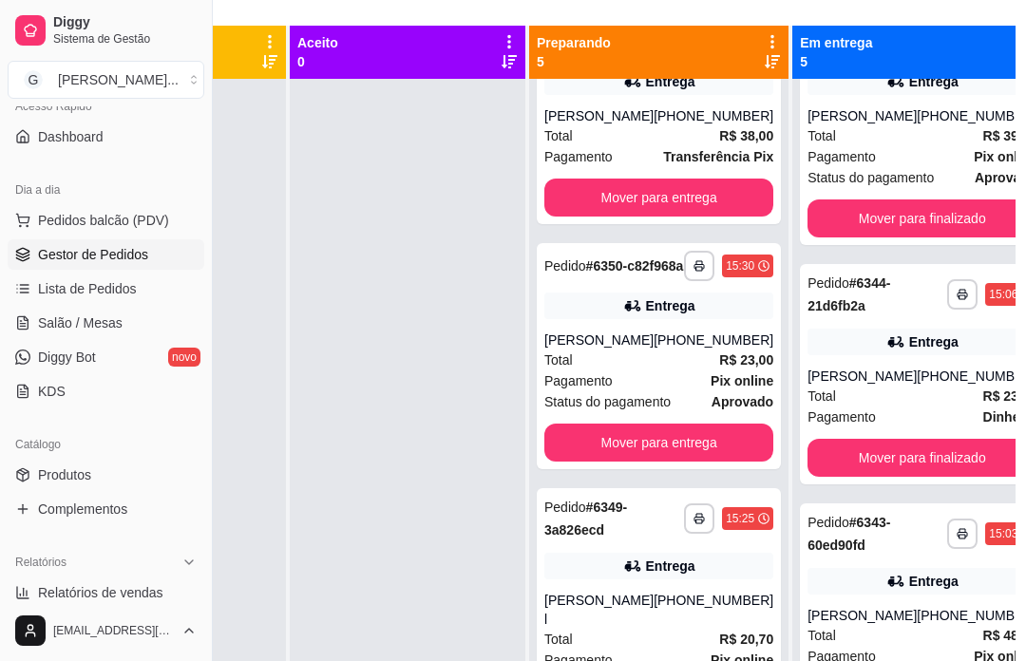
click at [664, 370] on div "Total R$ 23,00" at bounding box center [658, 360] width 229 height 21
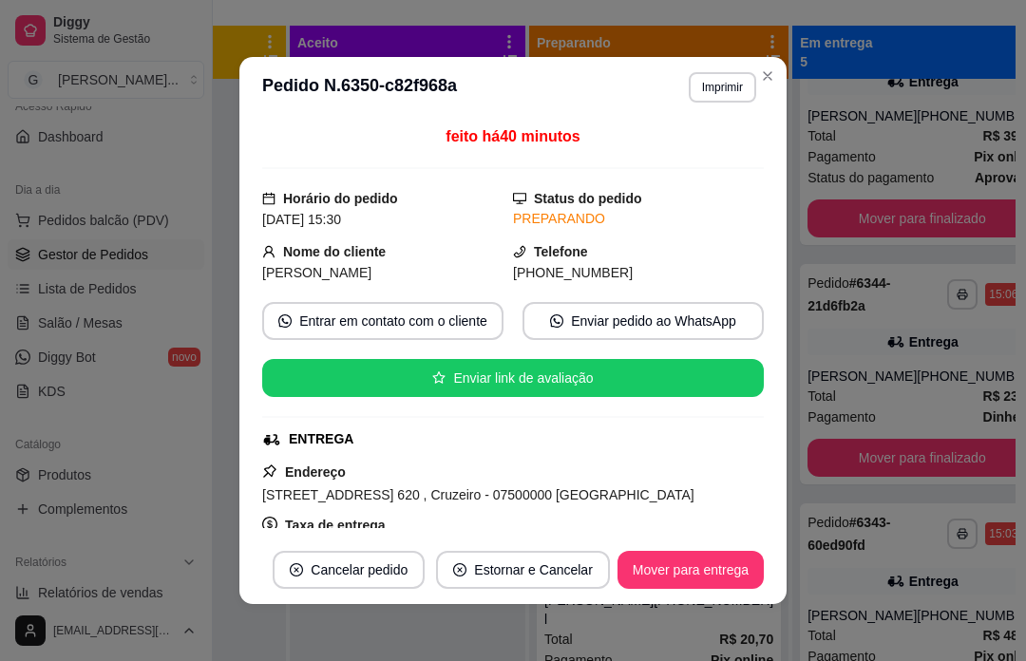
click at [464, 660] on div at bounding box center [408, 409] width 236 height 661
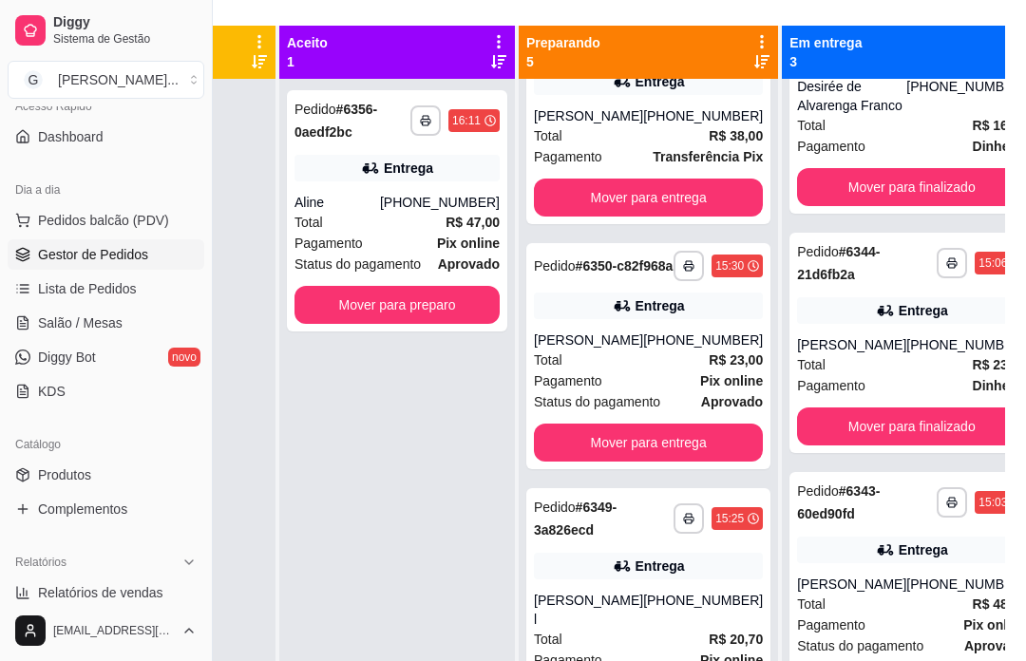
scroll to position [69, 0]
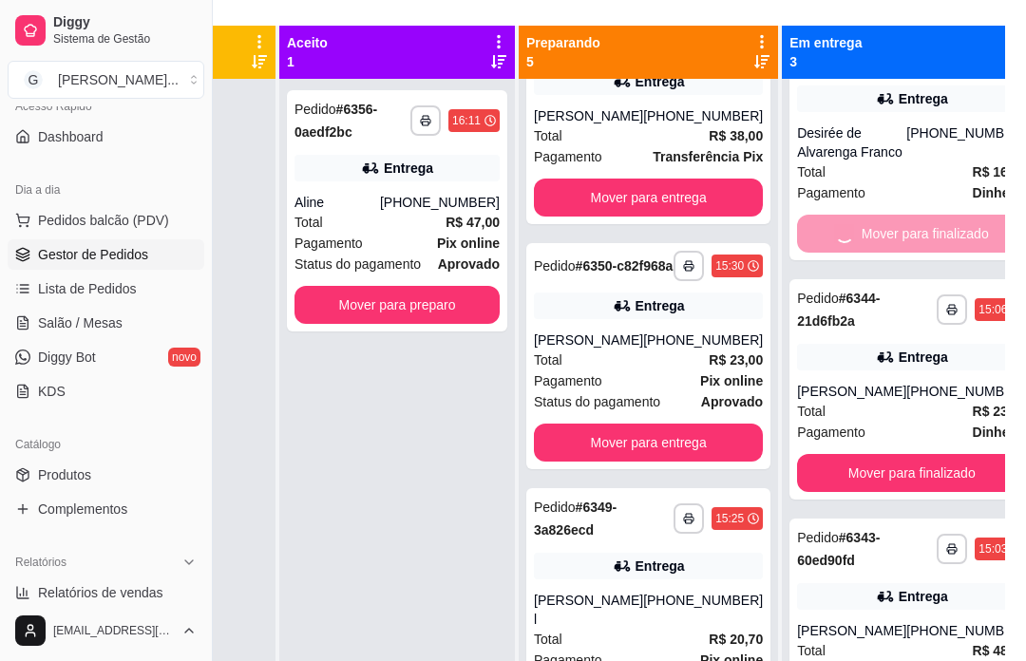
click at [897, 253] on div "Mover para finalizado" at bounding box center [911, 234] width 229 height 38
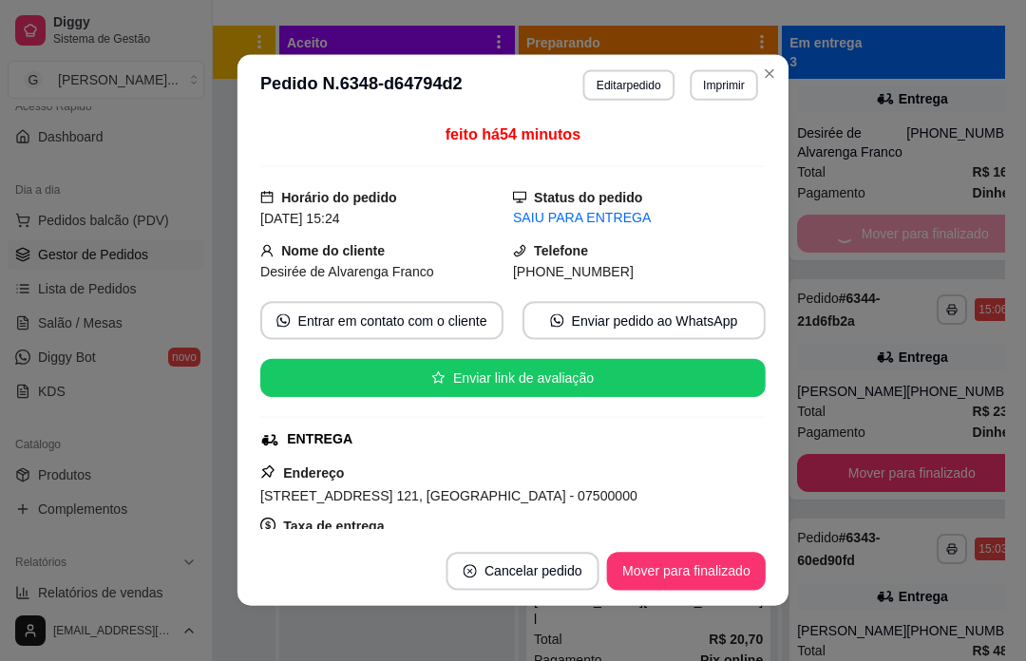
scroll to position [0, 0]
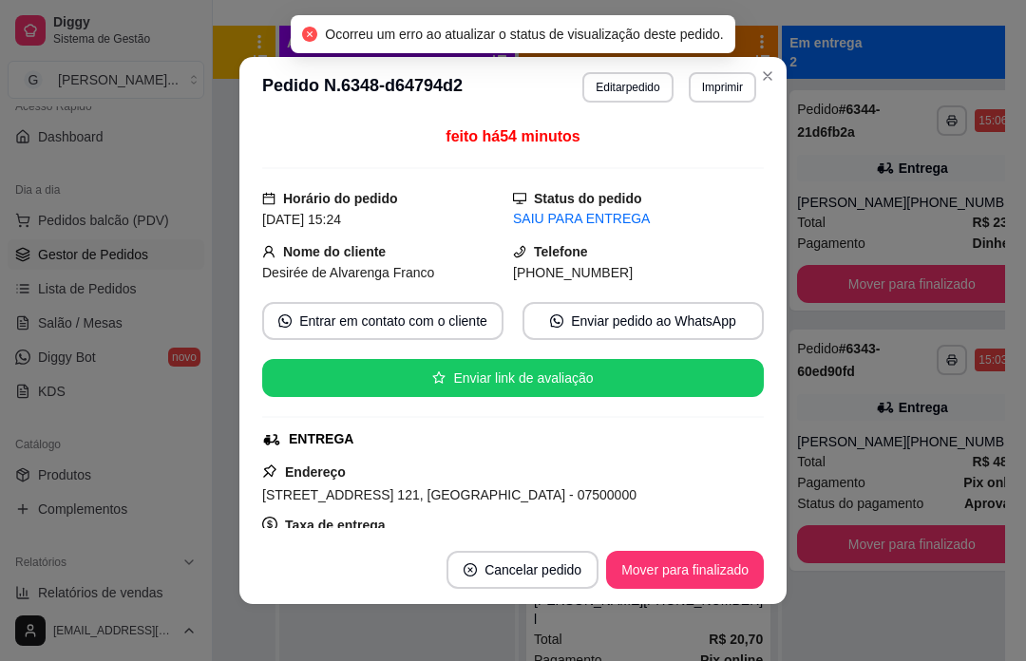
click at [900, 282] on button "Mover para finalizado" at bounding box center [911, 284] width 229 height 38
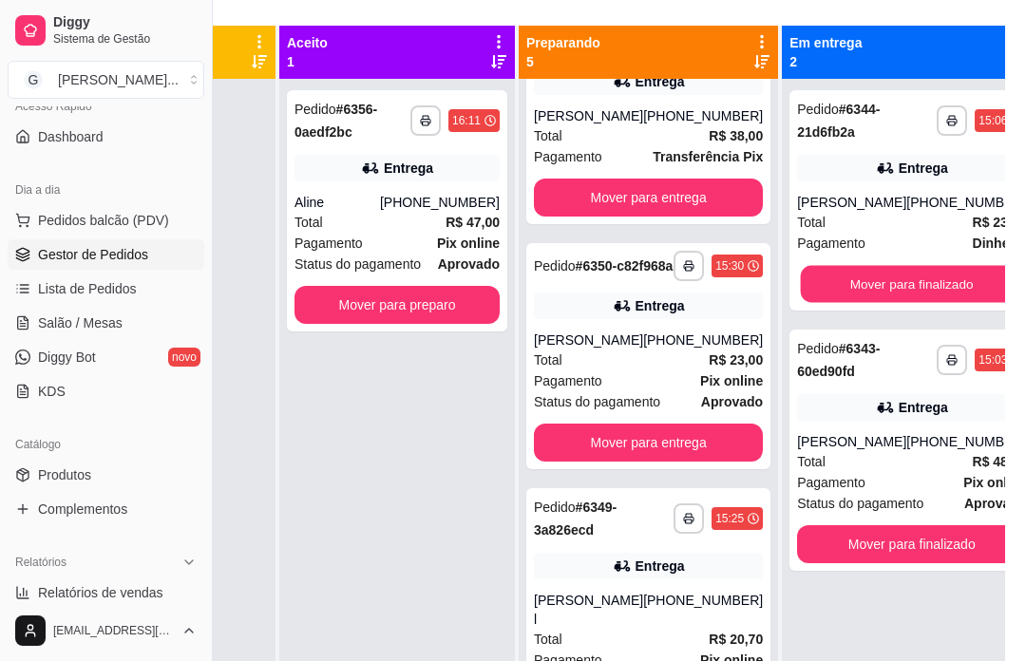
click at [899, 281] on div "Mover para finalizado" at bounding box center [911, 284] width 229 height 38
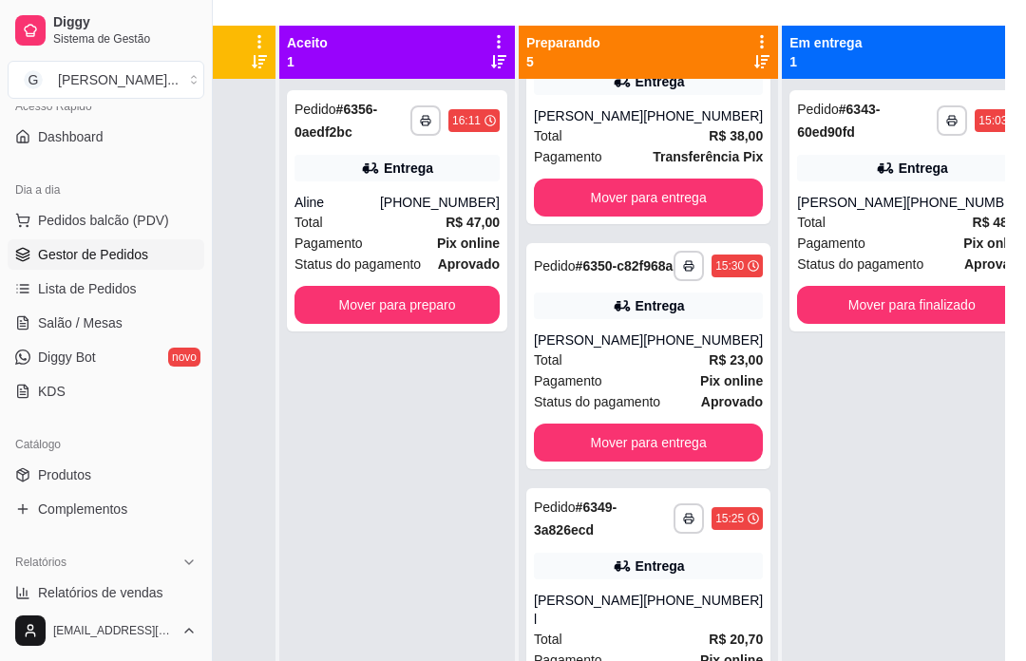
click at [908, 306] on button "Mover para finalizado" at bounding box center [911, 305] width 229 height 38
click at [908, 306] on div "Mover para finalizado" at bounding box center [911, 305] width 229 height 38
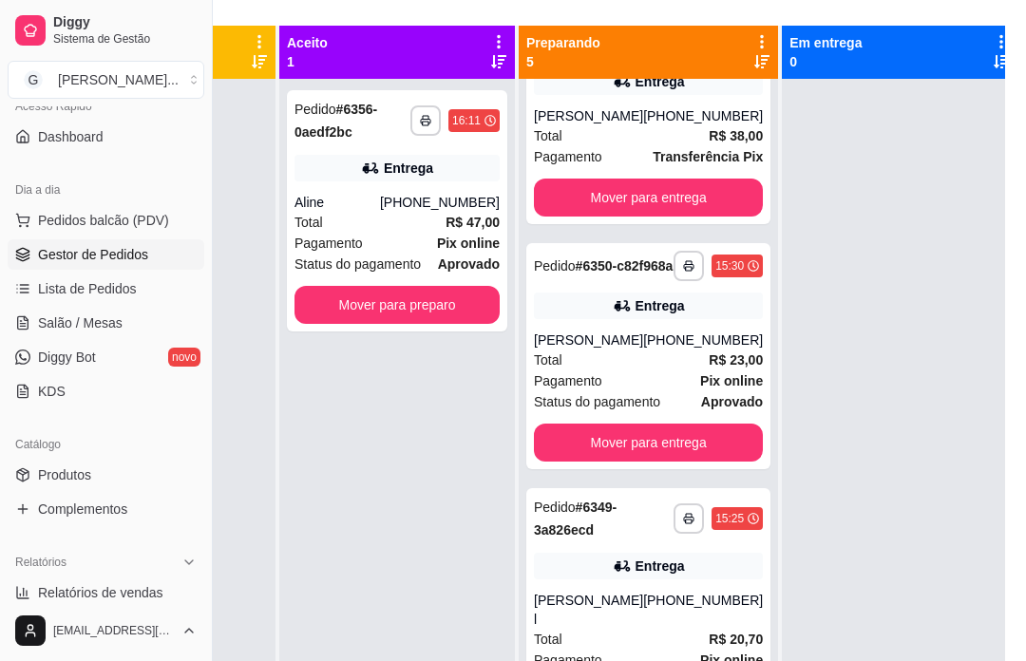
click at [891, 450] on div at bounding box center [900, 409] width 236 height 661
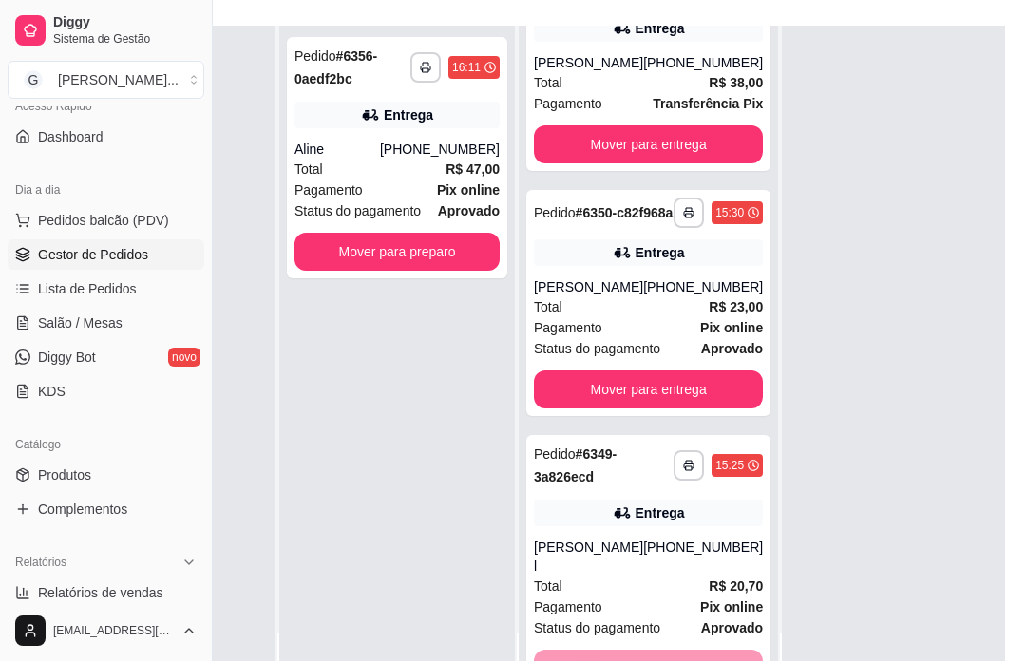
scroll to position [311, 0]
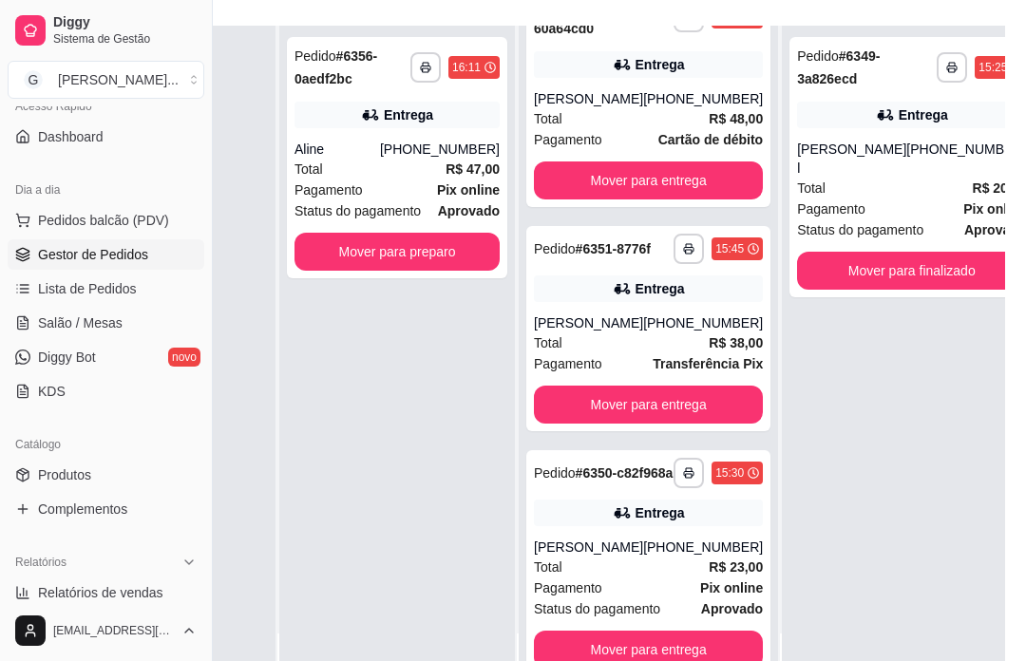
click at [478, 137] on div "**********" at bounding box center [397, 157] width 220 height 241
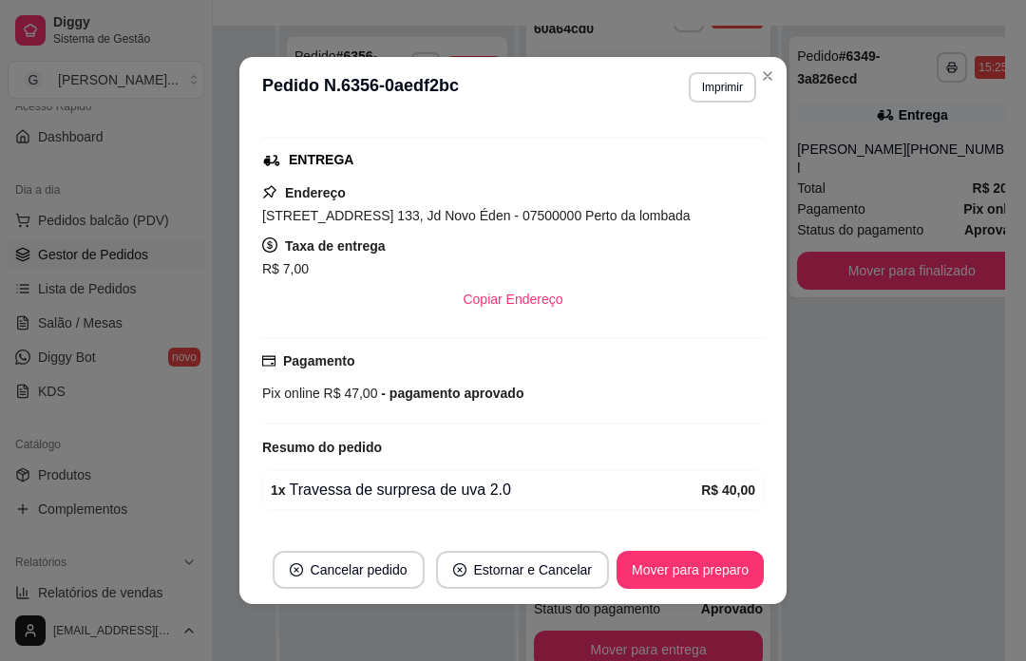
scroll to position [0, 0]
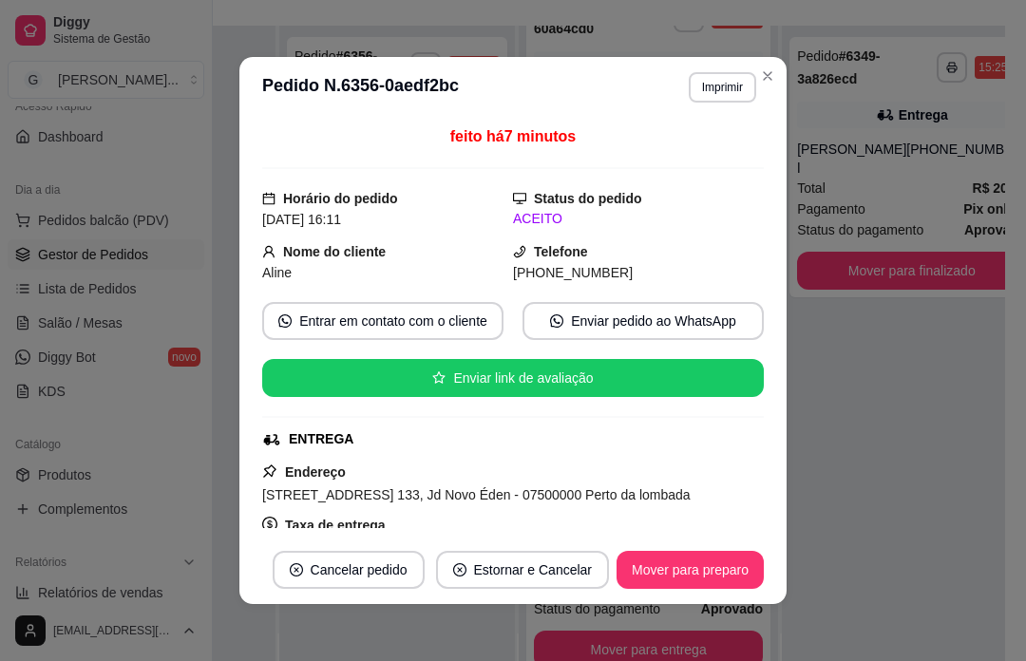
click at [942, 535] on div "**********" at bounding box center [911, 356] width 259 height 661
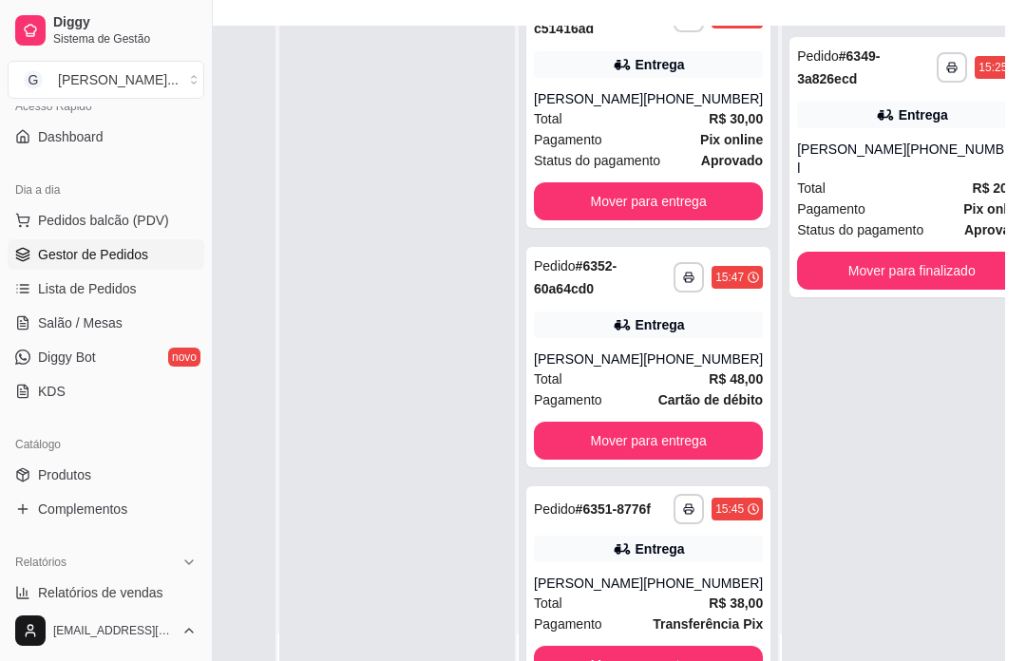
click at [633, 660] on div "Mover para entrega" at bounding box center [648, 665] width 229 height 38
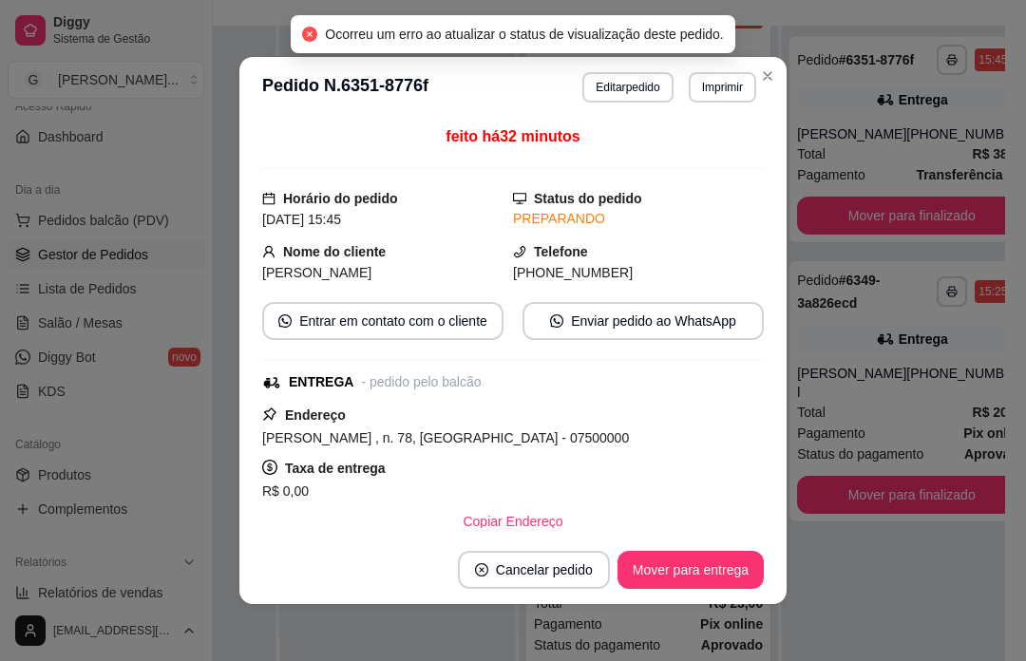
click at [858, 660] on div "**********" at bounding box center [911, 356] width 259 height 661
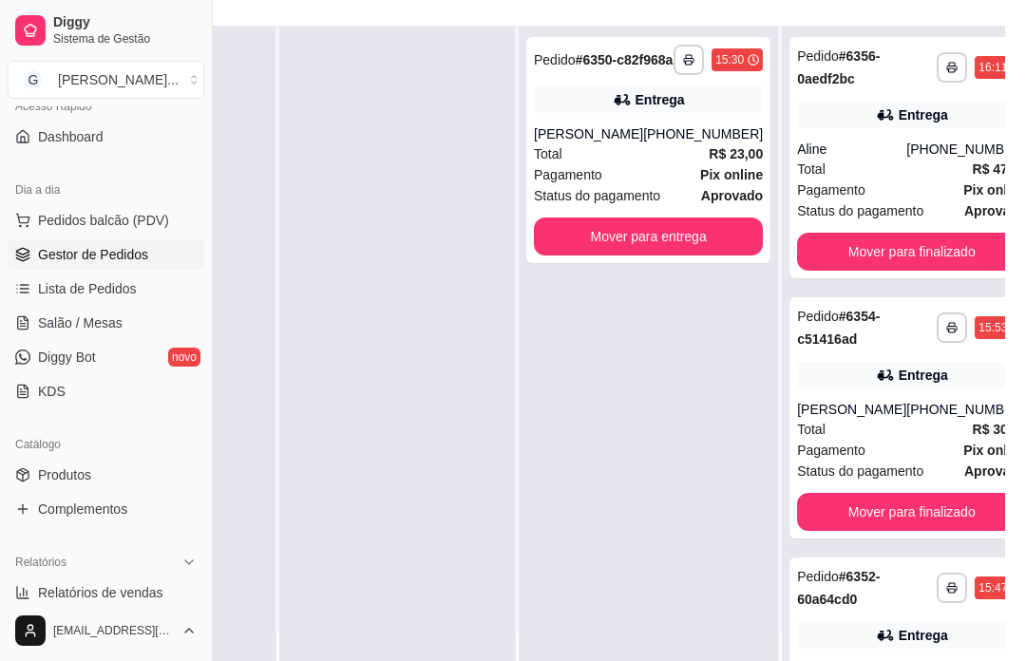
click at [650, 255] on div "Mover para entrega" at bounding box center [648, 236] width 229 height 38
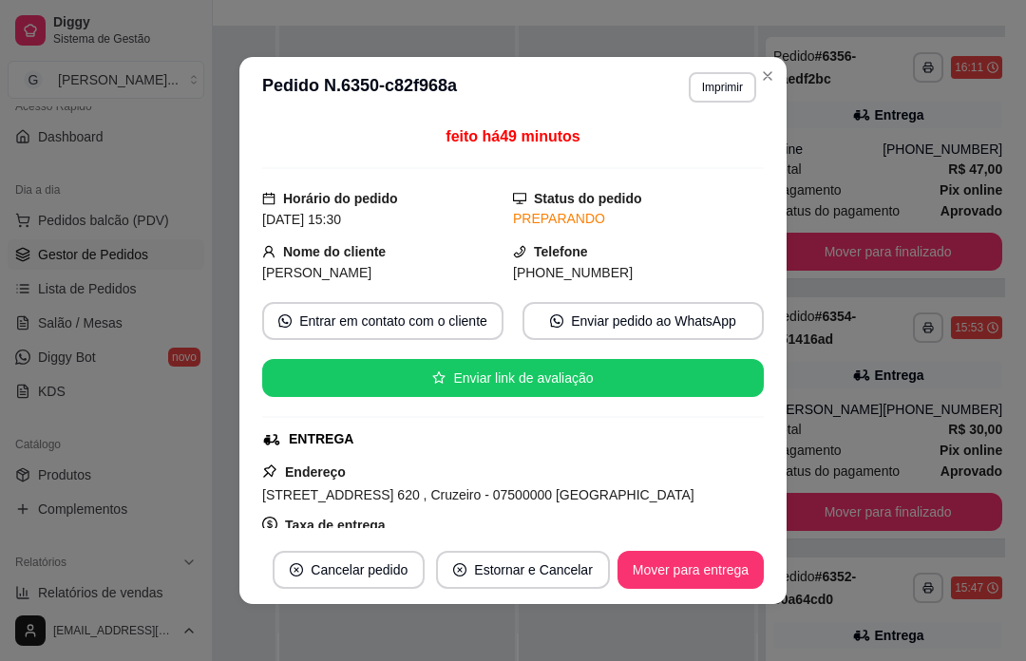
click at [390, 660] on div at bounding box center [397, 356] width 236 height 661
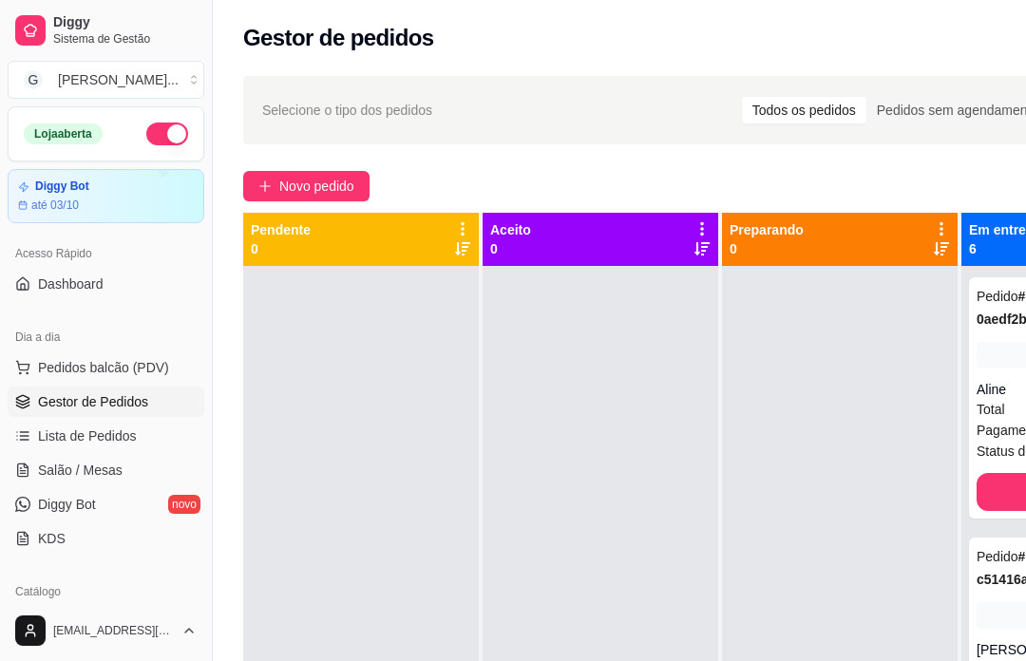
click at [330, 187] on span "Novo pedido" at bounding box center [316, 186] width 75 height 21
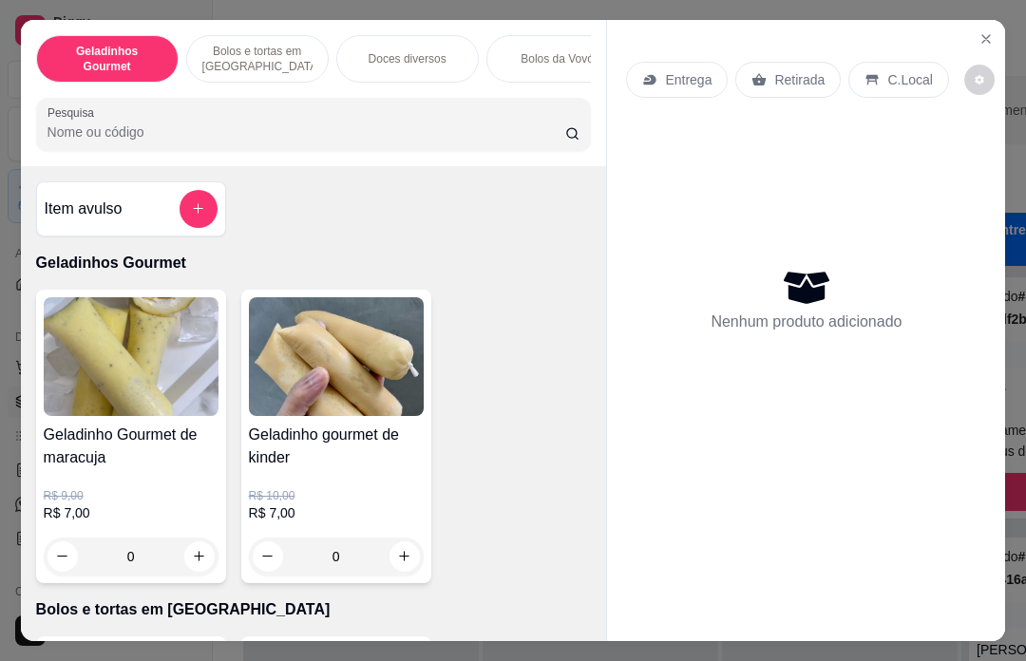
click at [552, 51] on p "Bolos da Vovó" at bounding box center [556, 58] width 73 height 15
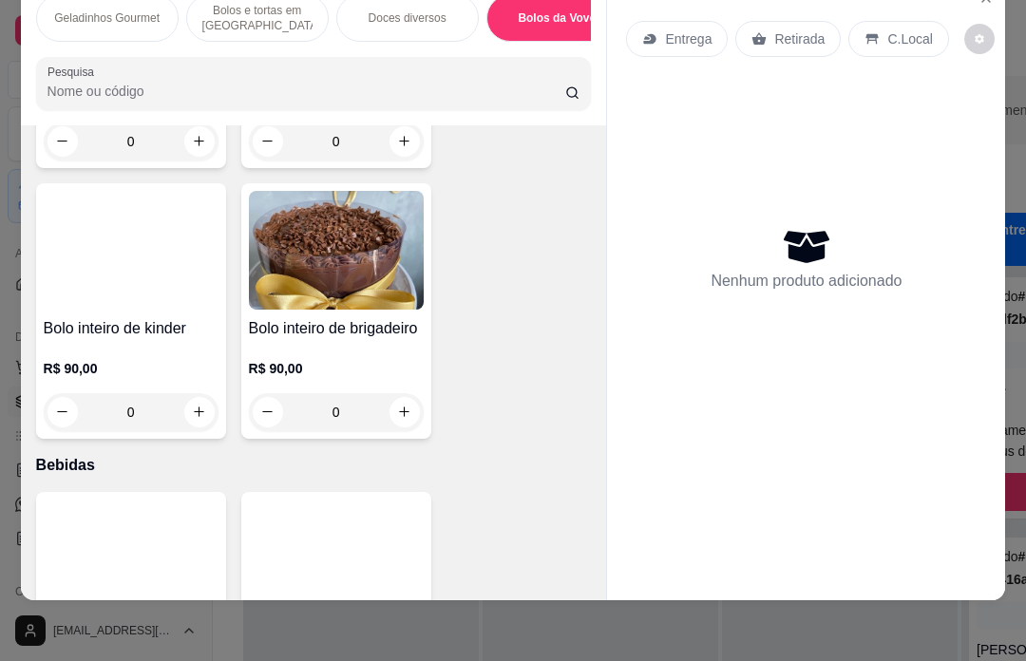
scroll to position [3443, 0]
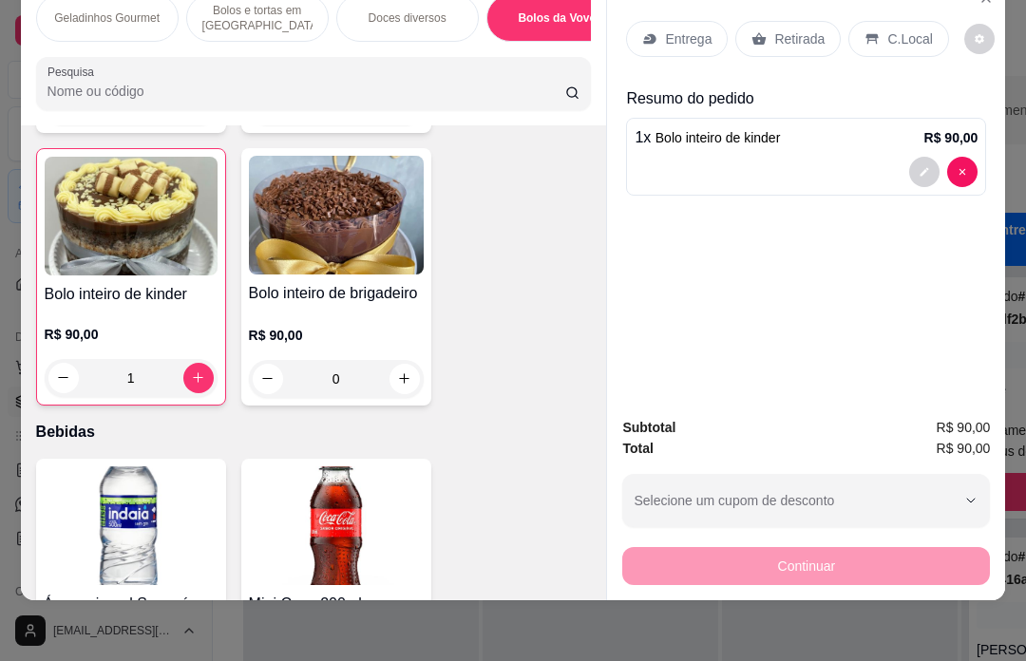
type input "1"
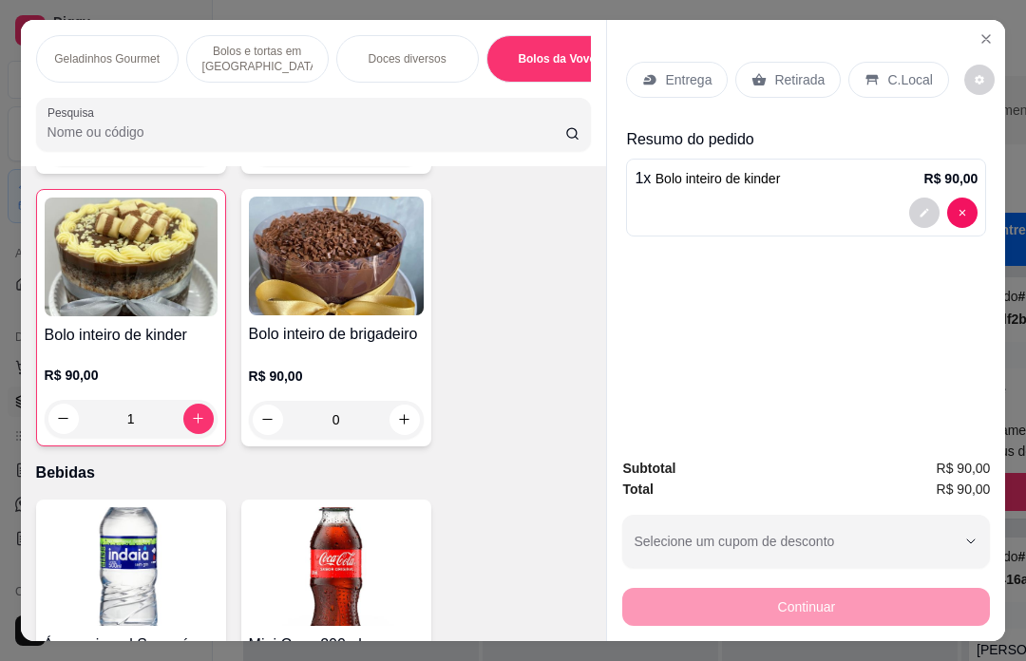
scroll to position [0, 0]
click at [674, 70] on p "Entrega" at bounding box center [688, 79] width 47 height 19
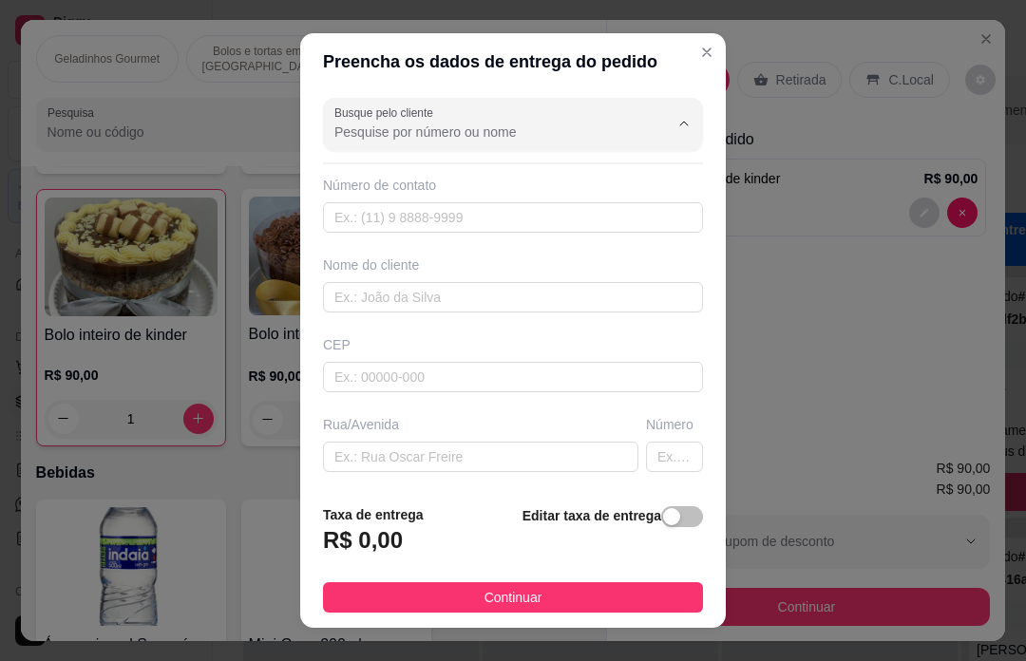
scroll to position [32, 0]
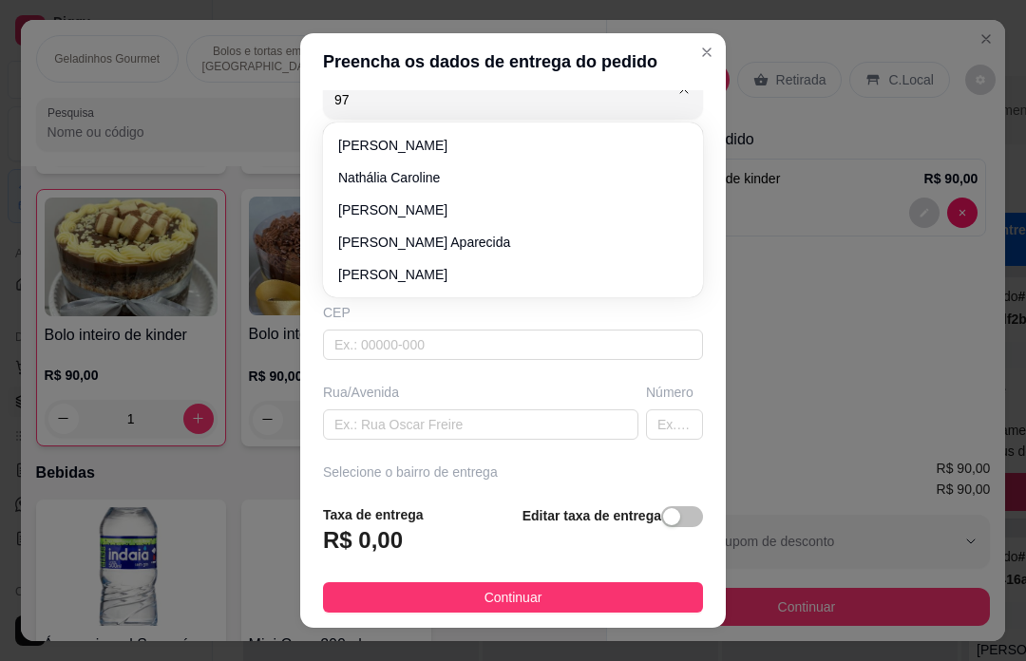
type input "9"
type input "1197166"
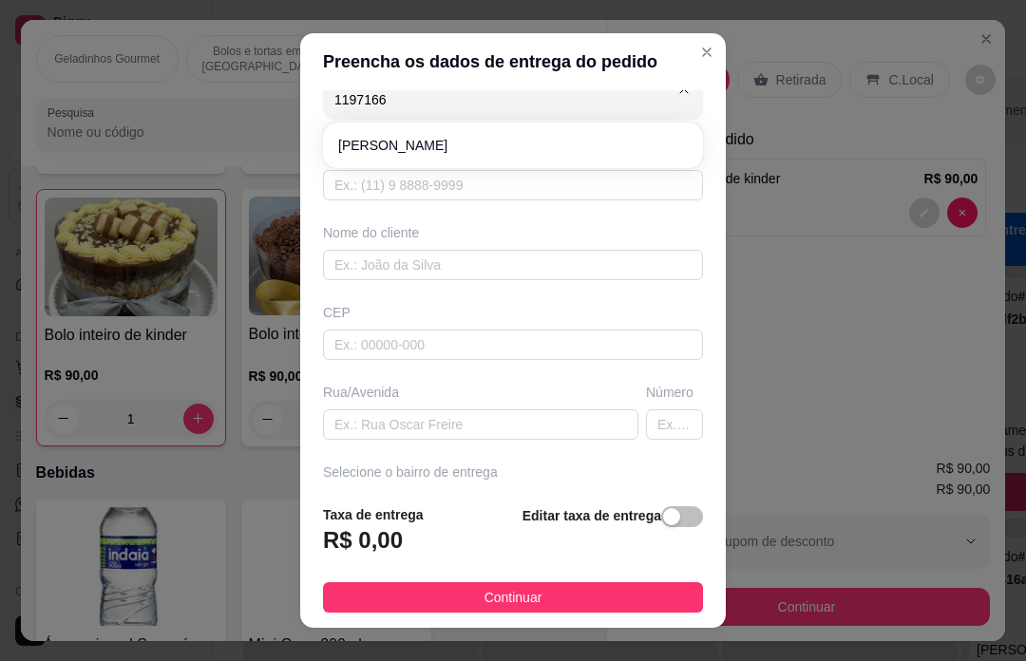
type input "11971669708"
type input "[PERSON_NAME]"
type input "07500000"
type input "[GEOGRAPHIC_DATA]"
type input "1267"
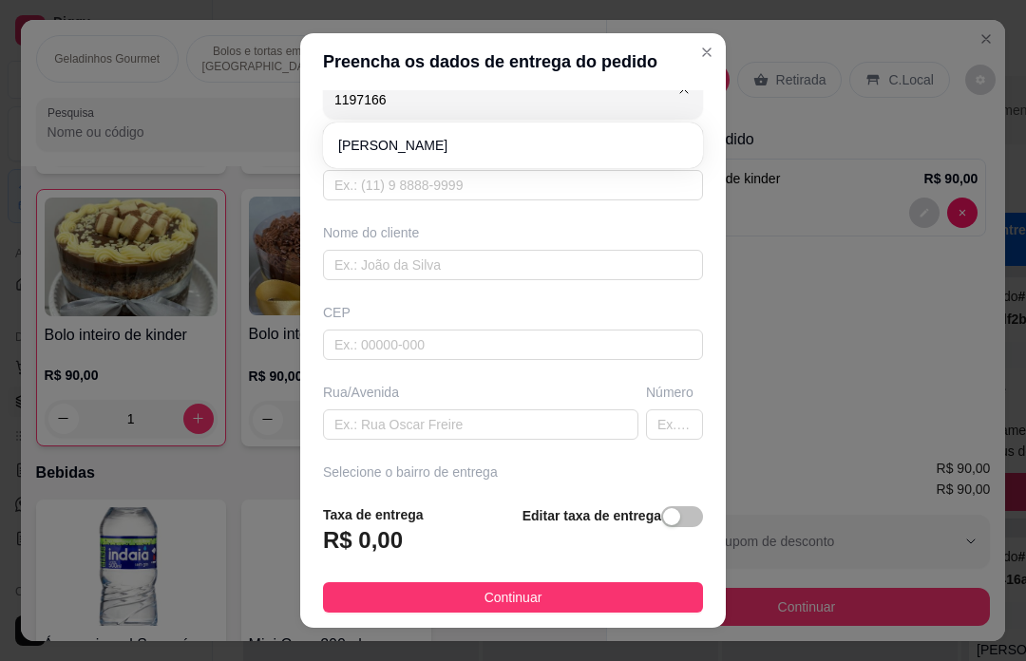
type input "Santa Isabel"
type input "[PERSON_NAME]"
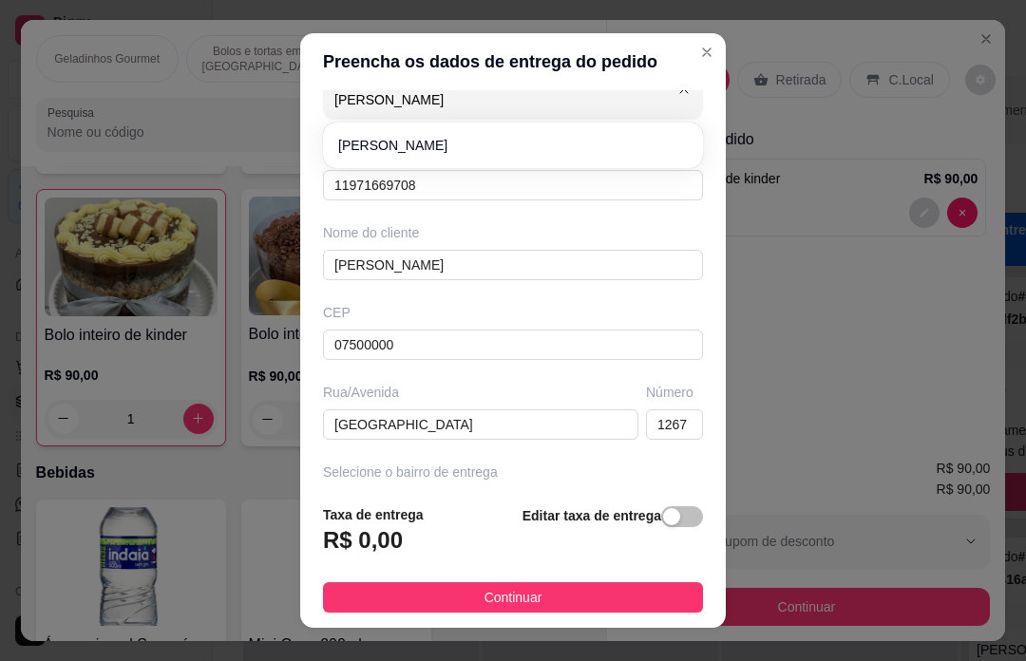
click at [419, 144] on div "Número de contato" at bounding box center [513, 152] width 380 height 19
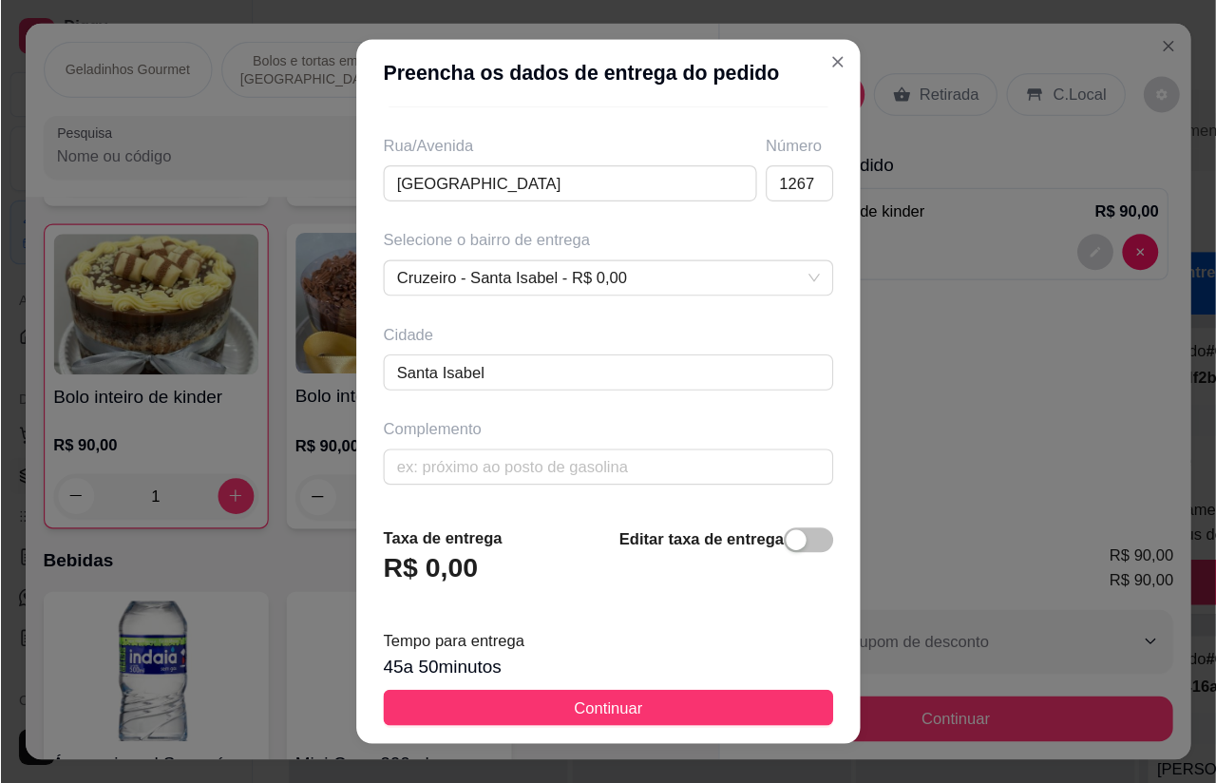
scroll to position [301, 6]
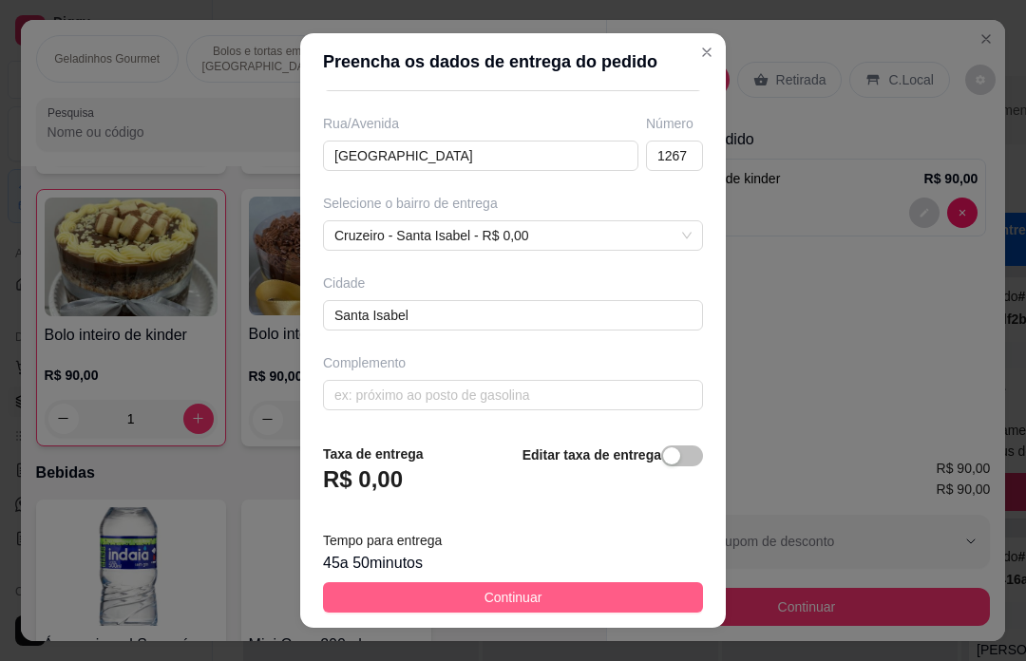
click at [520, 598] on span "Continuar" at bounding box center [513, 597] width 58 height 21
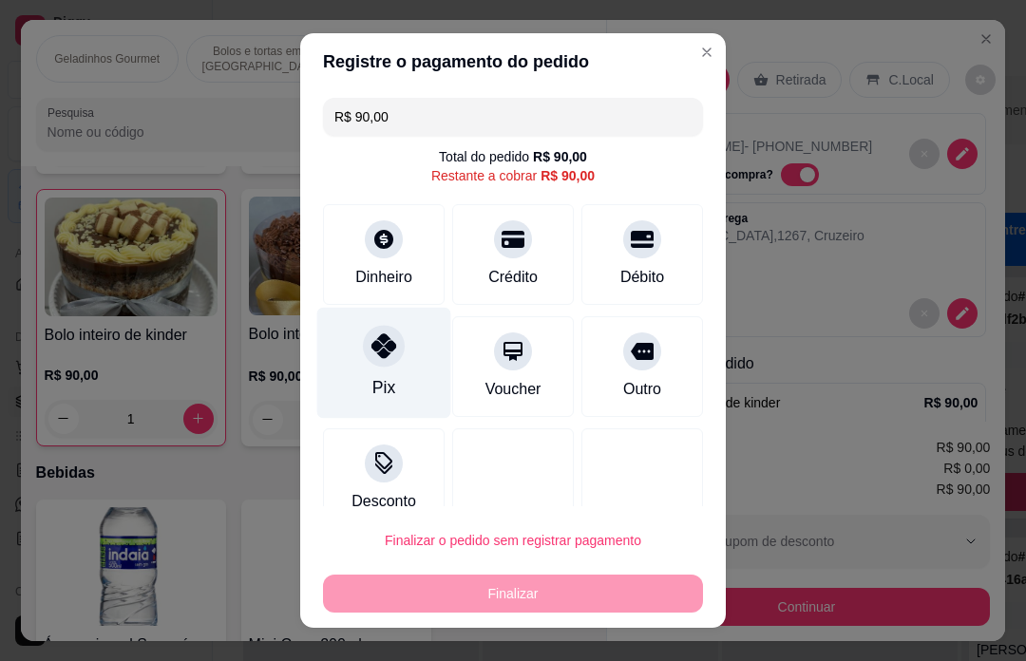
click at [377, 385] on div "Pix" at bounding box center [383, 387] width 23 height 25
type input "R$ 0,00"
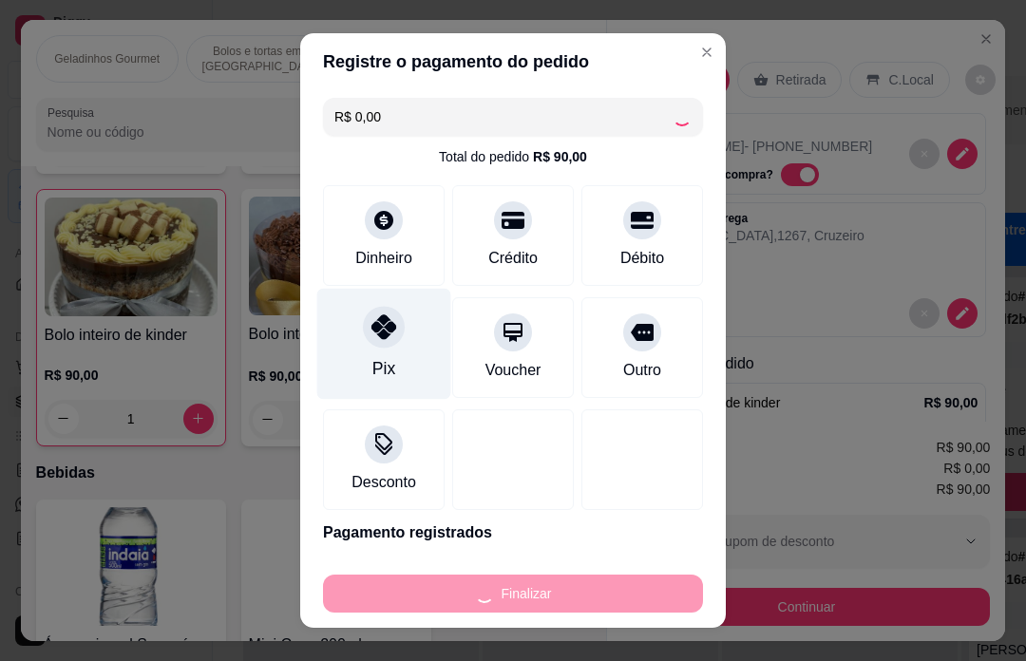
type input "0"
type input "-R$ 90,00"
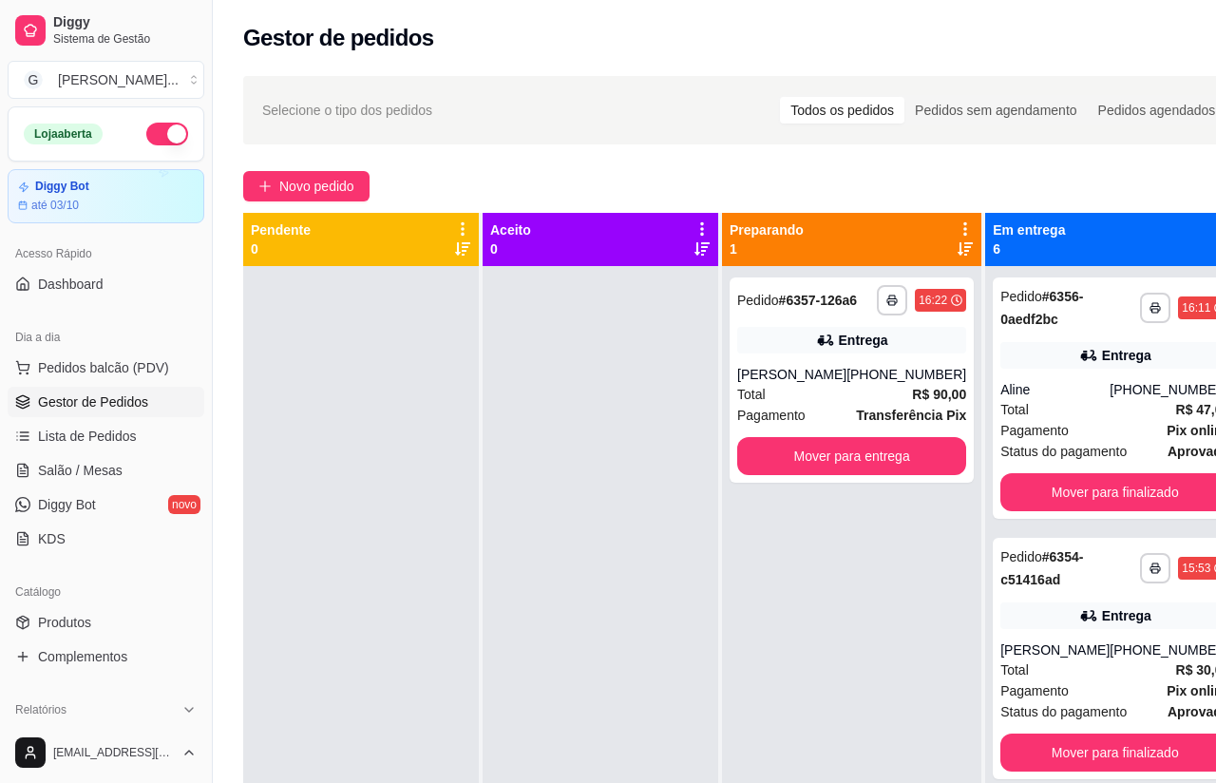
click at [311, 192] on span "Novo pedido" at bounding box center [316, 186] width 75 height 21
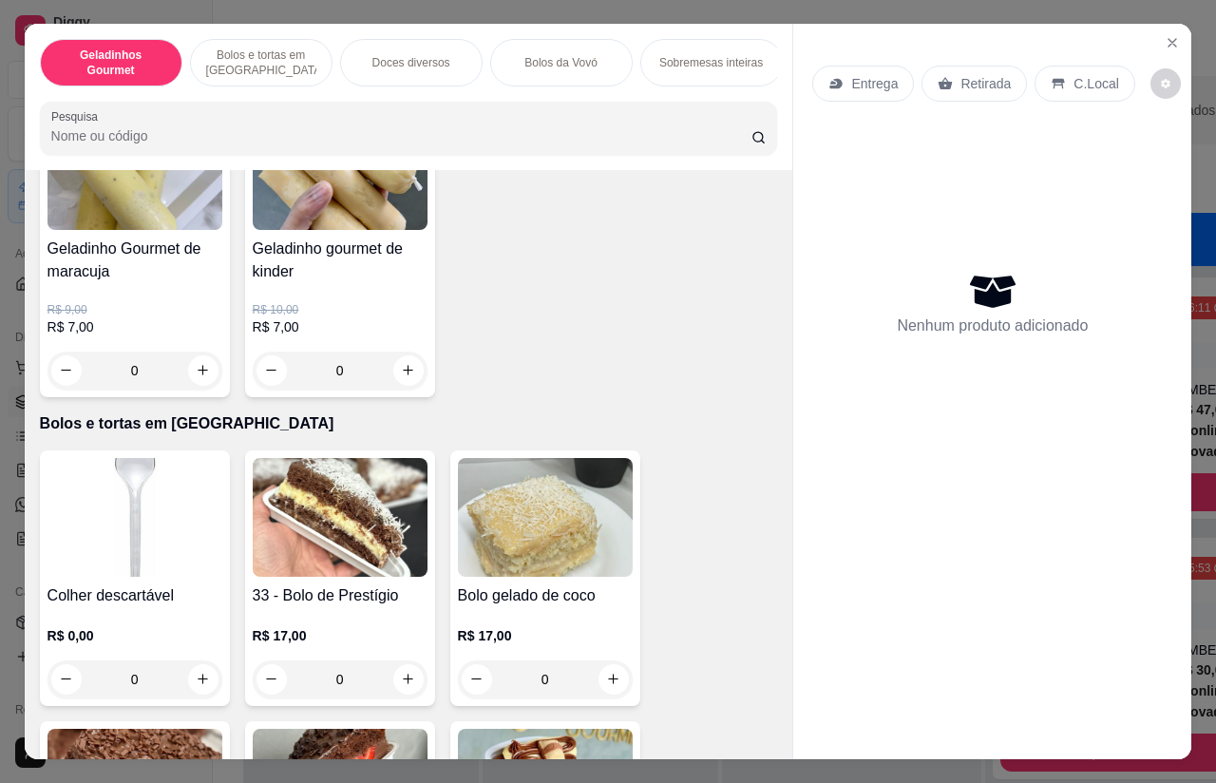
scroll to position [346, 0]
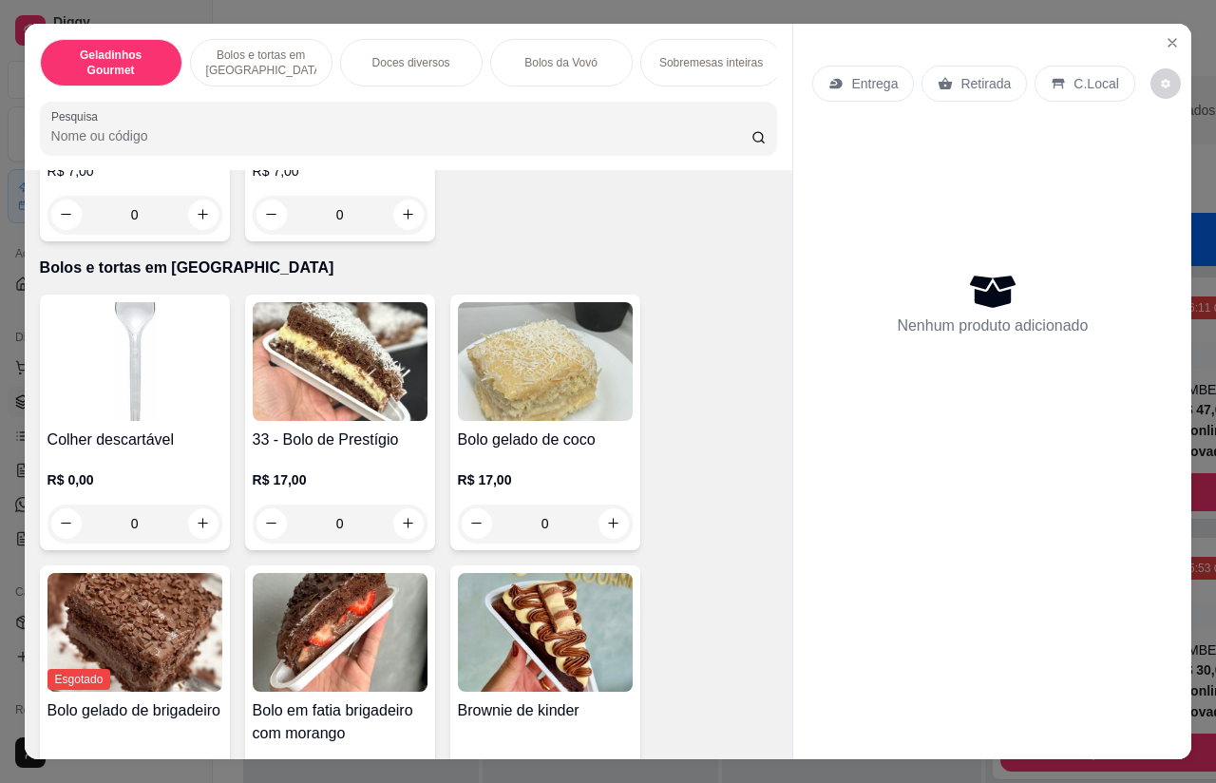
type input "1"
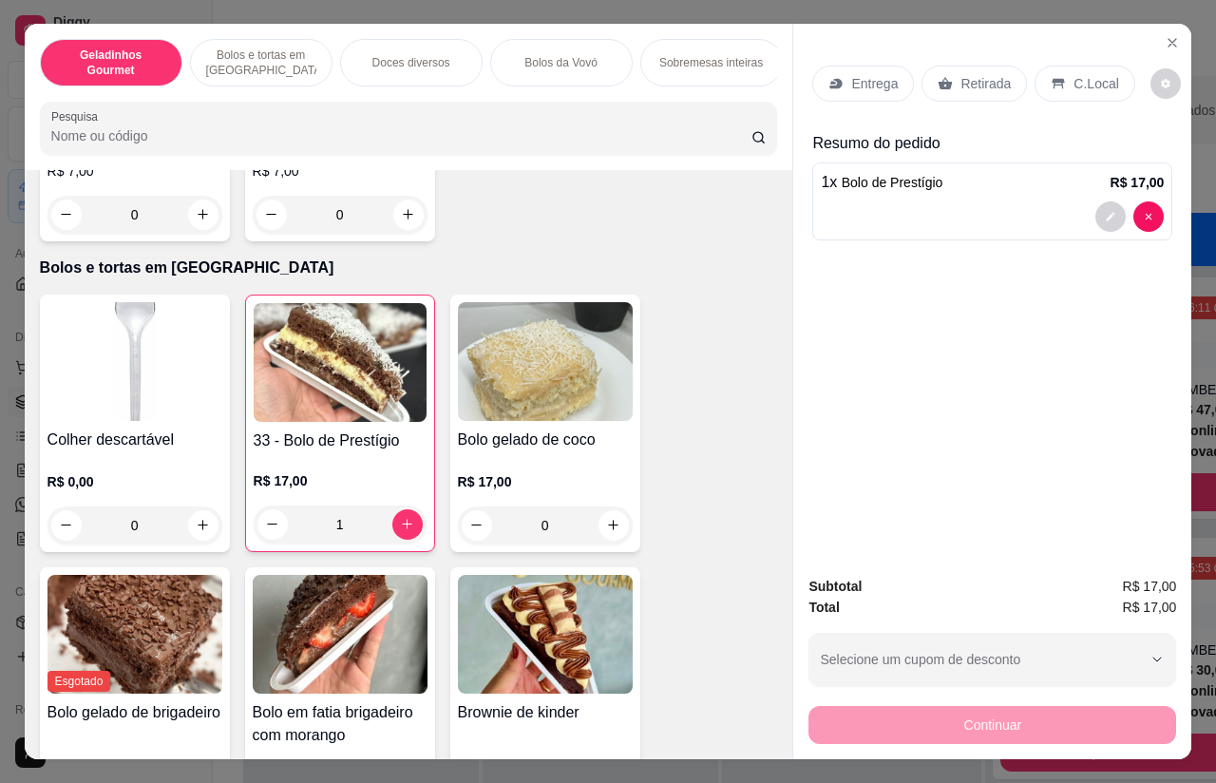
click at [986, 74] on p "Retirada" at bounding box center [985, 83] width 50 height 19
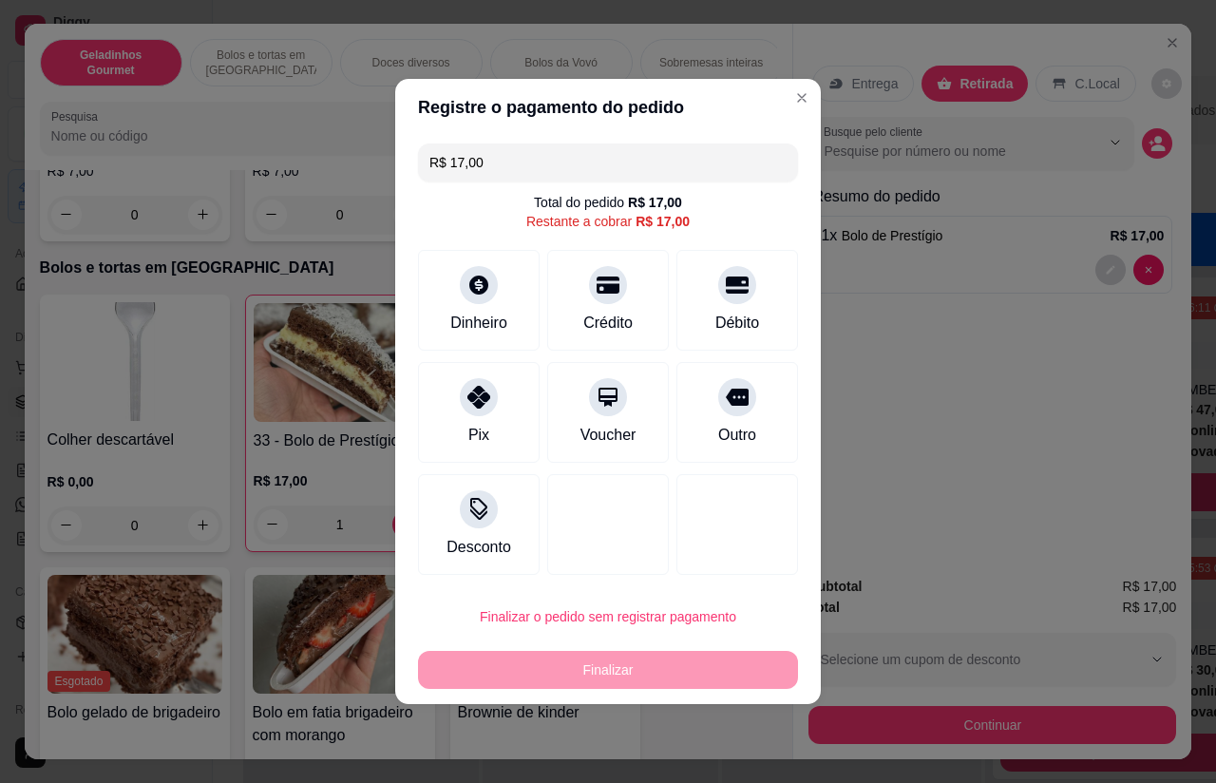
click at [476, 295] on icon at bounding box center [478, 285] width 23 height 23
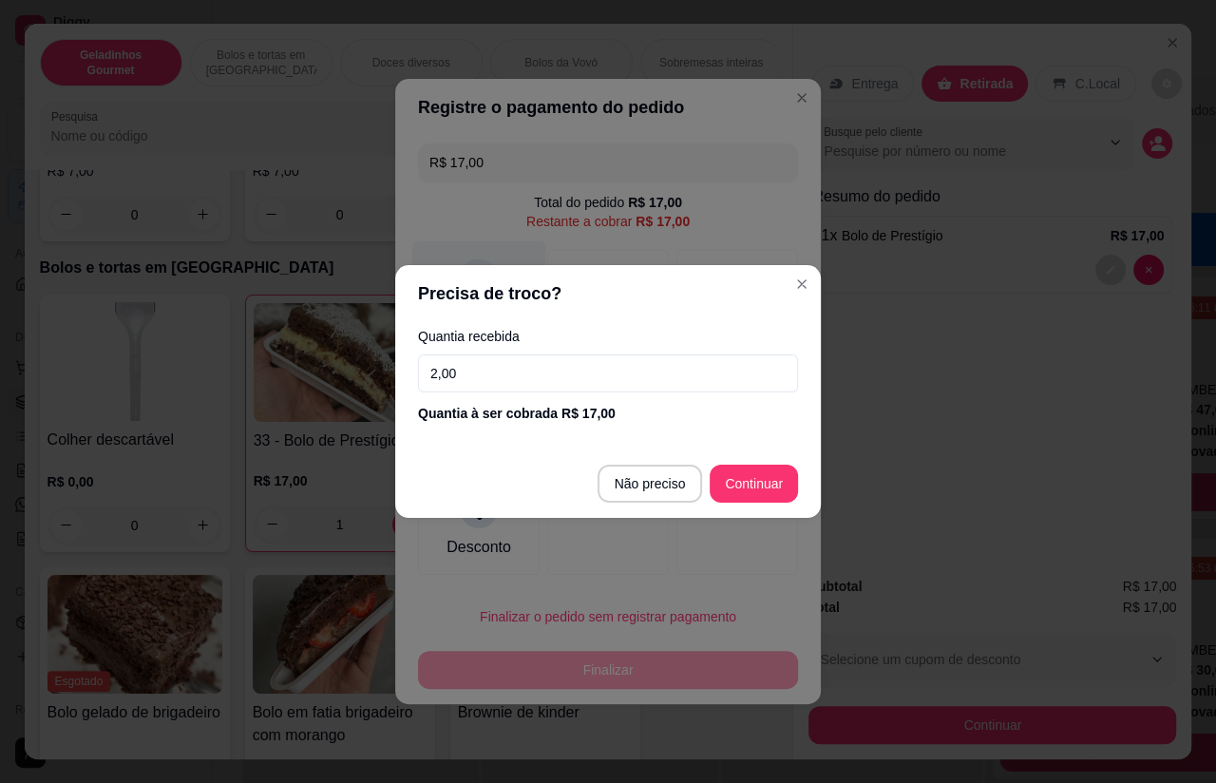
type input "20,00"
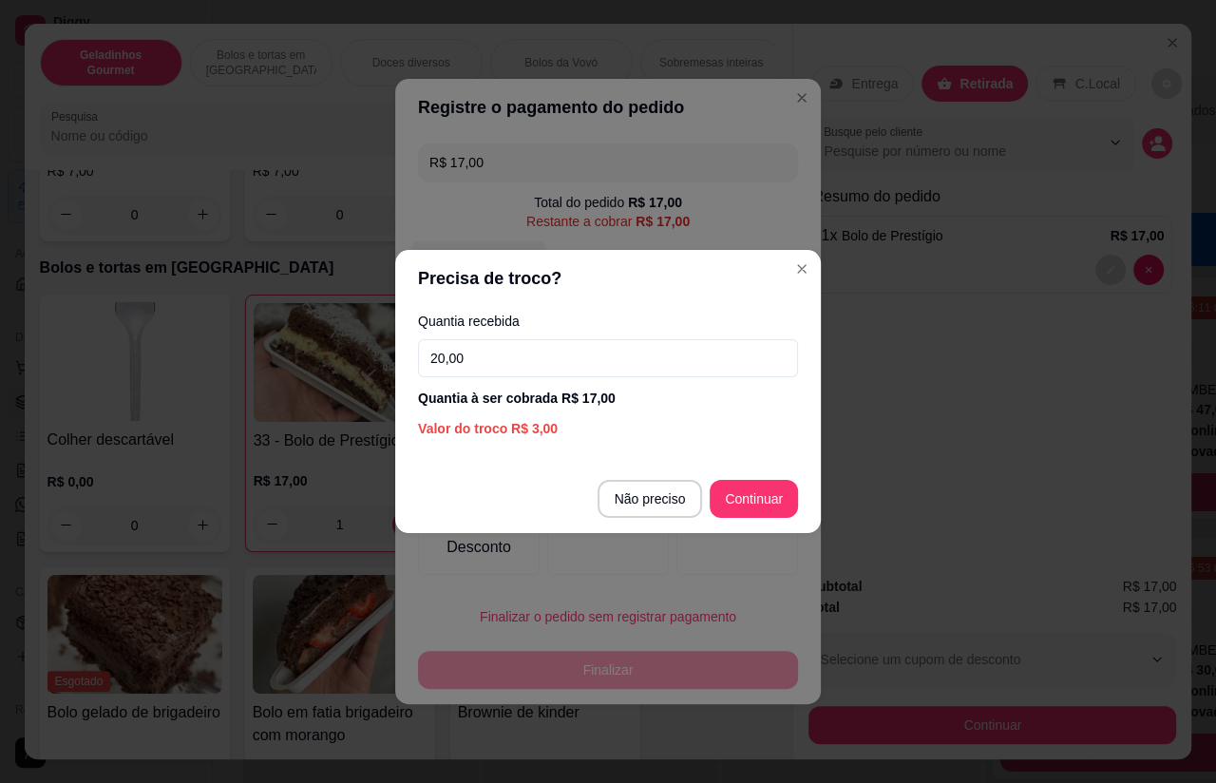
type input "R$ 0,00"
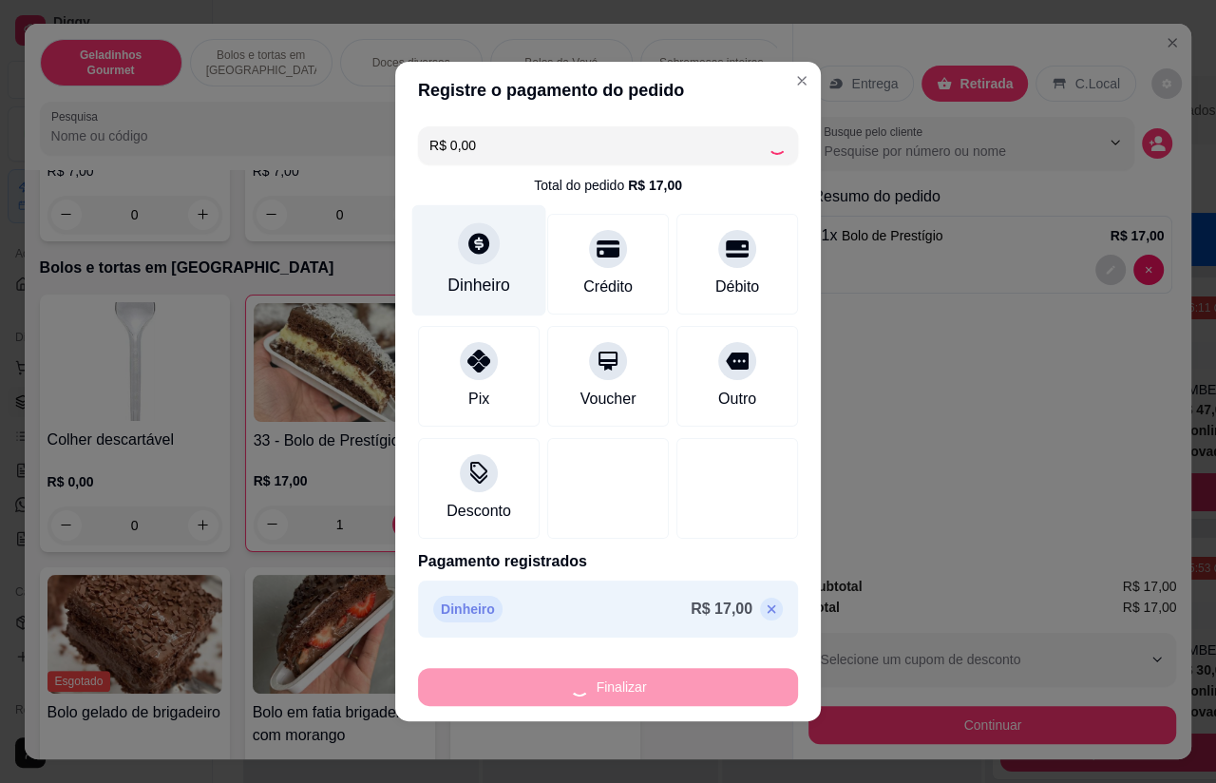
click at [689, 660] on div "Finalizar" at bounding box center [608, 687] width 380 height 38
type input "0"
type input "-R$ 17,00"
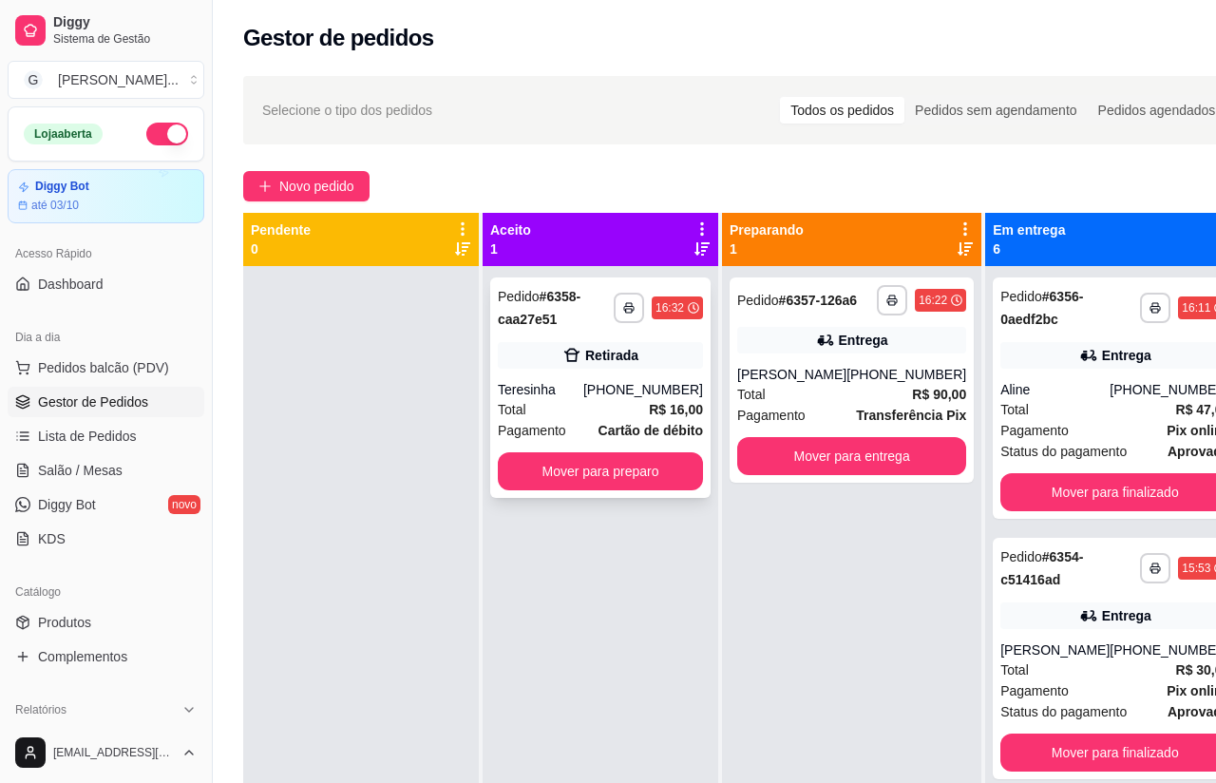
click at [612, 385] on div "[PHONE_NUMBER]" at bounding box center [643, 389] width 120 height 19
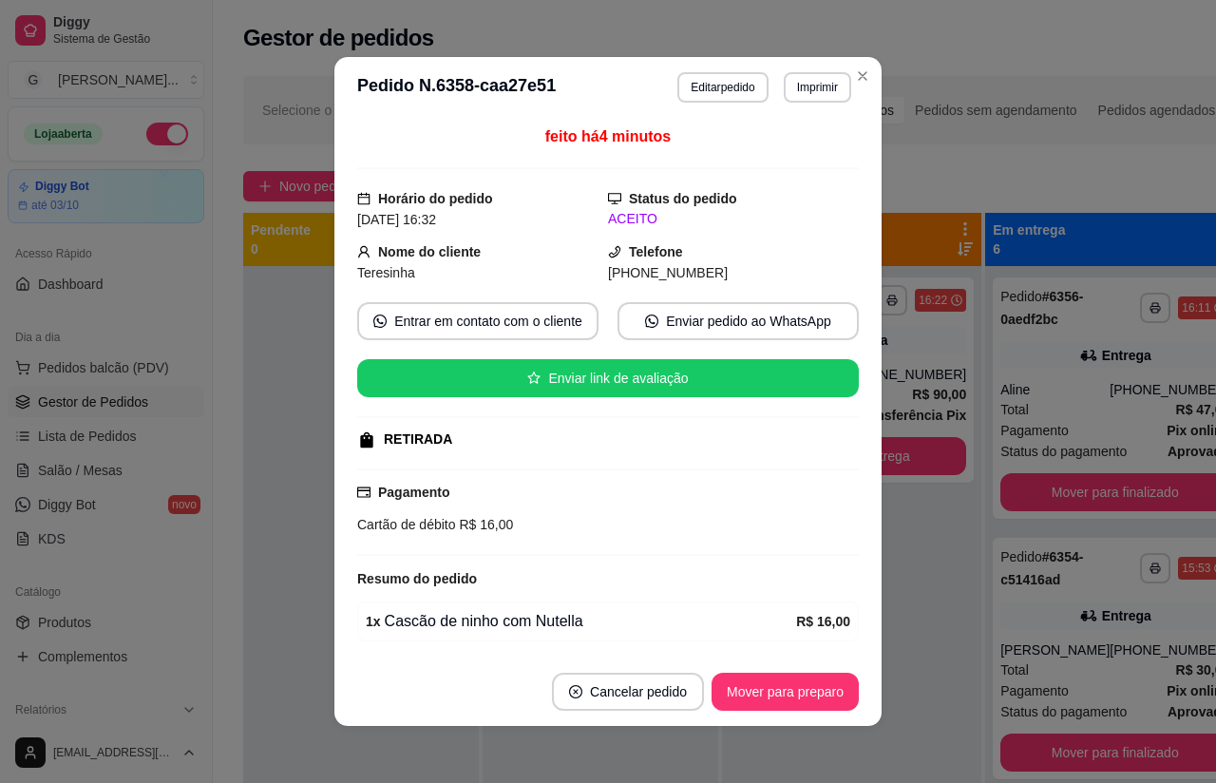
click at [924, 643] on div "**********" at bounding box center [851, 657] width 259 height 783
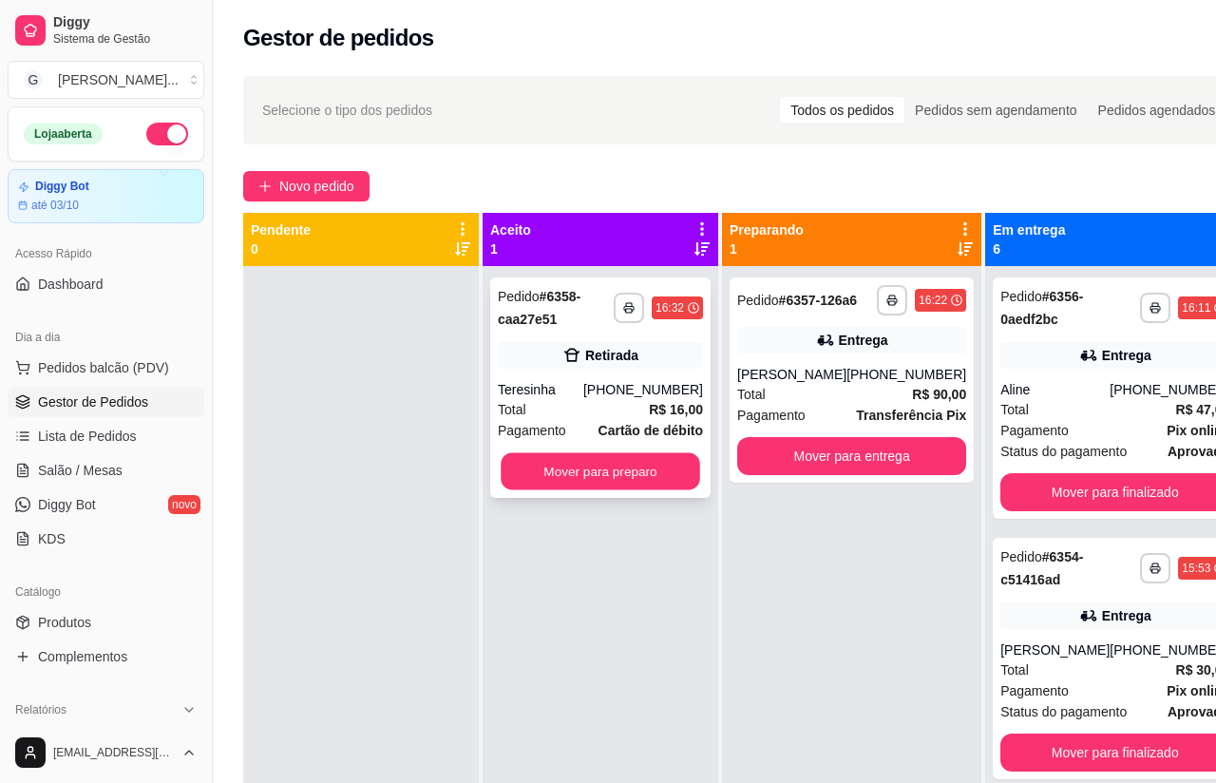
click at [618, 482] on div "Mover para preparo" at bounding box center [600, 471] width 205 height 38
